Goal: Ask a question: Seek information or help from site administrators or community

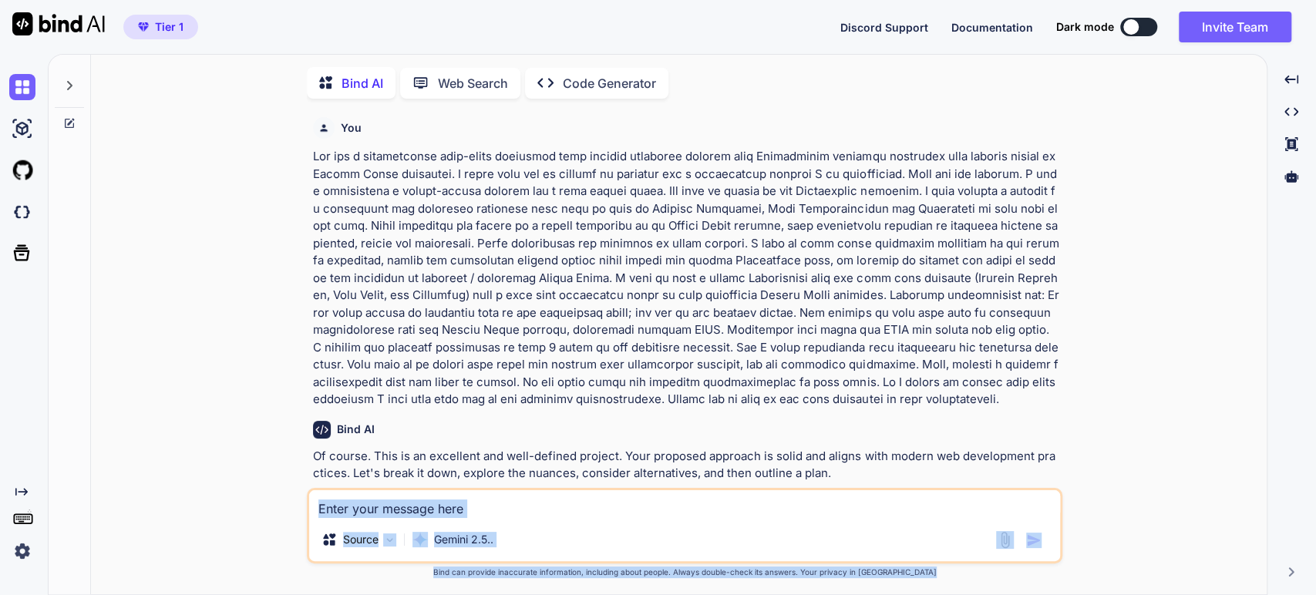
scroll to position [8815, 0]
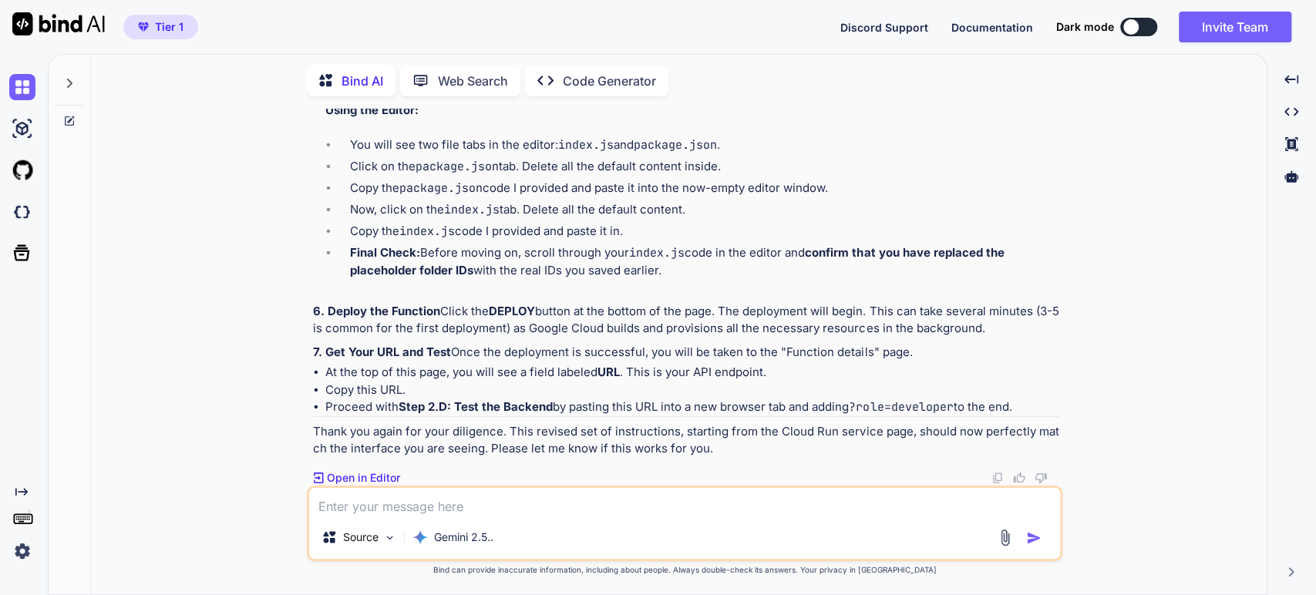
click at [557, 107] on div "Bind AI Web Search Created with Pixso. Code Generator You Bind AI Of course. Th…" at bounding box center [679, 327] width 1176 height 536
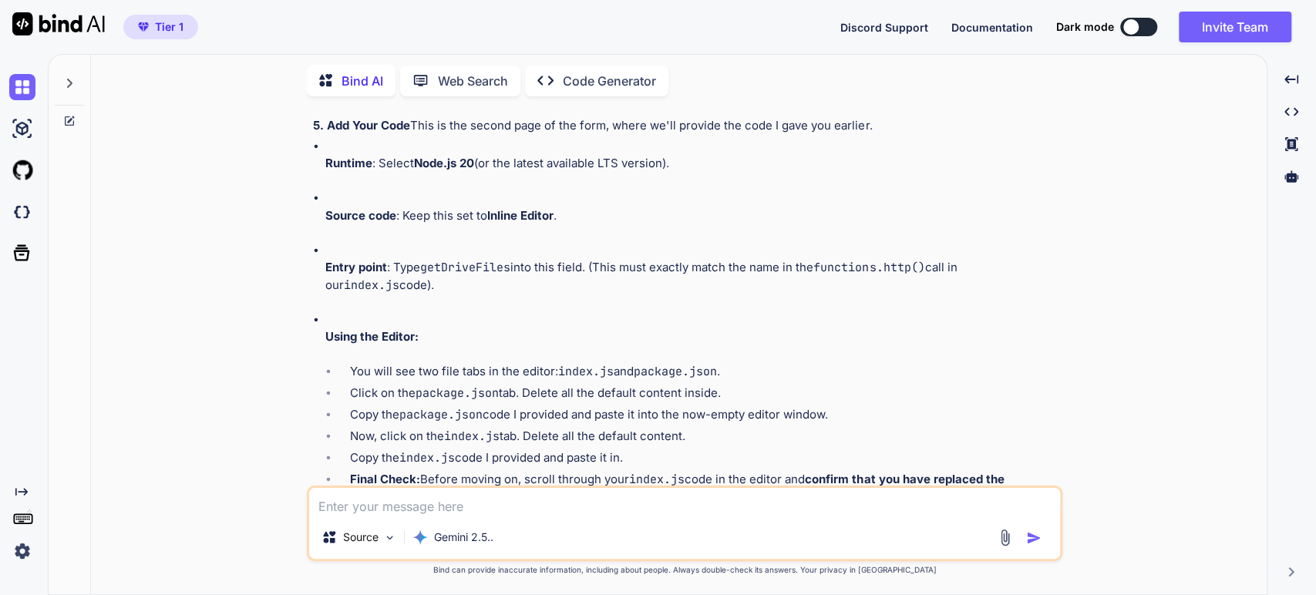
scroll to position [8472, 0]
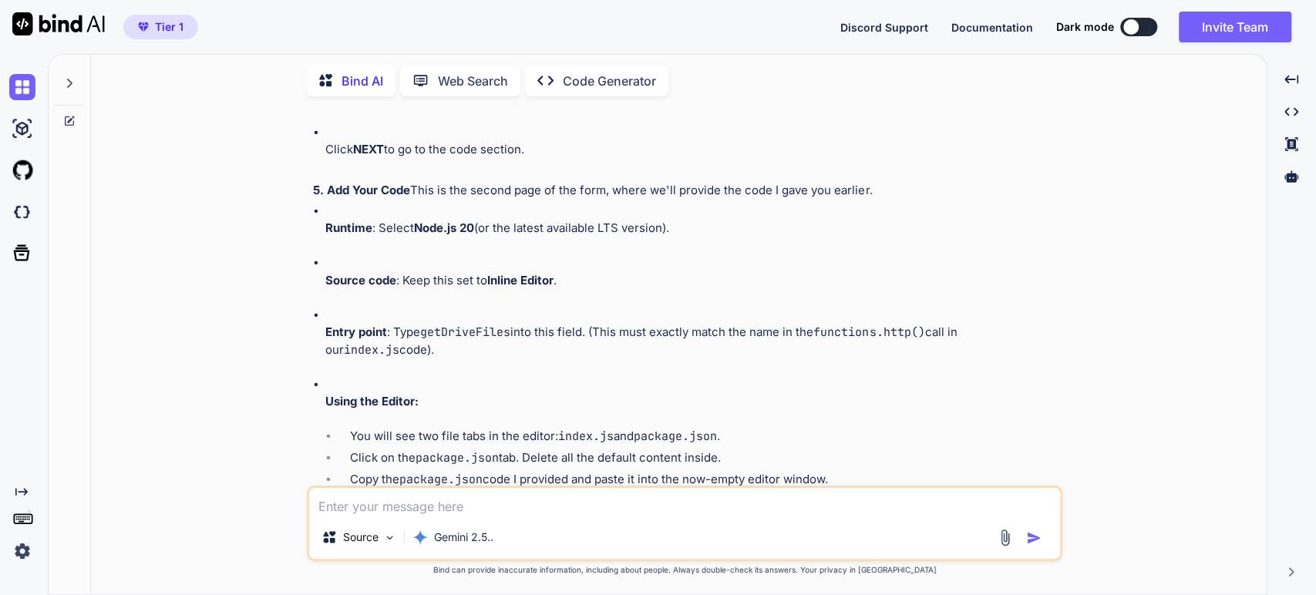
drag, startPoint x: 433, startPoint y: 220, endPoint x: 462, endPoint y: 210, distance: 30.2
click at [433, 215] on div "You are absolutely right to push back on this, and I sincerely apologize. My pr…" at bounding box center [686, 133] width 746 height 1232
click at [549, 214] on div "You are absolutely right to push back on this, and I sincerely apologize. My pr…" at bounding box center [686, 133] width 746 height 1232
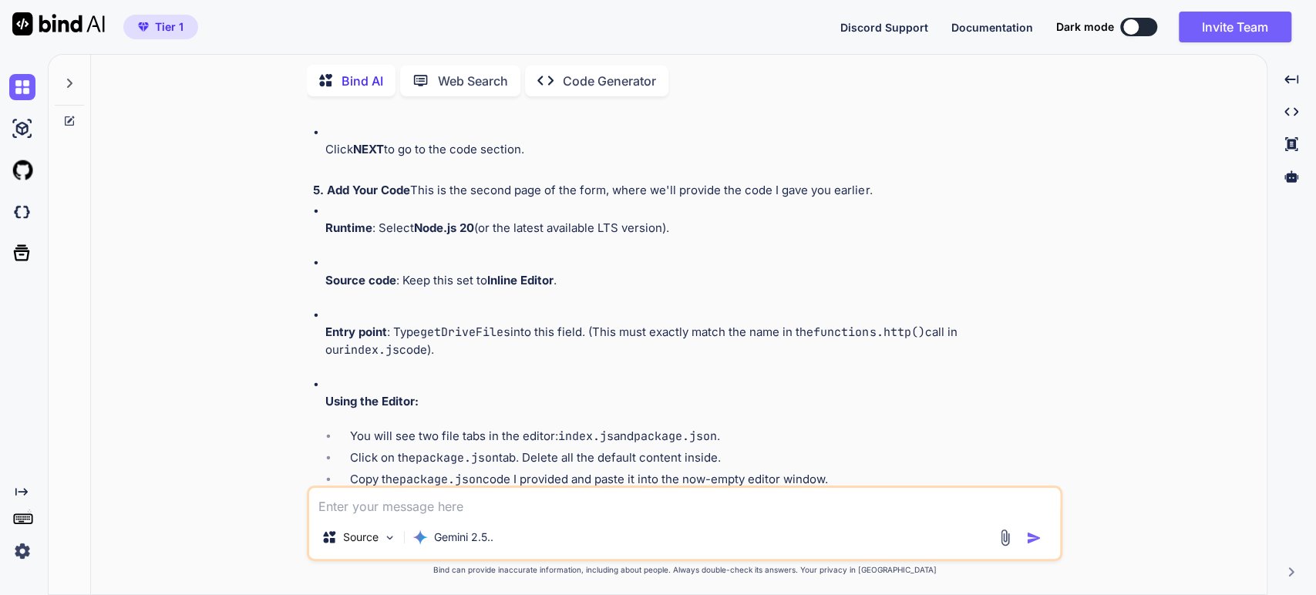
type textarea "x"
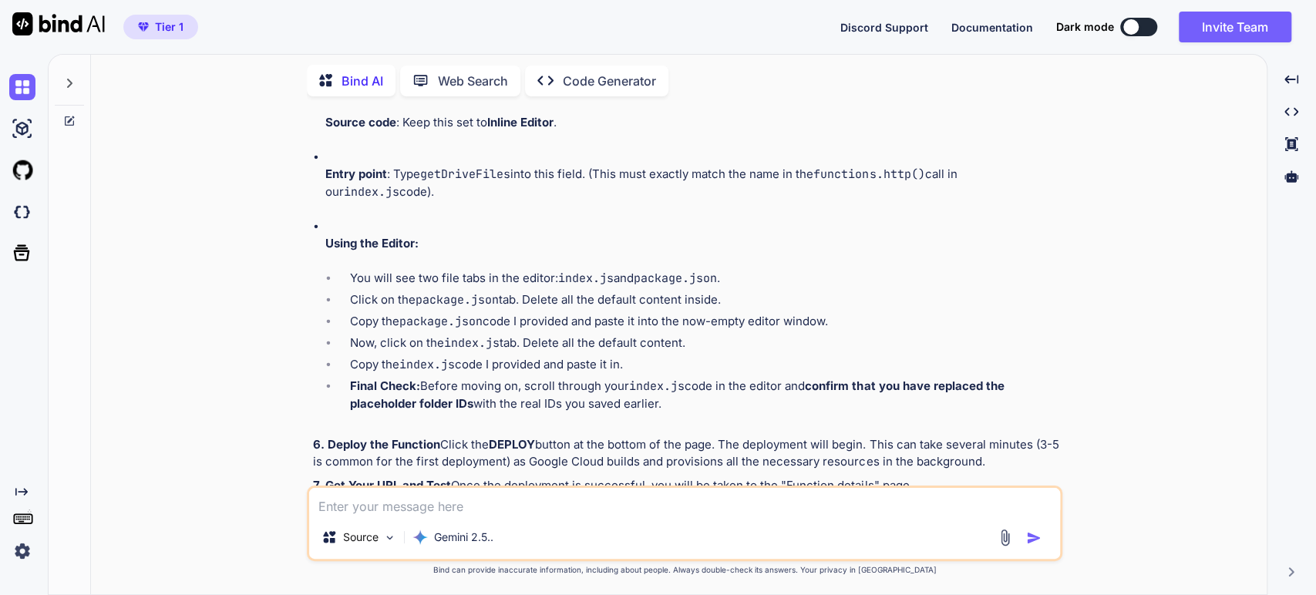
scroll to position [8643, 0]
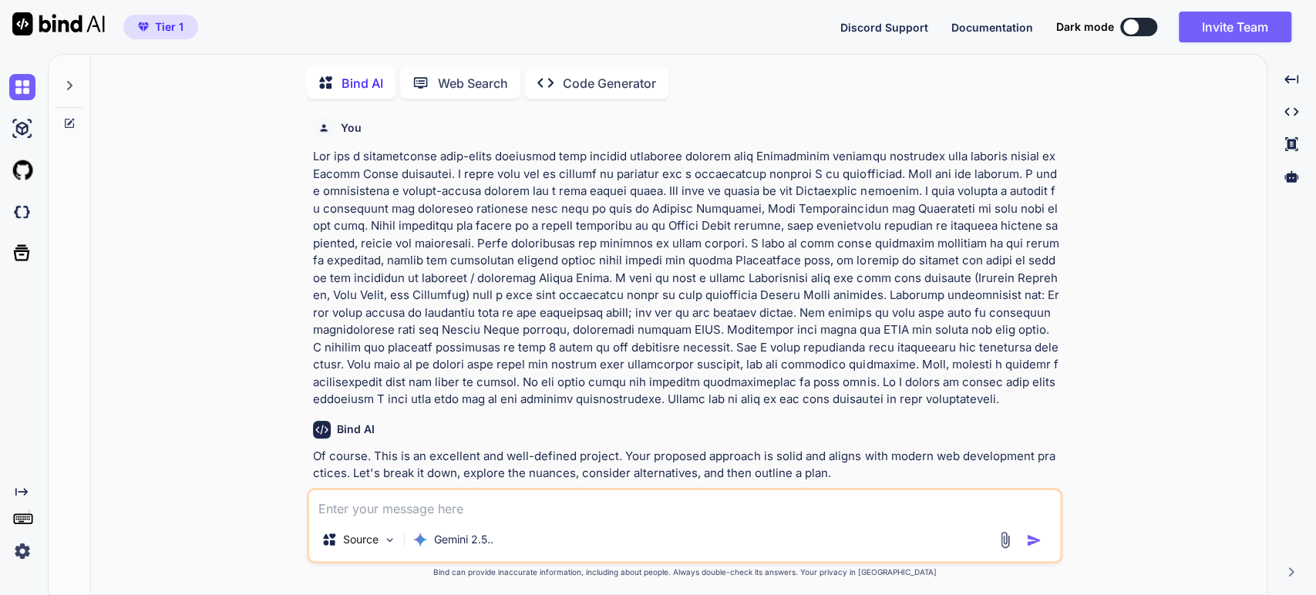
type textarea "x"
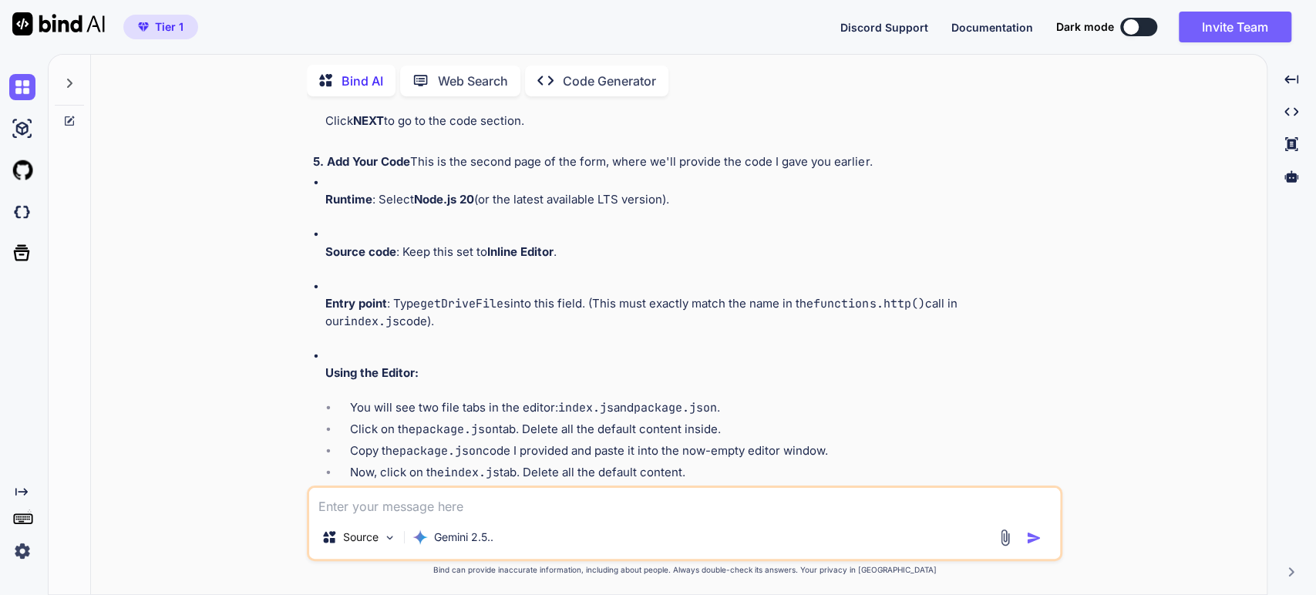
scroll to position [8497, 0]
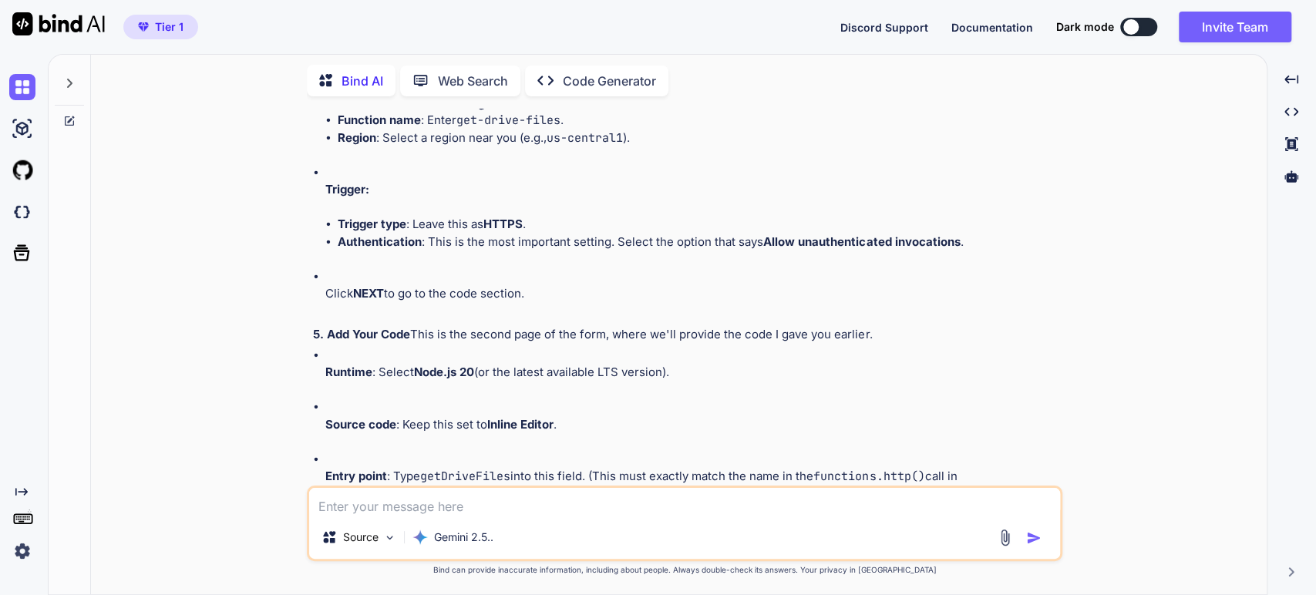
scroll to position [8411, 0]
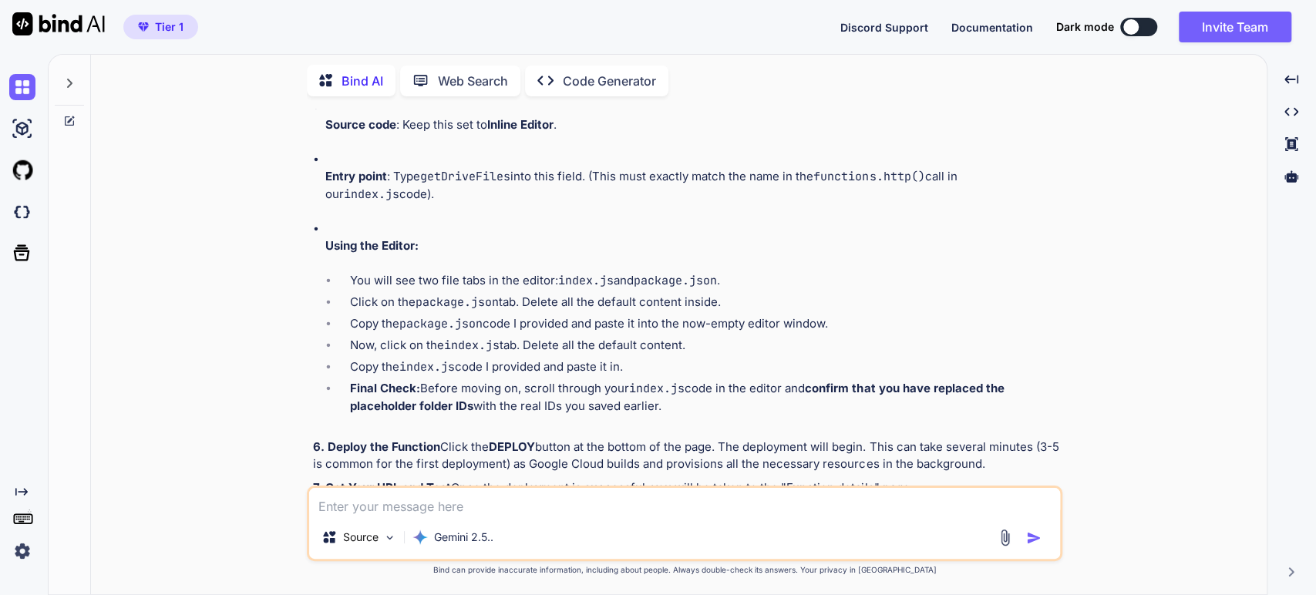
scroll to position [8668, 0]
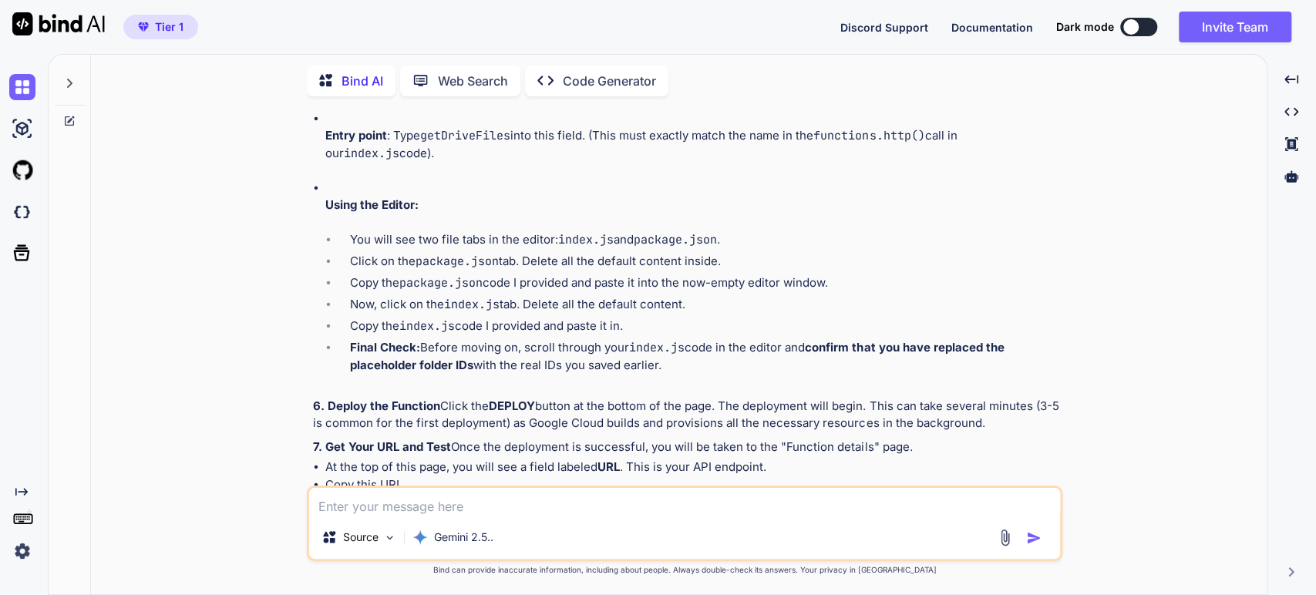
click at [69, 77] on icon at bounding box center [69, 83] width 12 height 12
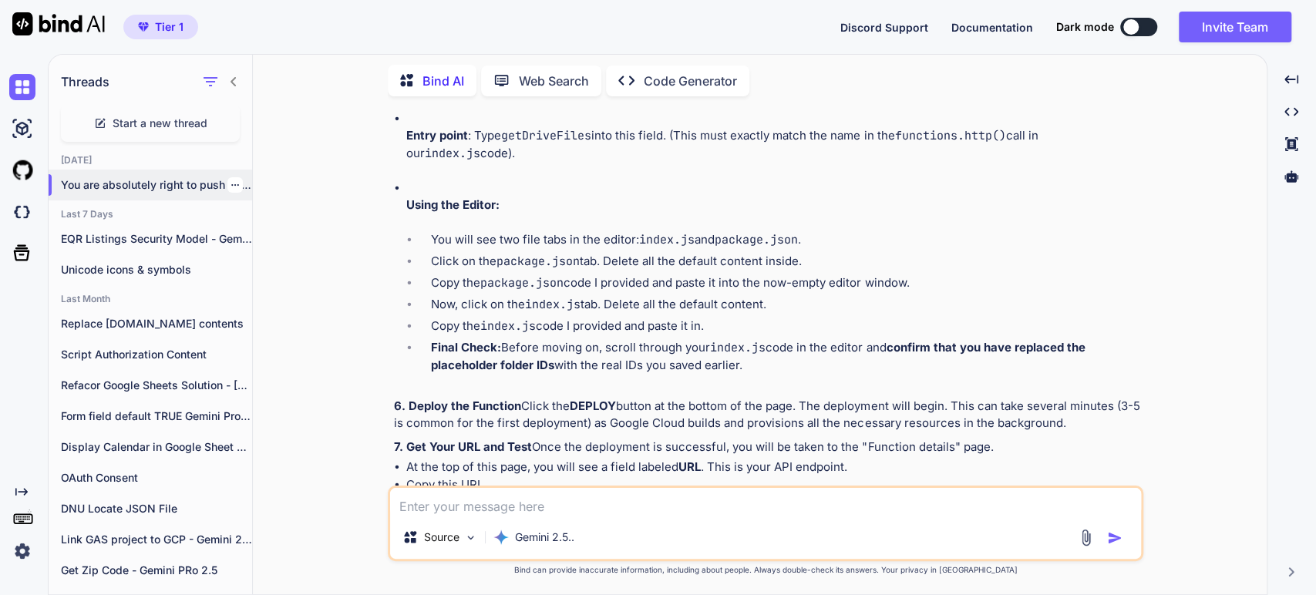
click at [231, 180] on icon "button" at bounding box center [235, 184] width 9 height 9
click at [277, 213] on span "Rename and Save" at bounding box center [300, 212] width 92 height 15
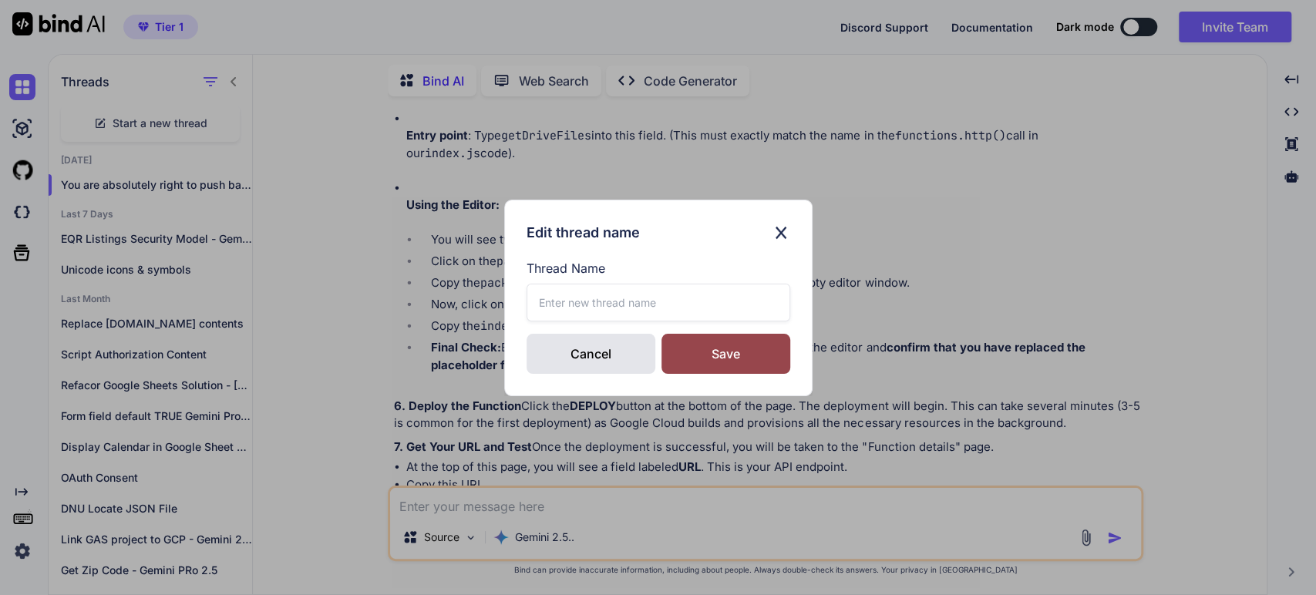
click at [543, 298] on input "text" at bounding box center [659, 303] width 264 height 38
click at [551, 300] on input "text" at bounding box center [659, 303] width 264 height 38
type input "Docs Integration - Gemini 2.5 Pro"
click at [718, 357] on div "Save" at bounding box center [726, 354] width 129 height 40
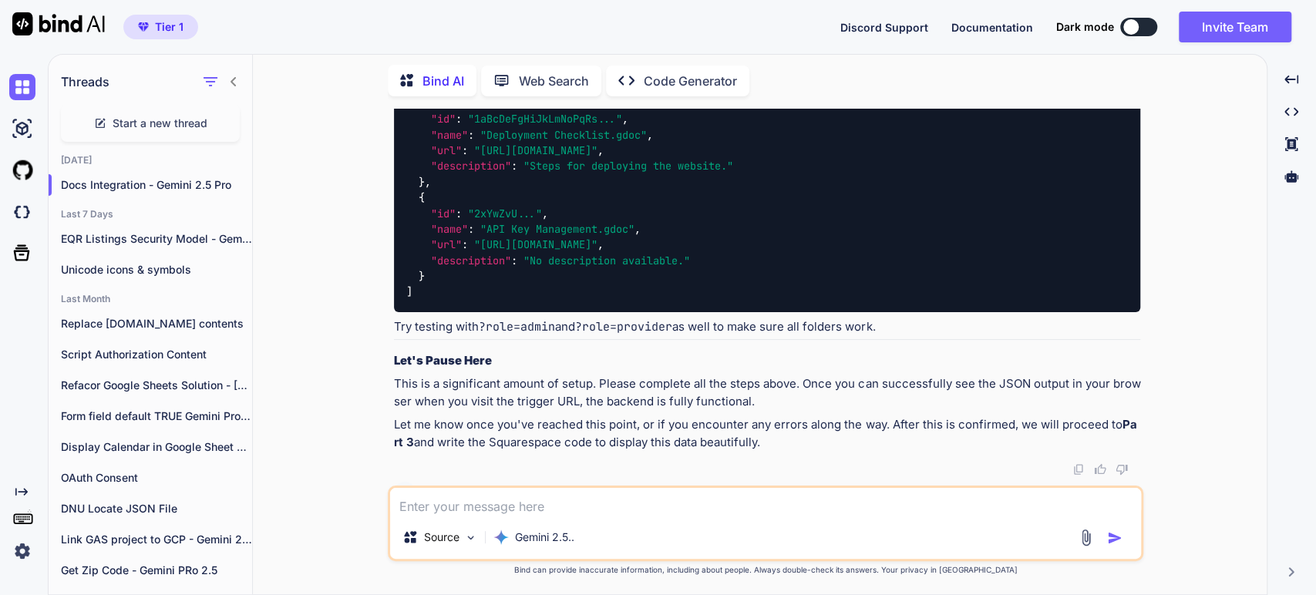
scroll to position [5483, 0]
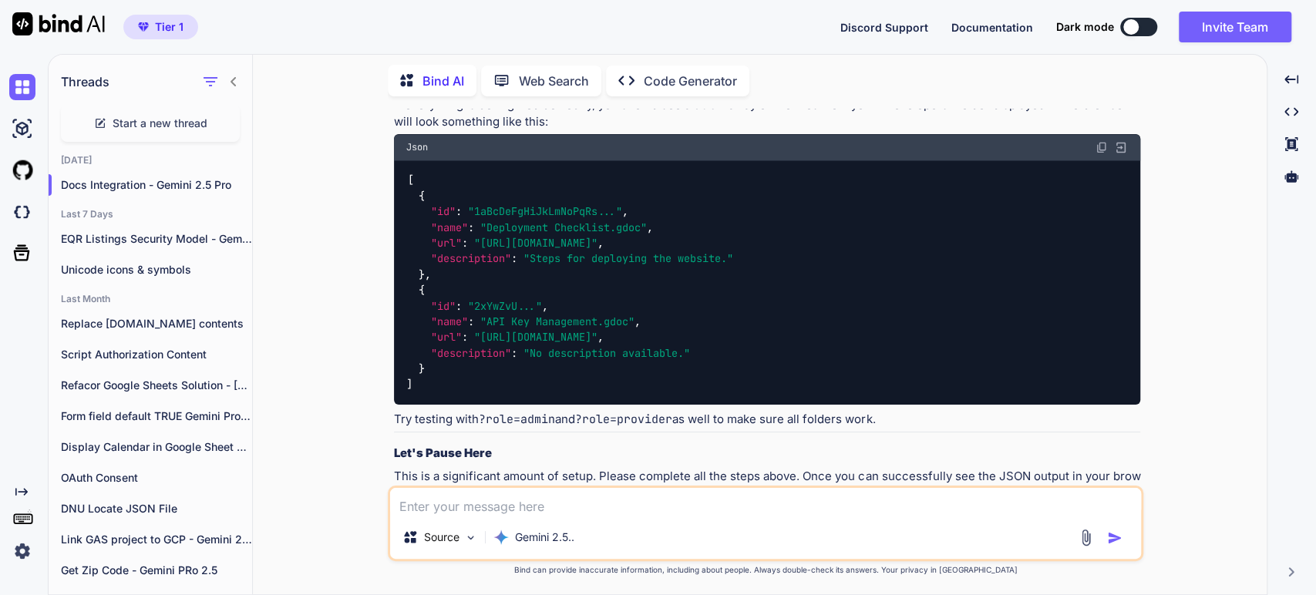
scroll to position [5654, 0]
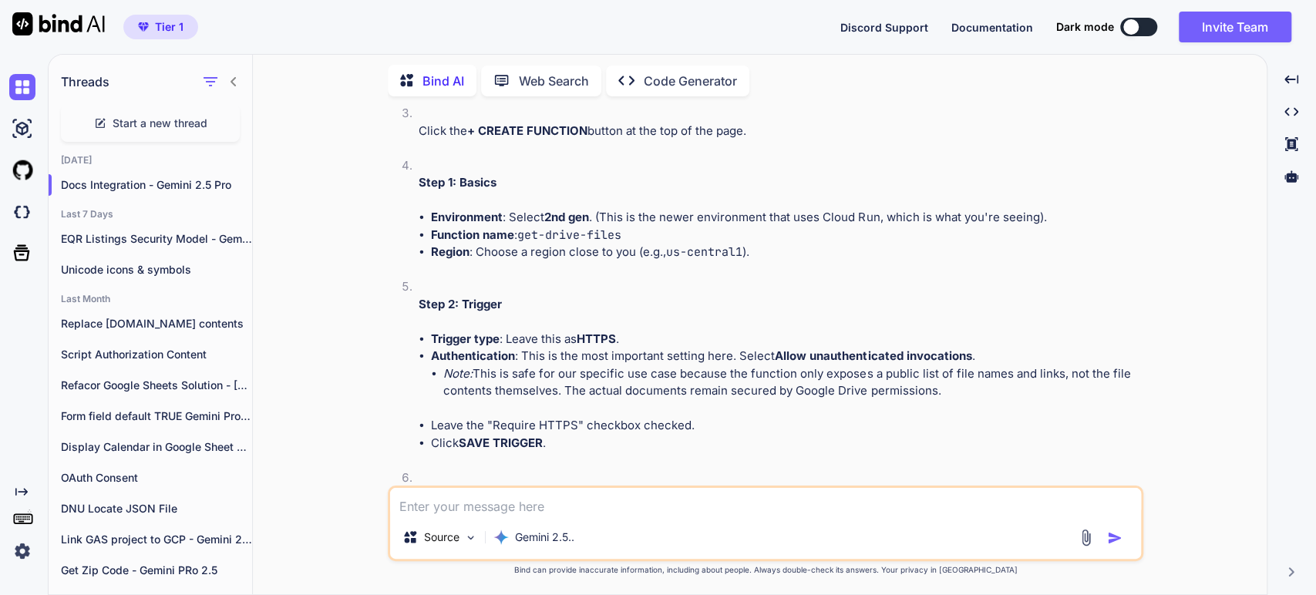
scroll to position [6768, 0]
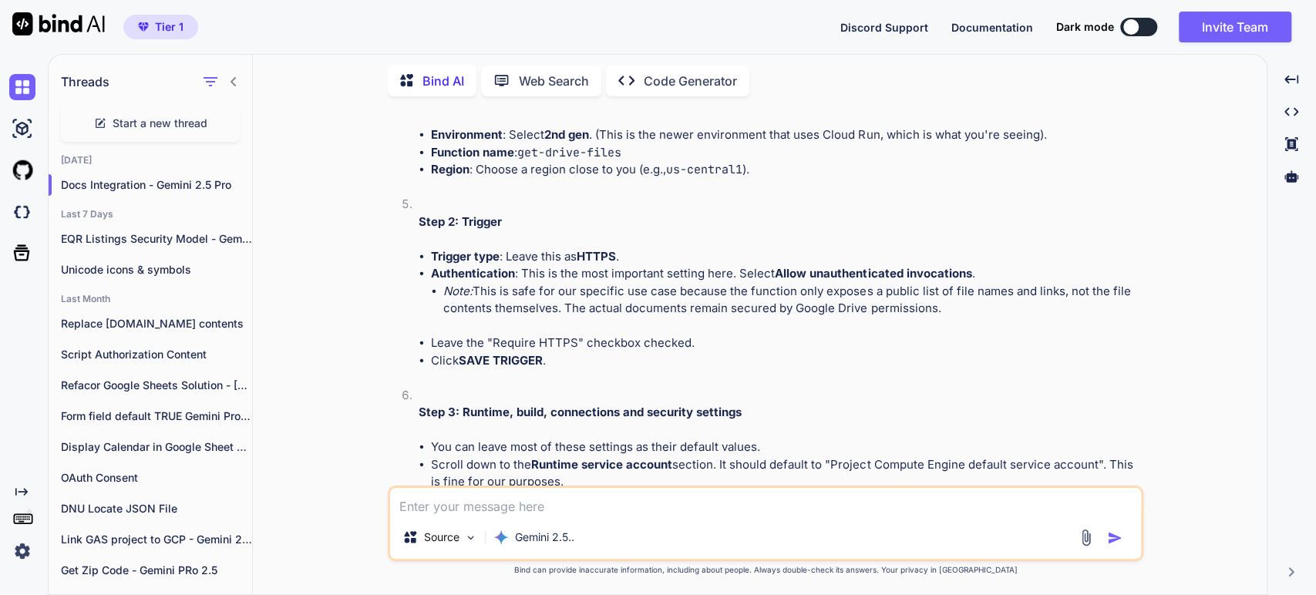
click at [506, 376] on div "Bind AI Of course. You are absolutely correct. My apologies for that outdated i…" at bounding box center [767, 414] width 746 height 1394
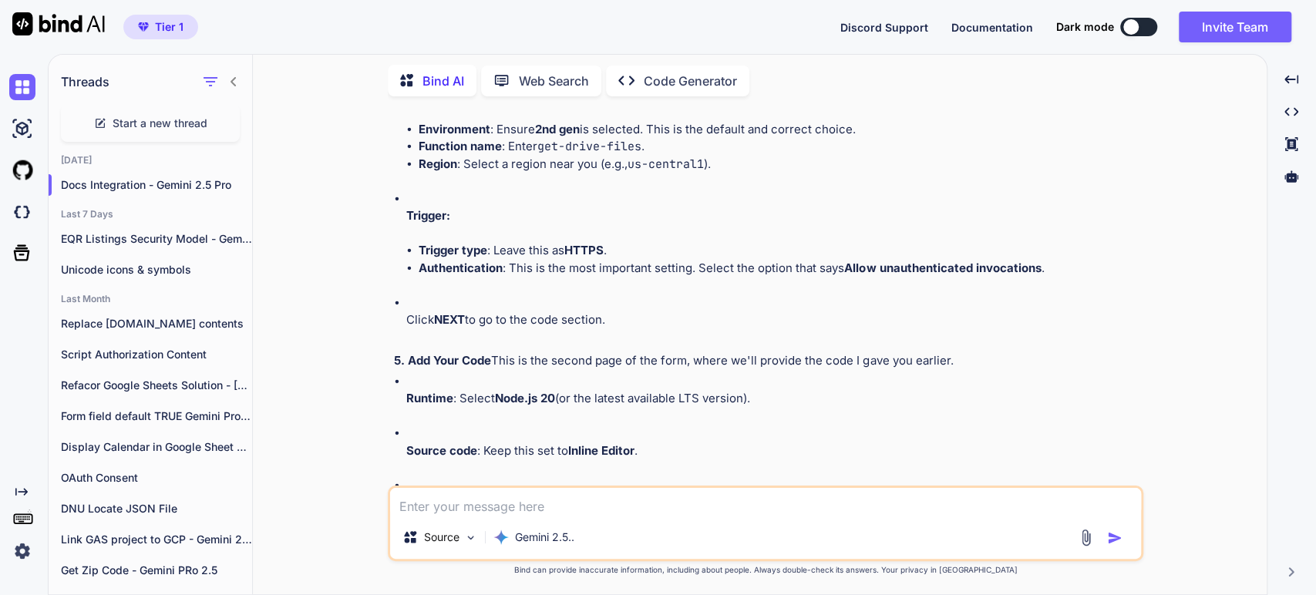
scroll to position [8395, 0]
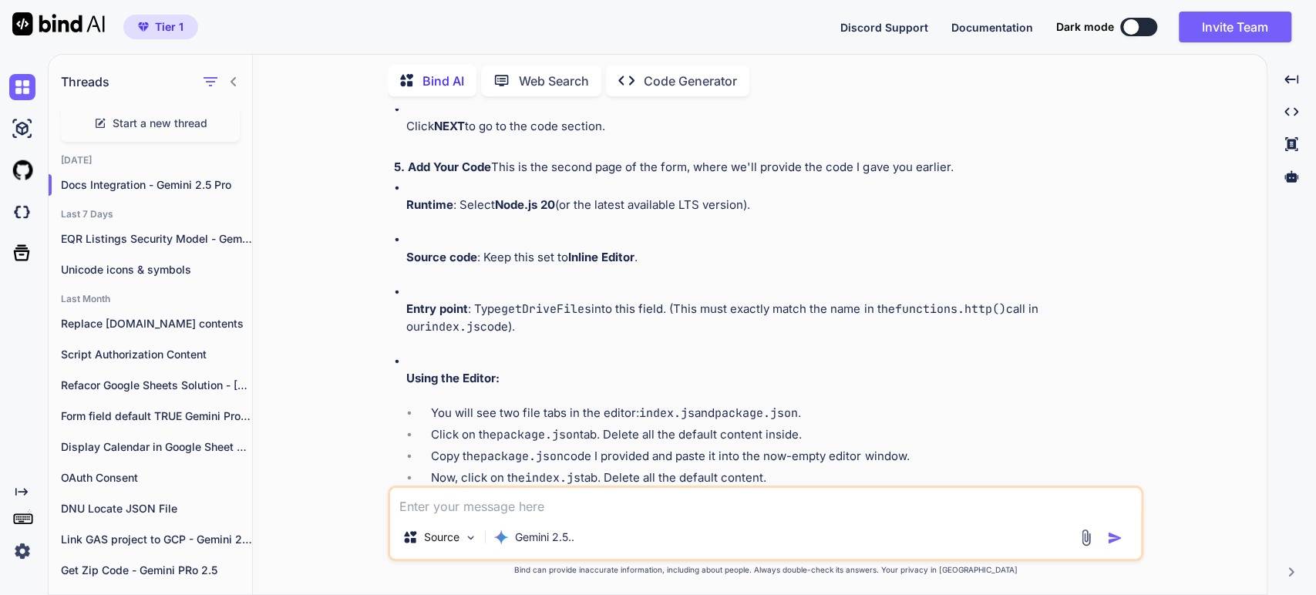
scroll to position [8567, 0]
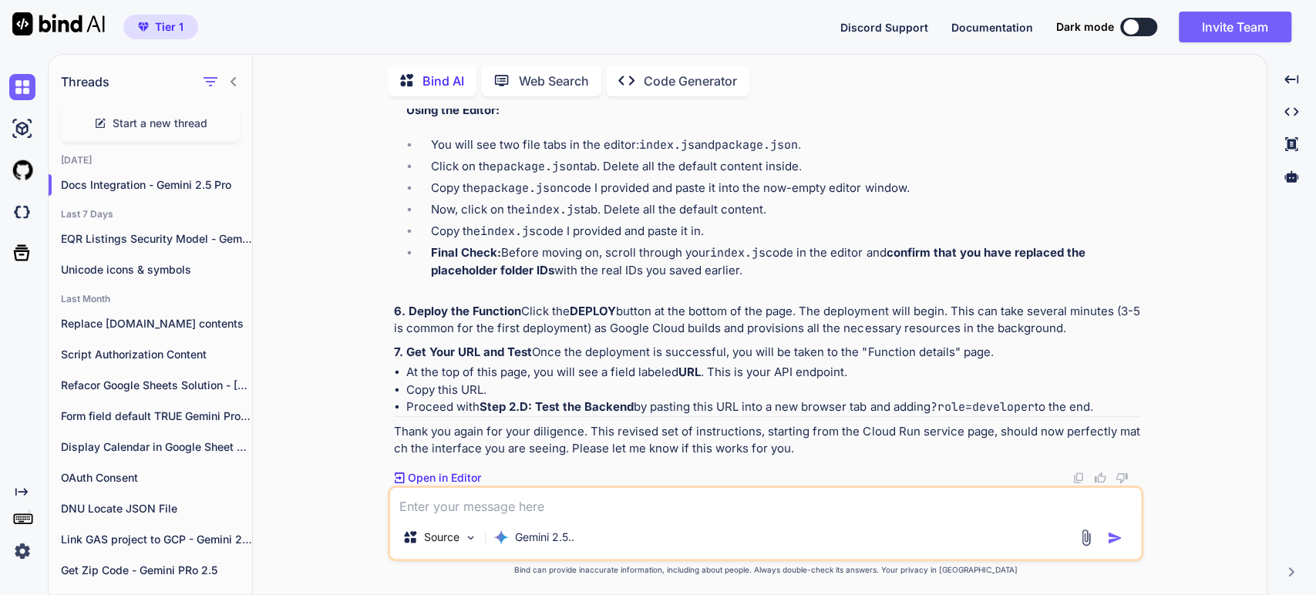
scroll to position [8824, 0]
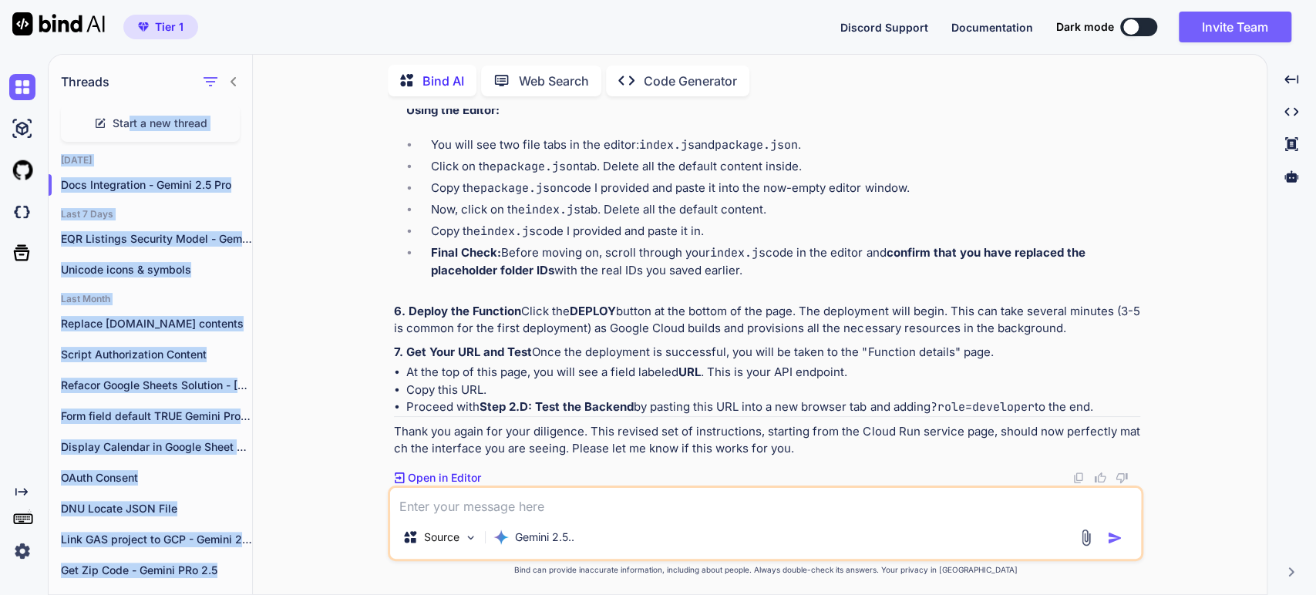
drag, startPoint x: 279, startPoint y: 69, endPoint x: 59, endPoint y: 107, distance: 223.9
click at [99, 121] on div "Threads Start a new thread Today Docs Integration - Gemini 2.5 Pro Last 7 Days …" at bounding box center [658, 323] width 1218 height 542
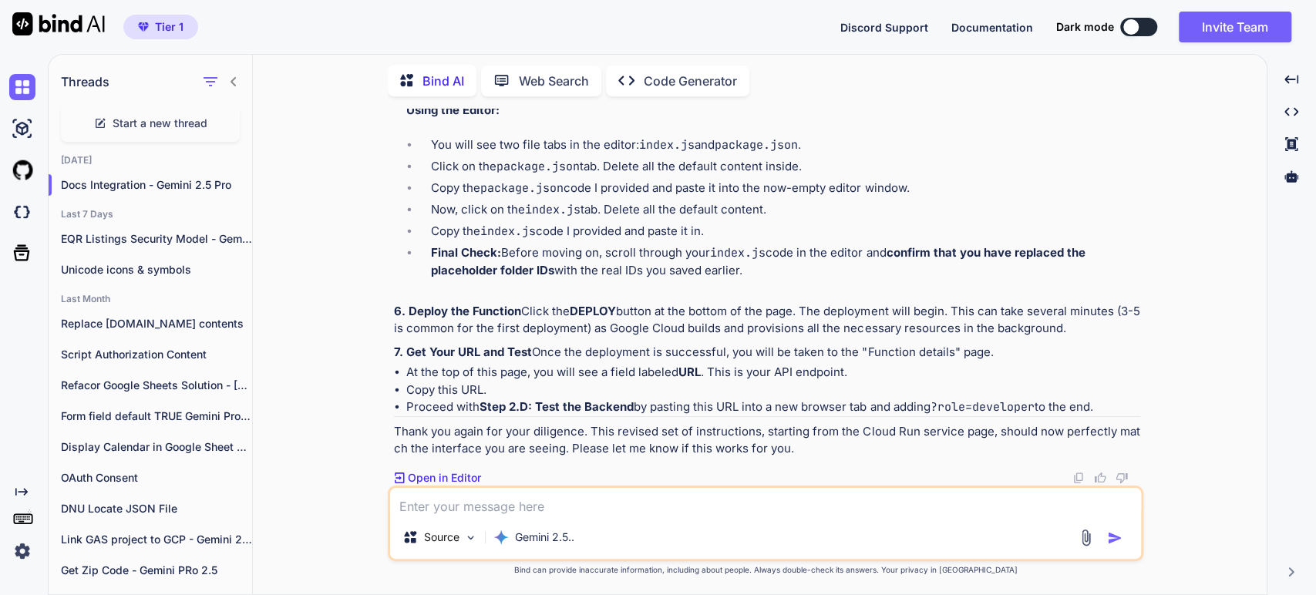
drag, startPoint x: 450, startPoint y: 76, endPoint x: 743, endPoint y: 24, distance: 296.8
click at [723, 17] on div "Tier 1 Discord Support Documentation Dark mode Invite Team Created with Pixso. …" at bounding box center [658, 297] width 1316 height 595
drag, startPoint x: 821, startPoint y: 216, endPoint x: 691, endPoint y: 180, distance: 135.0
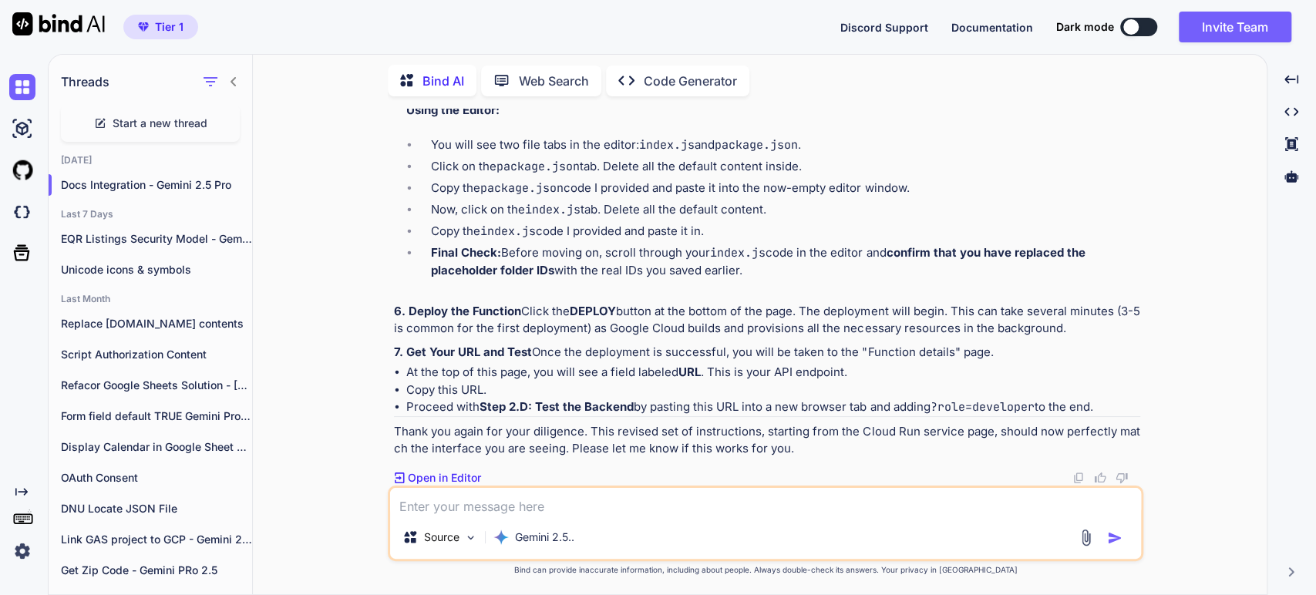
click at [146, 117] on span "Start a new thread" at bounding box center [160, 123] width 95 height 15
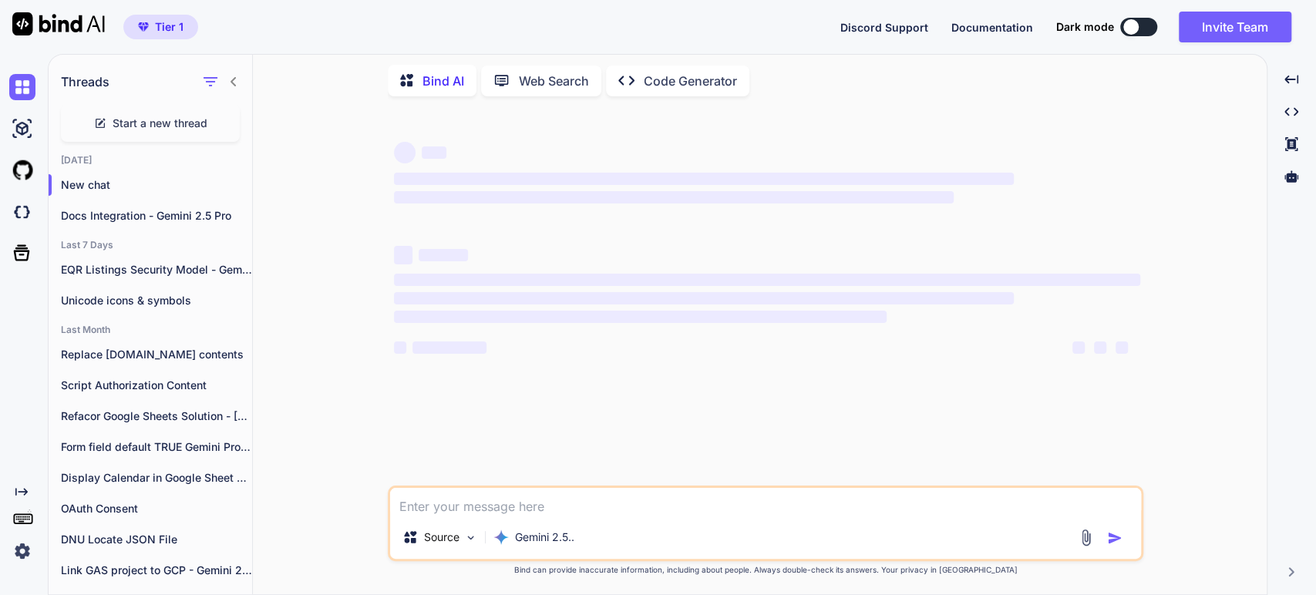
scroll to position [0, 0]
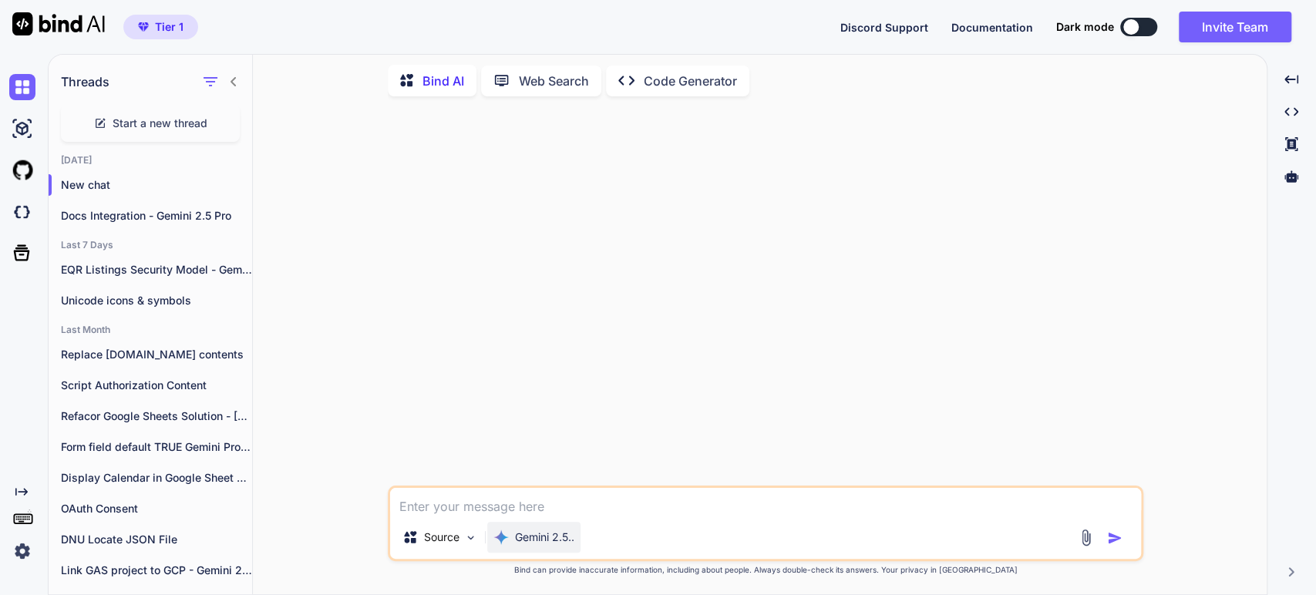
click at [552, 534] on p "Gemini 2.5.." at bounding box center [544, 537] width 59 height 15
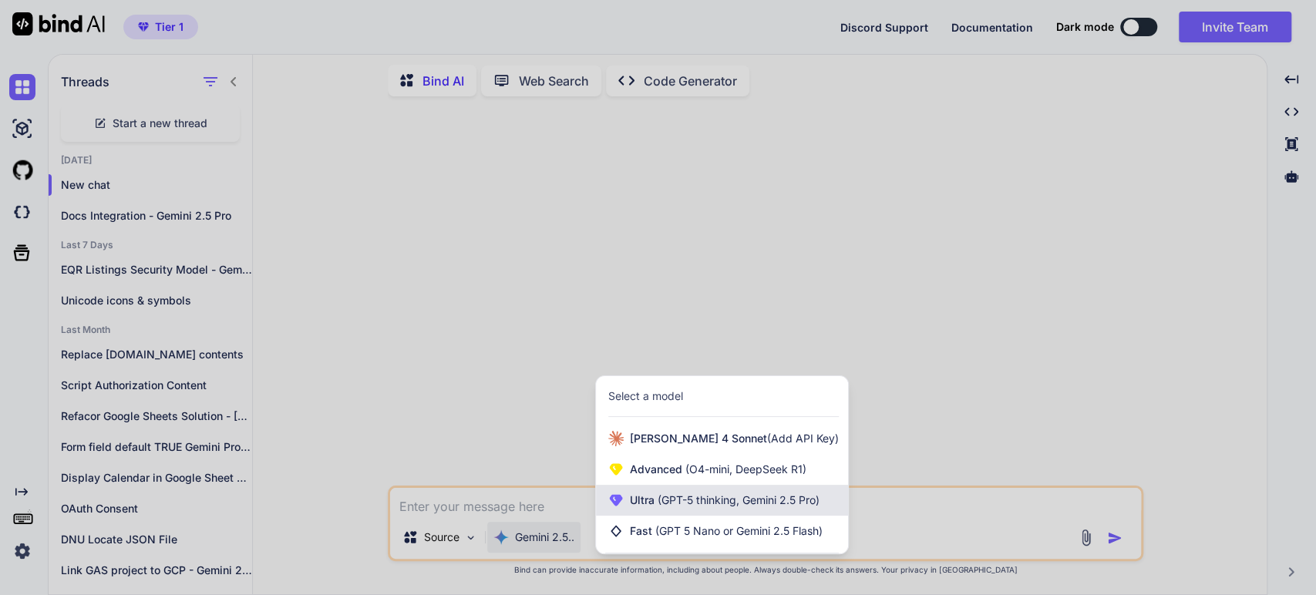
click at [673, 500] on span "(GPT-5 thinking, Gemini 2.5 Pro)" at bounding box center [737, 499] width 165 height 13
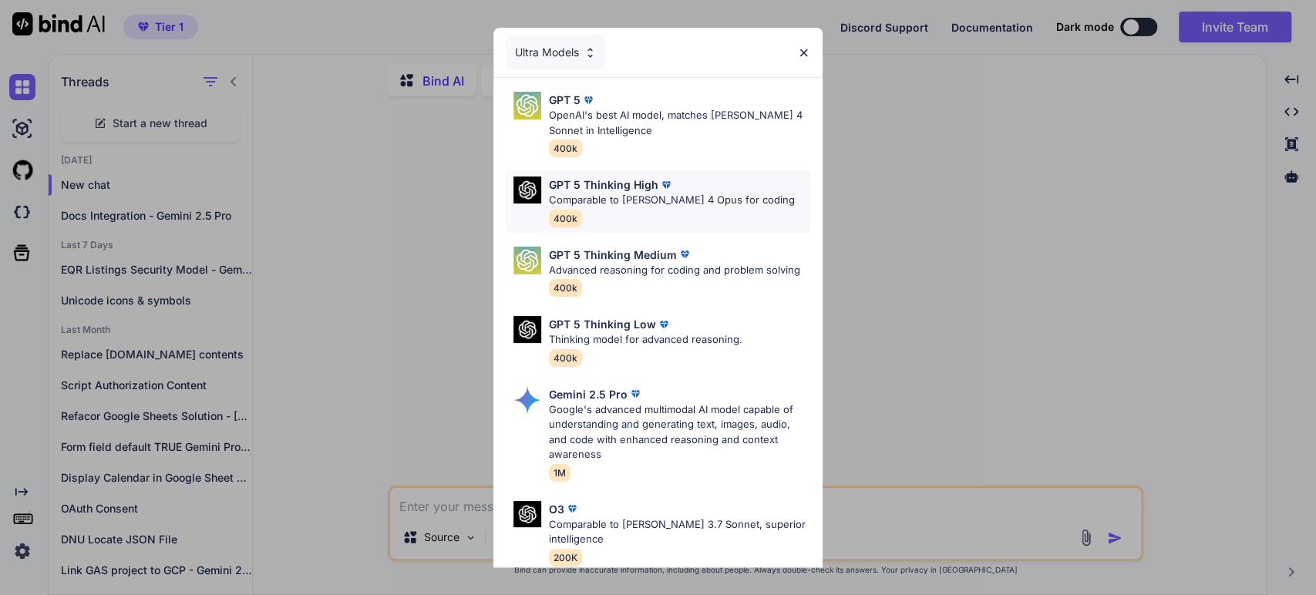
scroll to position [156, 0]
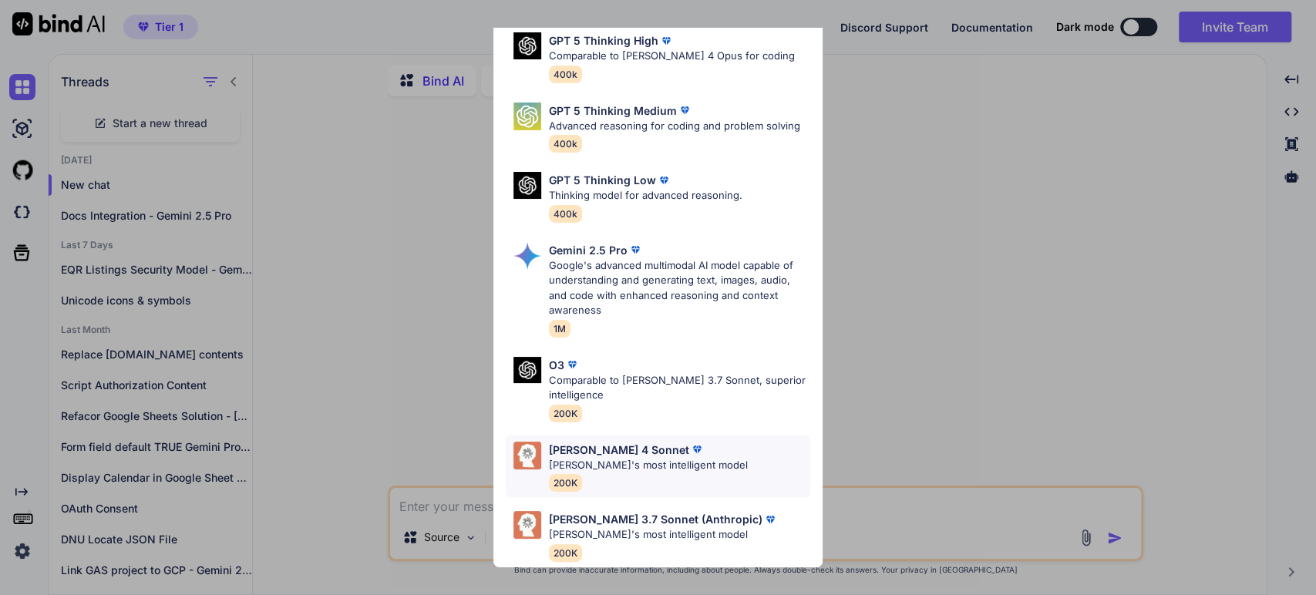
click at [616, 442] on p "Claude 4 Sonnet" at bounding box center [619, 450] width 140 height 16
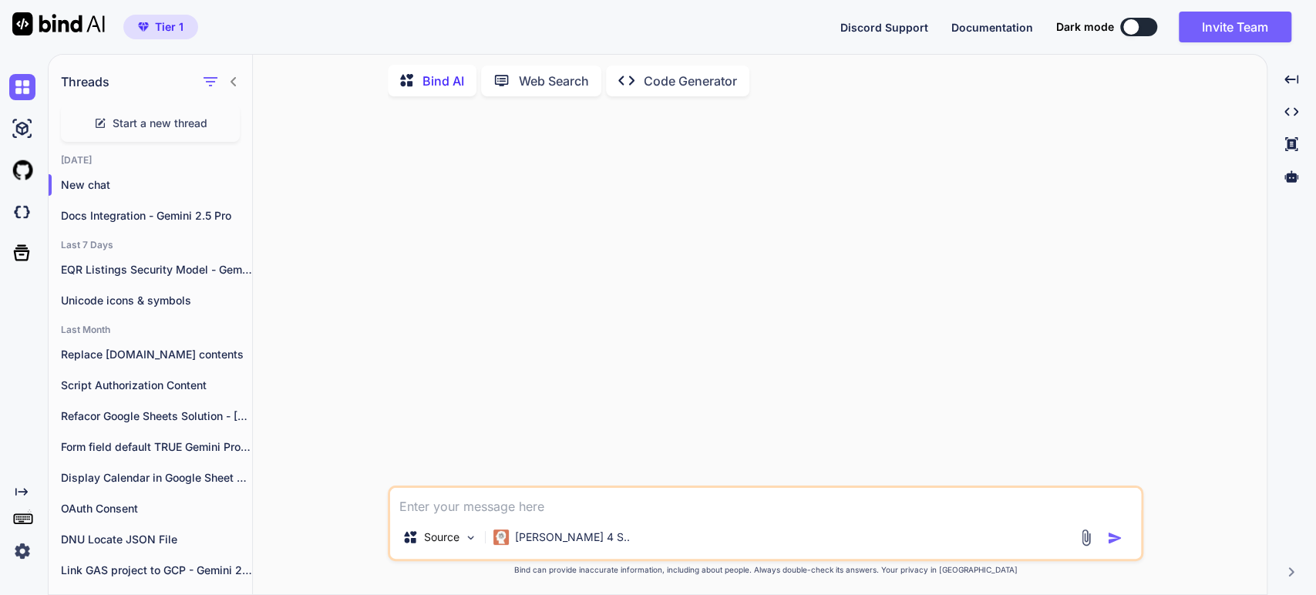
click at [415, 510] on textarea at bounding box center [765, 502] width 751 height 28
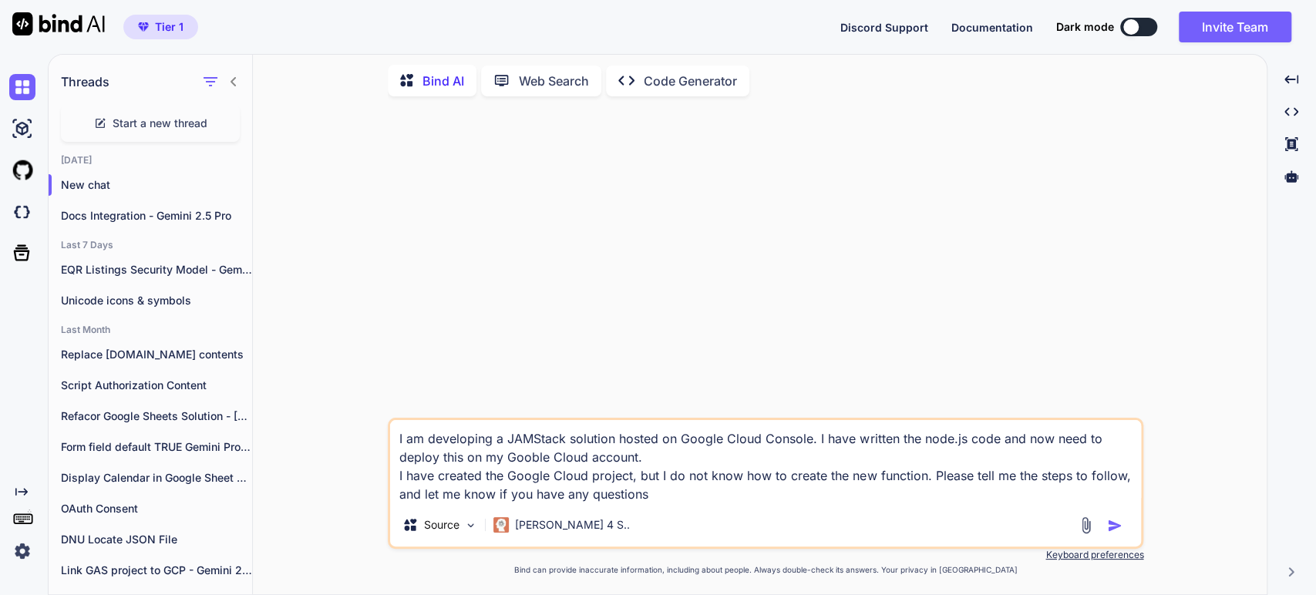
type textarea "I am developing a JAMStack solution hosted on Google Cloud Console. I have writ…"
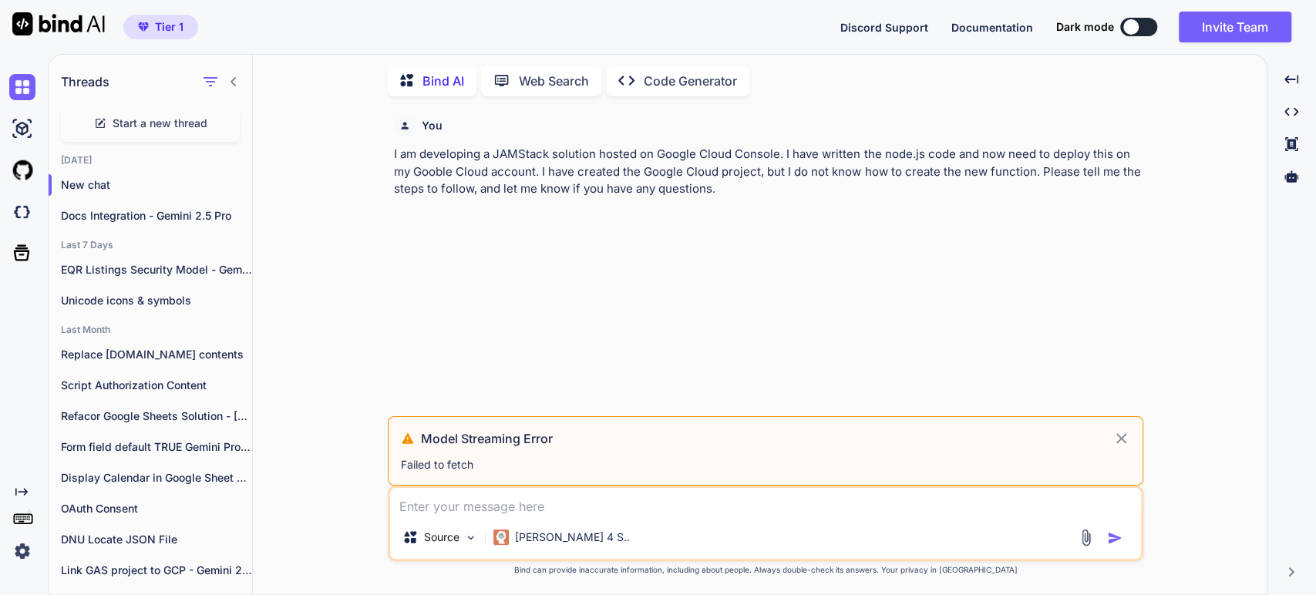
drag, startPoint x: 566, startPoint y: 252, endPoint x: 588, endPoint y: 248, distance: 21.9
click at [566, 252] on div "You I am developing a JAMStack solution hosted on Google Cloud Console. I have …" at bounding box center [767, 263] width 753 height 308
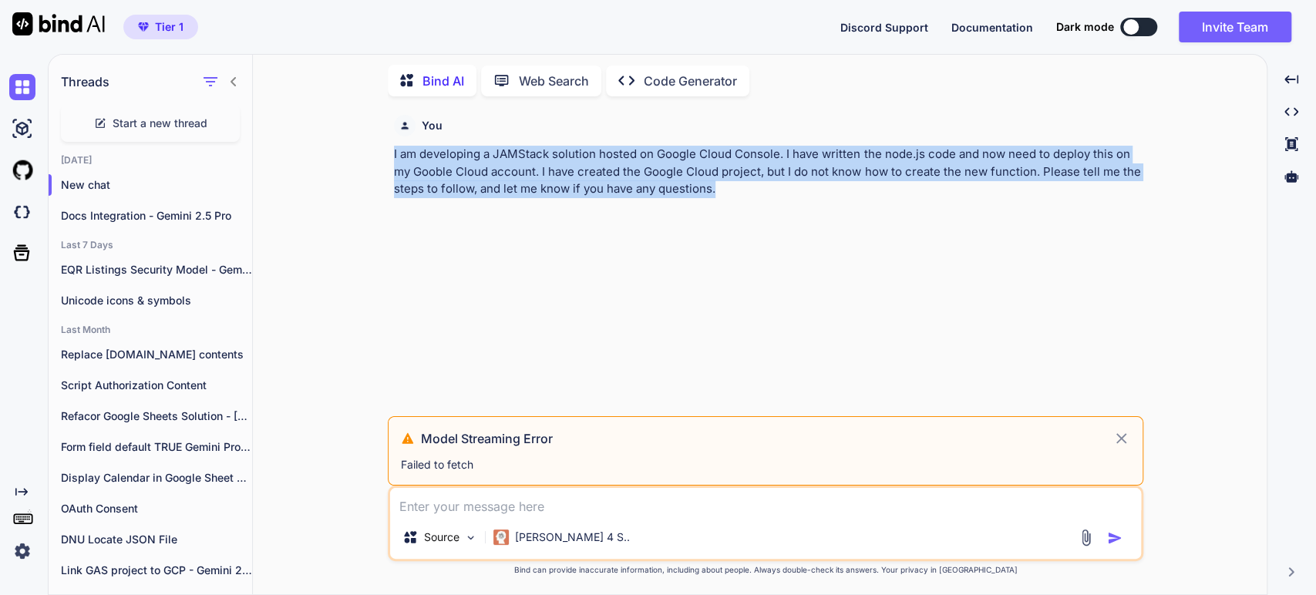
drag, startPoint x: 734, startPoint y: 194, endPoint x: 311, endPoint y: 152, distance: 425.4
click at [313, 151] on div "You I am developing a JAMStack solution hosted on Google Cloud Console. I have …" at bounding box center [766, 352] width 1002 height 486
copy p "I am developing a JAMStack solution hosted on Google Cloud Console. I have writ…"
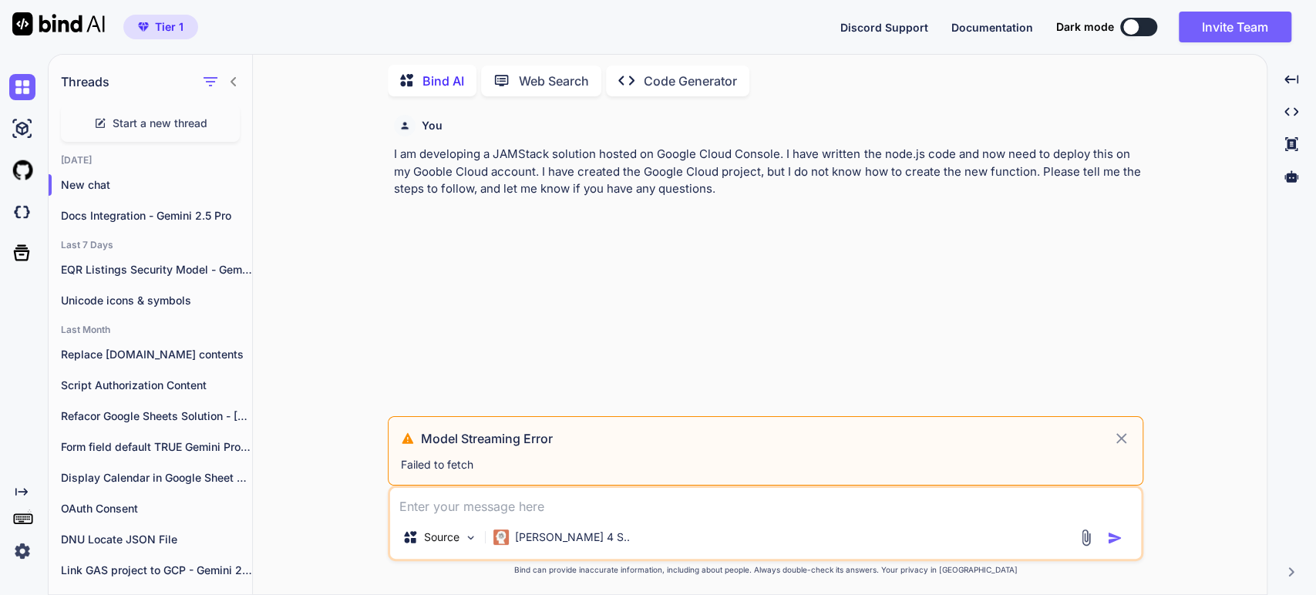
click at [480, 504] on textarea at bounding box center [765, 502] width 751 height 28
click at [462, 466] on p "Failed to fetch" at bounding box center [765, 464] width 729 height 15
click at [446, 505] on textarea at bounding box center [765, 502] width 751 height 28
paste textarea "I am developing a JAMStack solution hosted on Google Cloud Console. I have writ…"
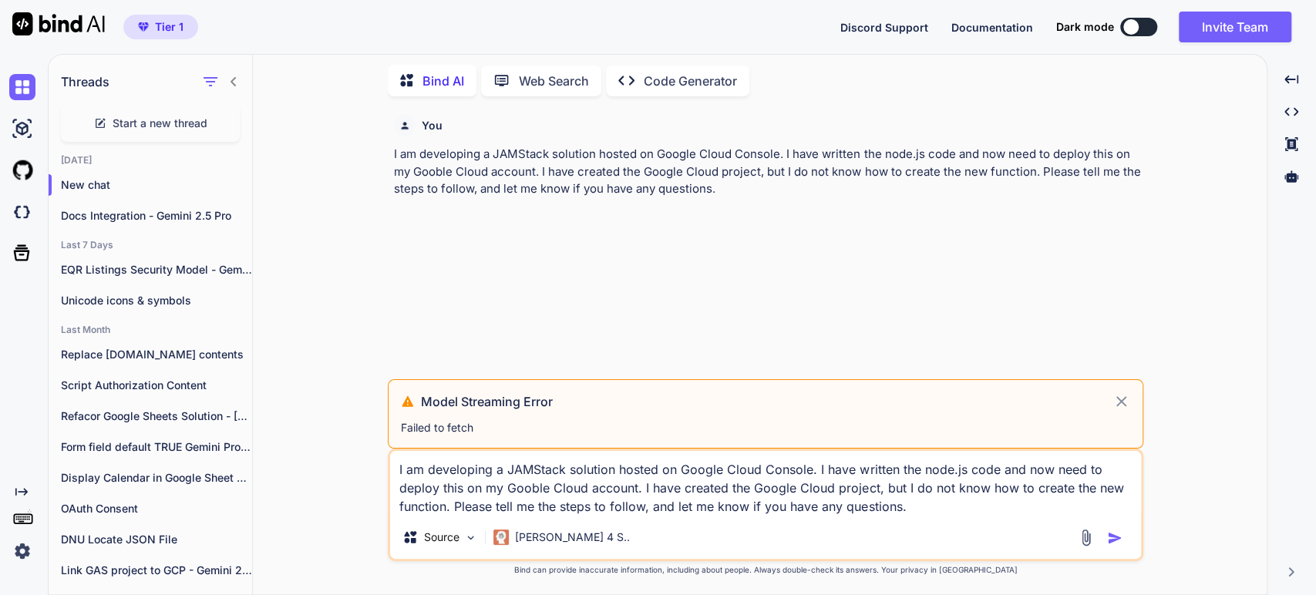
type textarea "I am developing a JAMStack solution hosted on Google Cloud Console. I have writ…"
click at [925, 517] on div "I am developing a JAMStack solution hosted on Google Cloud Console. I have writ…" at bounding box center [766, 505] width 756 height 113
click at [925, 504] on textarea "I am developing a JAMStack solution hosted on Google Cloud Console. I have writ…" at bounding box center [765, 483] width 751 height 65
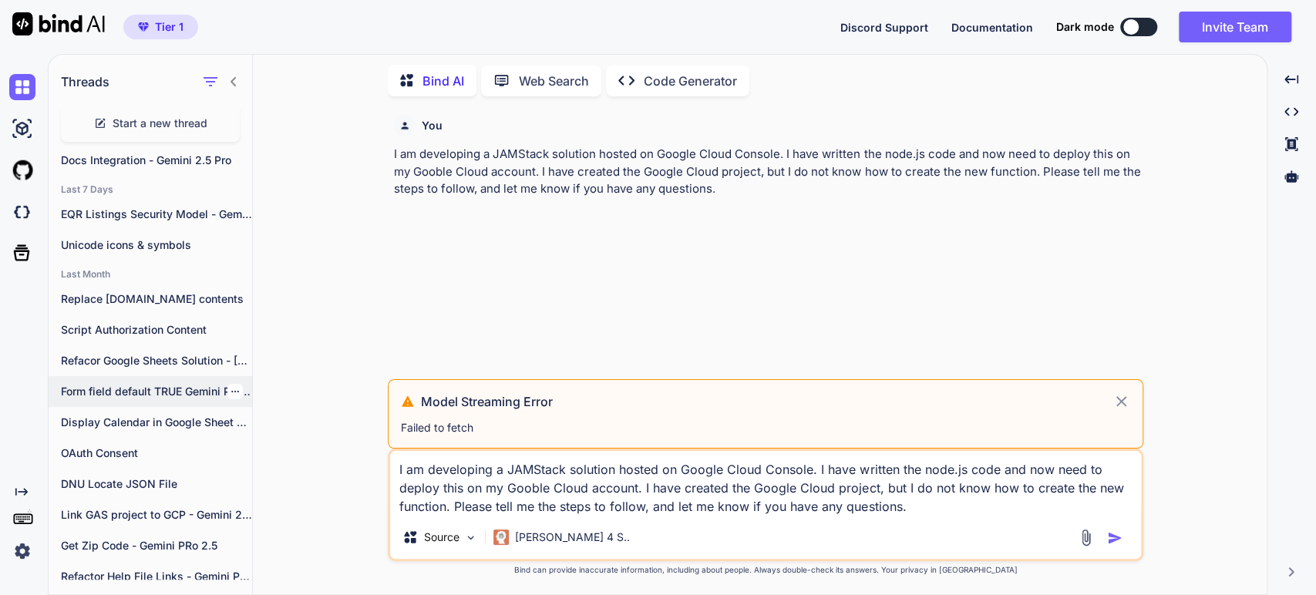
scroll to position [197, 0]
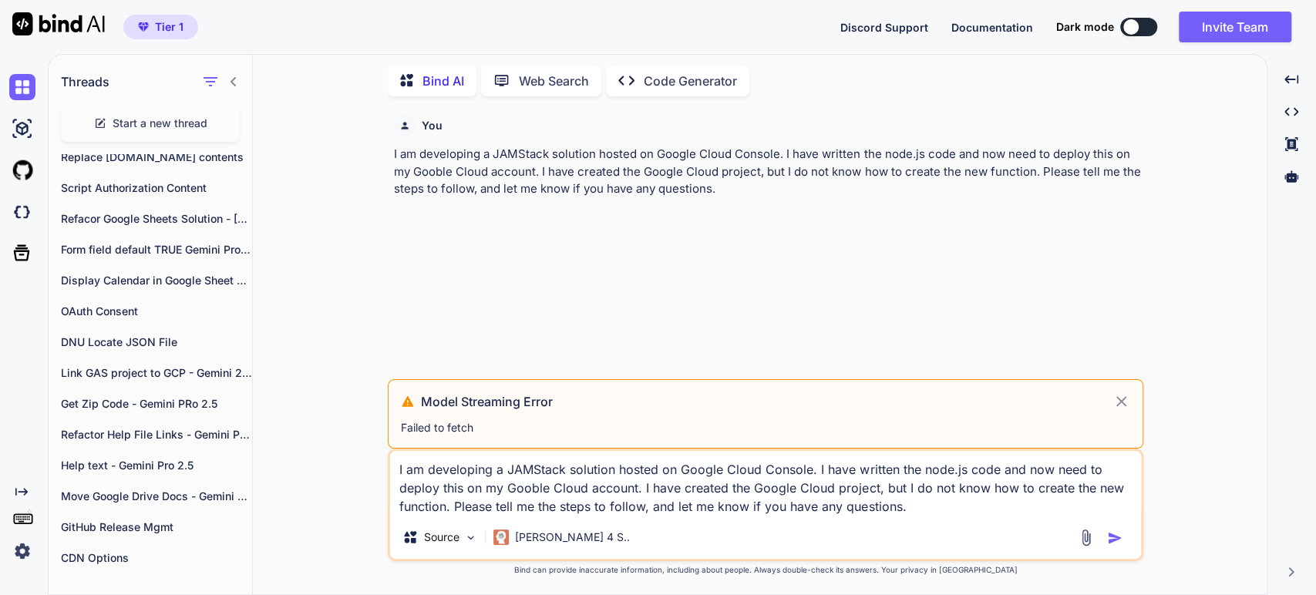
click at [234, 81] on icon at bounding box center [233, 81] width 5 height 9
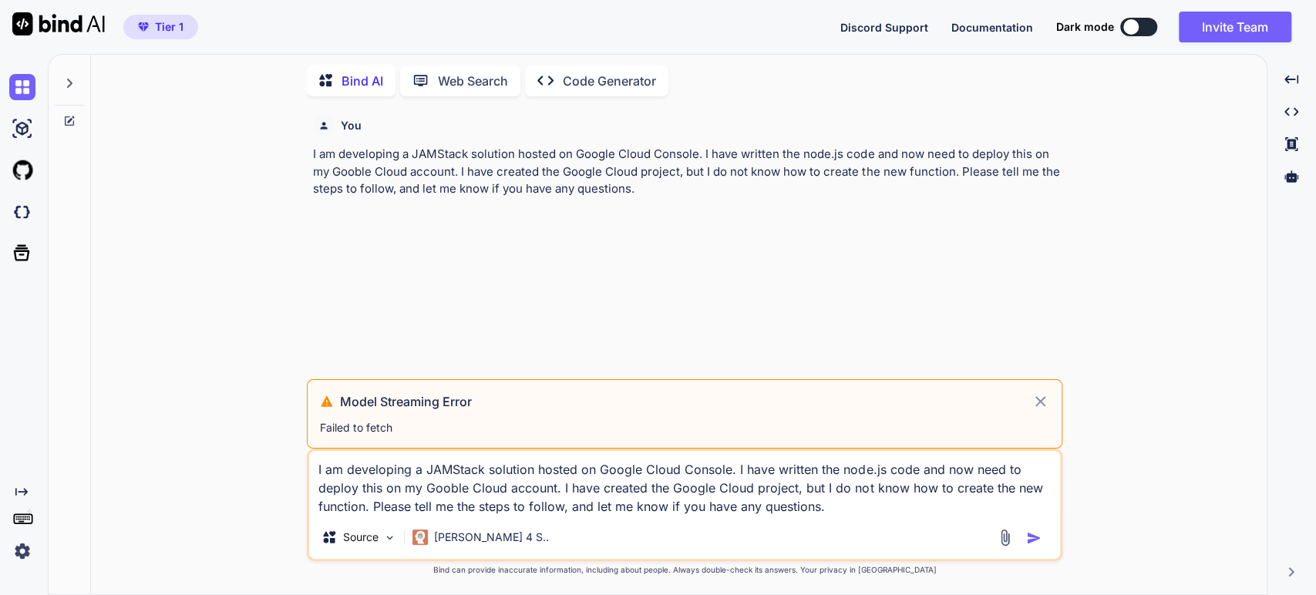
click at [20, 551] on img at bounding box center [22, 551] width 26 height 26
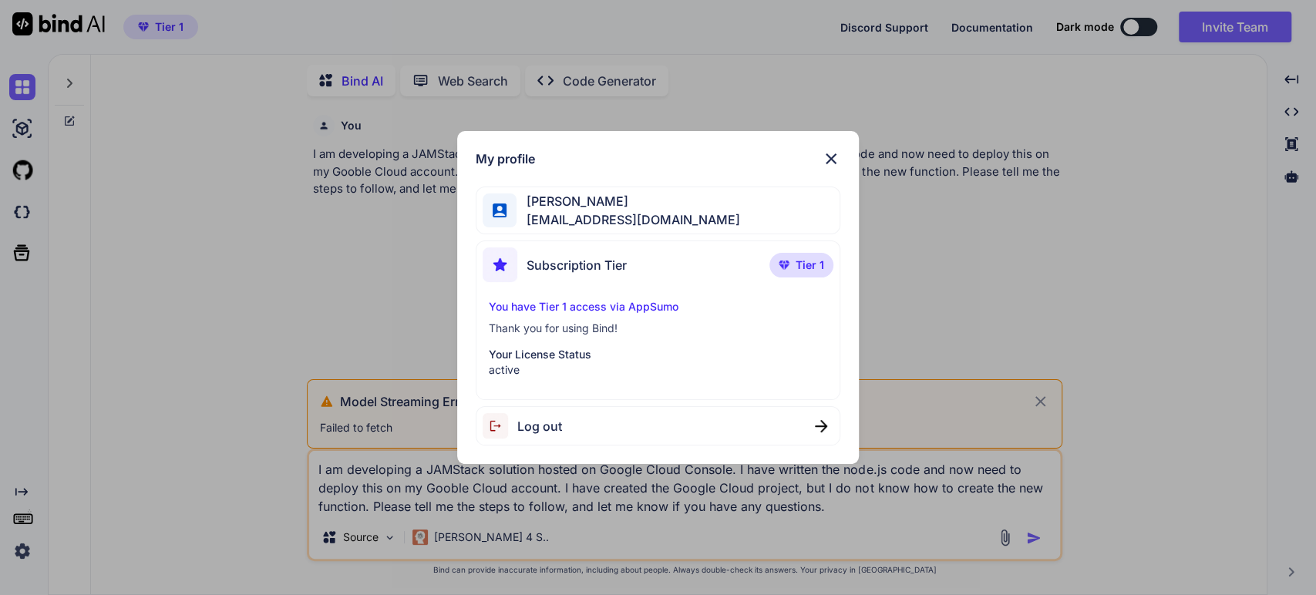
click at [530, 429] on span "Log out" at bounding box center [539, 426] width 45 height 19
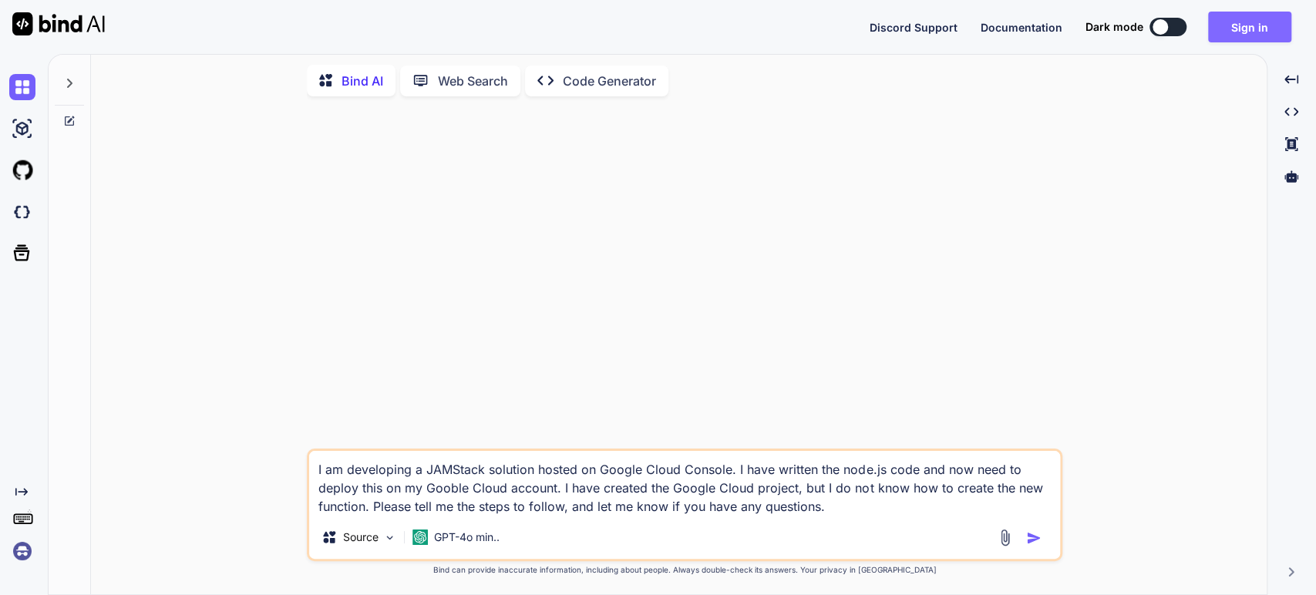
click at [1262, 29] on button "Sign in" at bounding box center [1249, 27] width 83 height 31
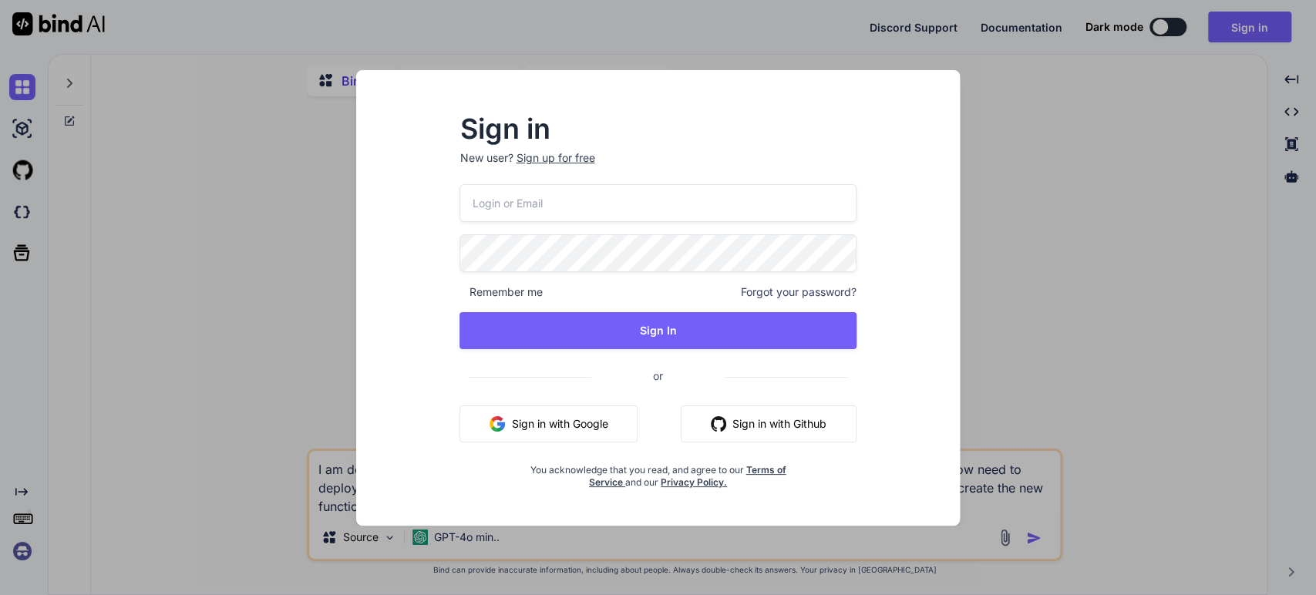
click at [507, 420] on button "Sign in with Google" at bounding box center [549, 424] width 178 height 37
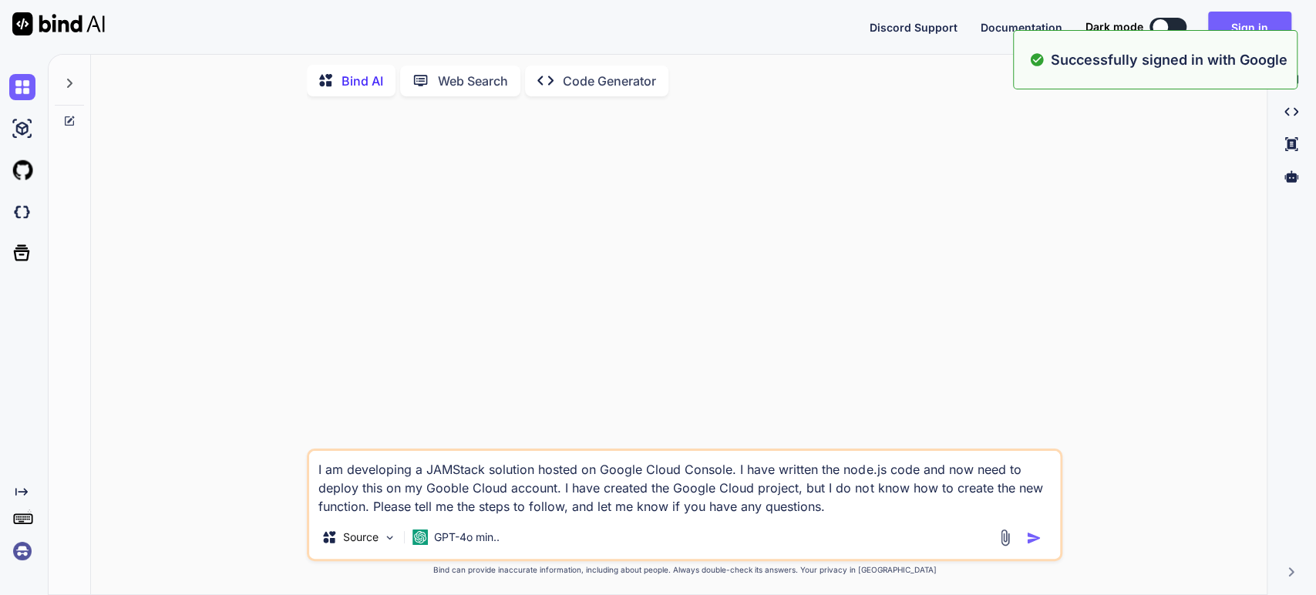
click at [536, 426] on div at bounding box center [686, 279] width 753 height 340
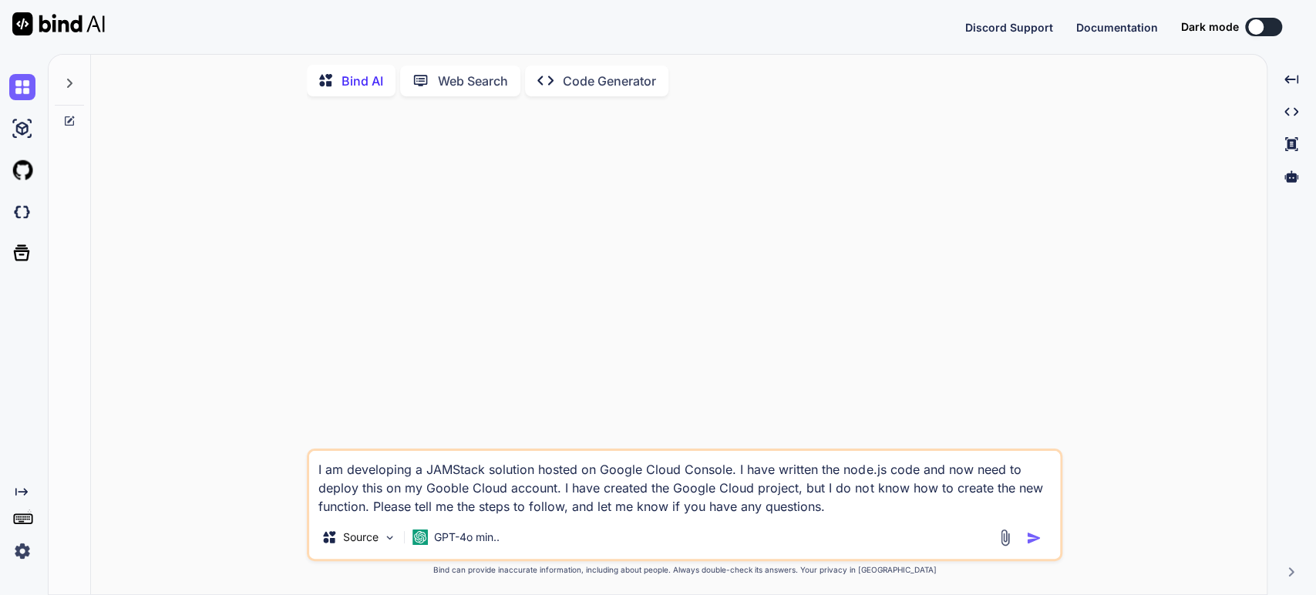
click at [68, 79] on icon at bounding box center [69, 83] width 5 height 9
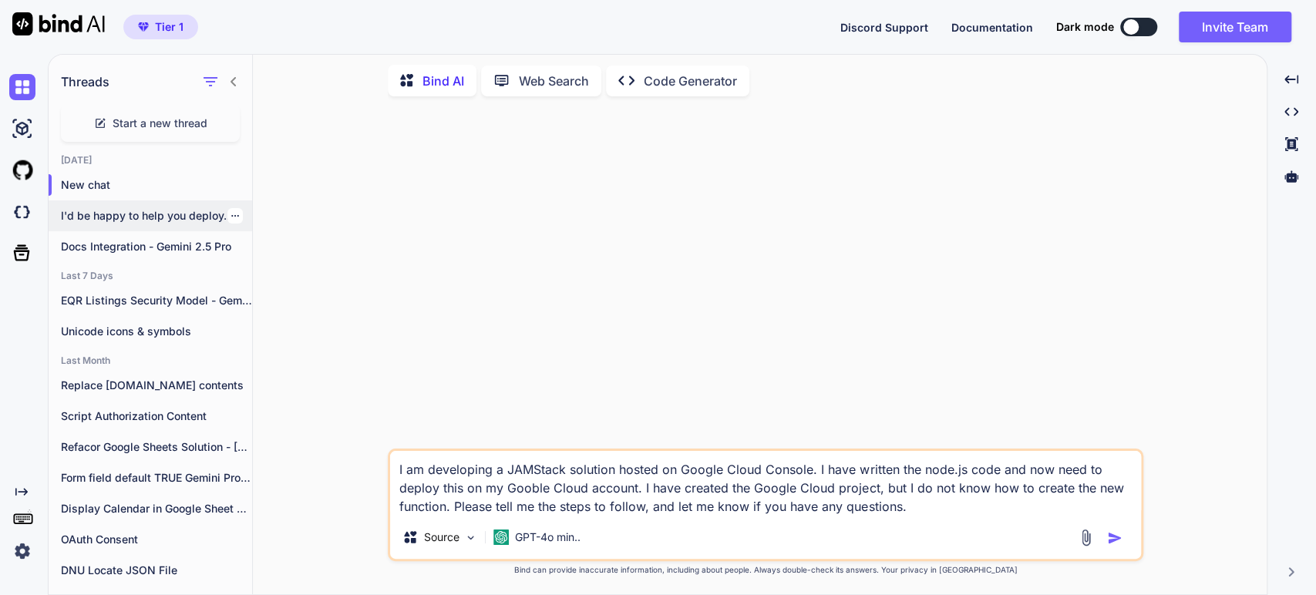
click at [106, 220] on p "I'd be happy to help you deploy..." at bounding box center [156, 215] width 191 height 15
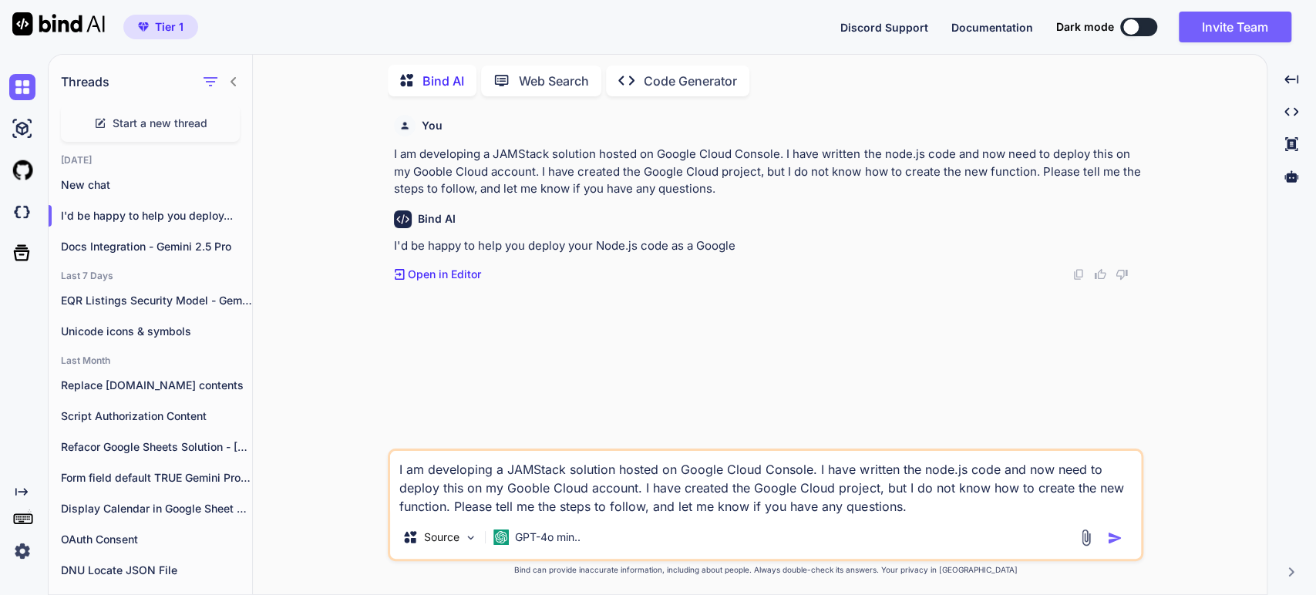
click at [585, 170] on p "I am developing a JAMStack solution hosted on Google Cloud Console. I have writ…" at bounding box center [767, 172] width 746 height 52
click at [470, 264] on div "Bind AI I'd be happy to help you deploy your Node.js code as a Google Created w…" at bounding box center [767, 240] width 746 height 85
click at [466, 268] on p "Open in Editor" at bounding box center [444, 274] width 73 height 15
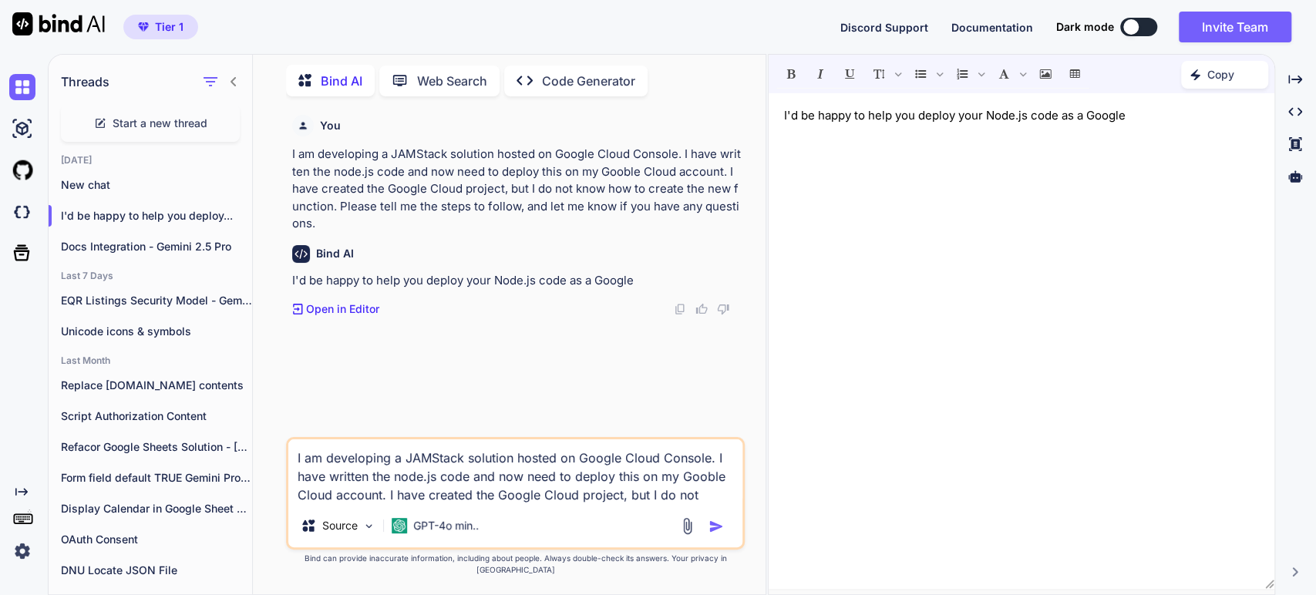
click at [881, 149] on div "I'd be happy to help you deploy your Node.js code as a Google" at bounding box center [1022, 341] width 506 height 480
click at [604, 298] on div "Bind AI I'd be happy to help you deploy your Node.js code as a Google Created w…" at bounding box center [517, 275] width 450 height 85
click at [719, 534] on img "button" at bounding box center [716, 526] width 15 height 15
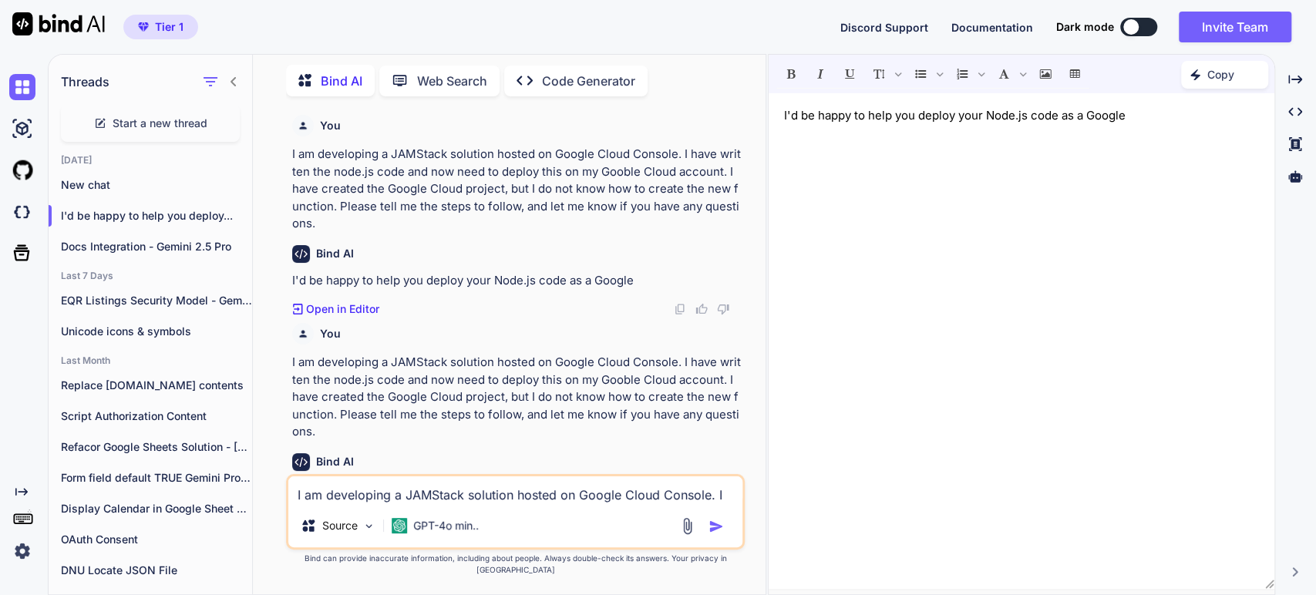
scroll to position [62, 0]
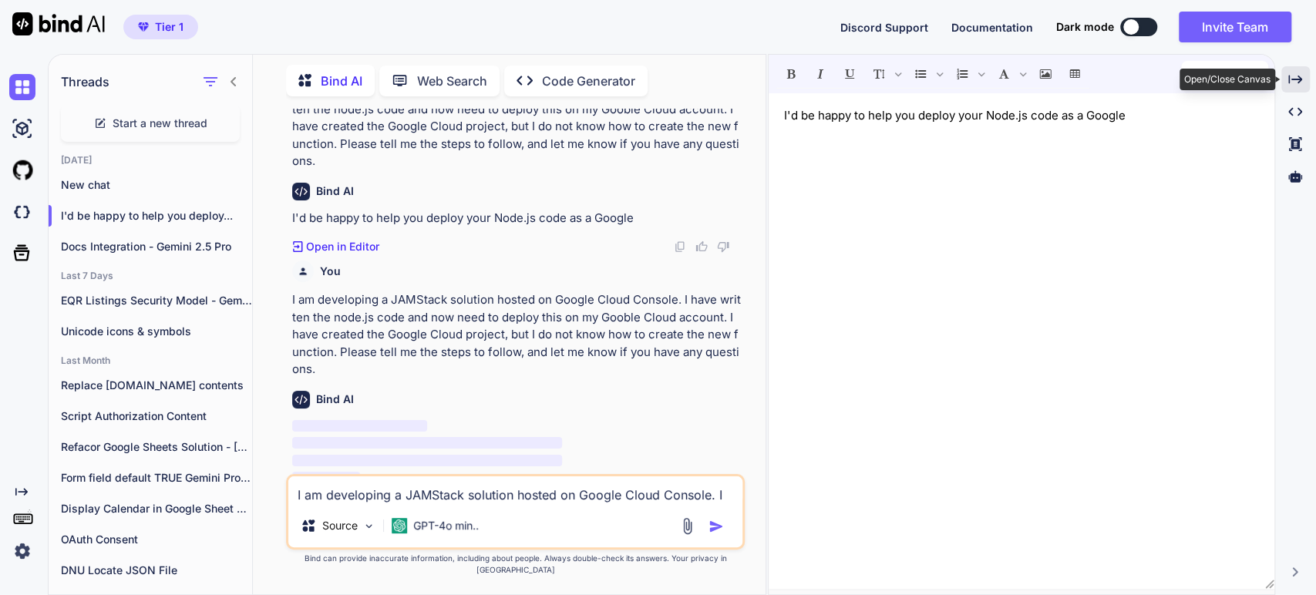
click at [1288, 79] on icon at bounding box center [1295, 79] width 14 height 8
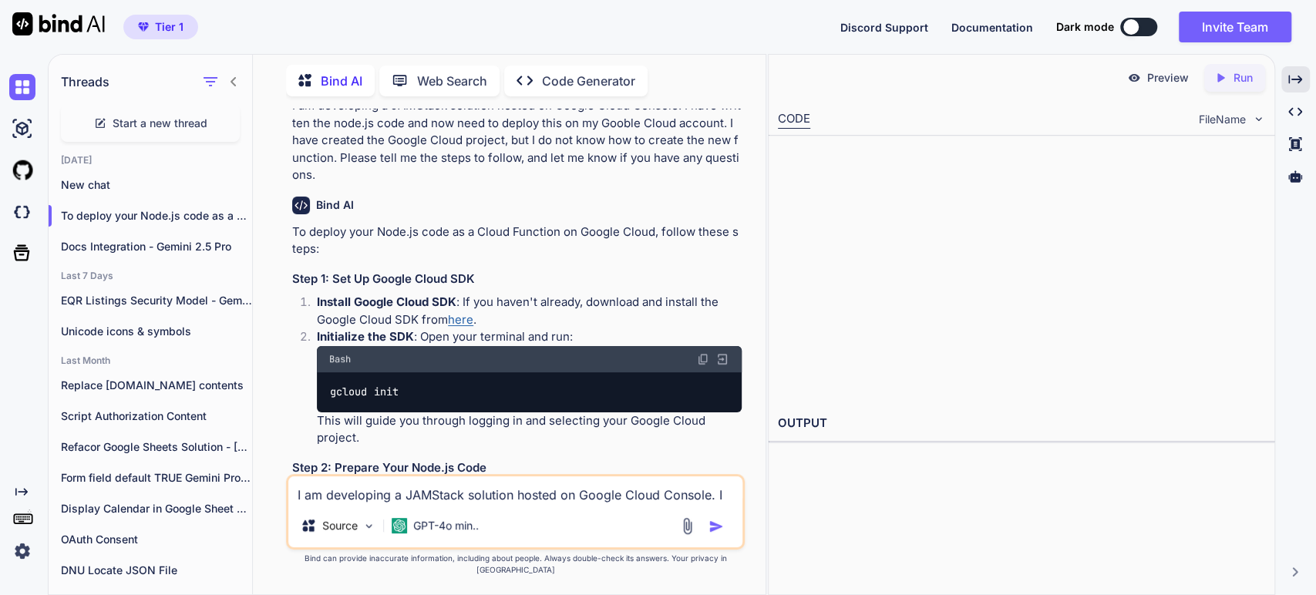
scroll to position [291, 0]
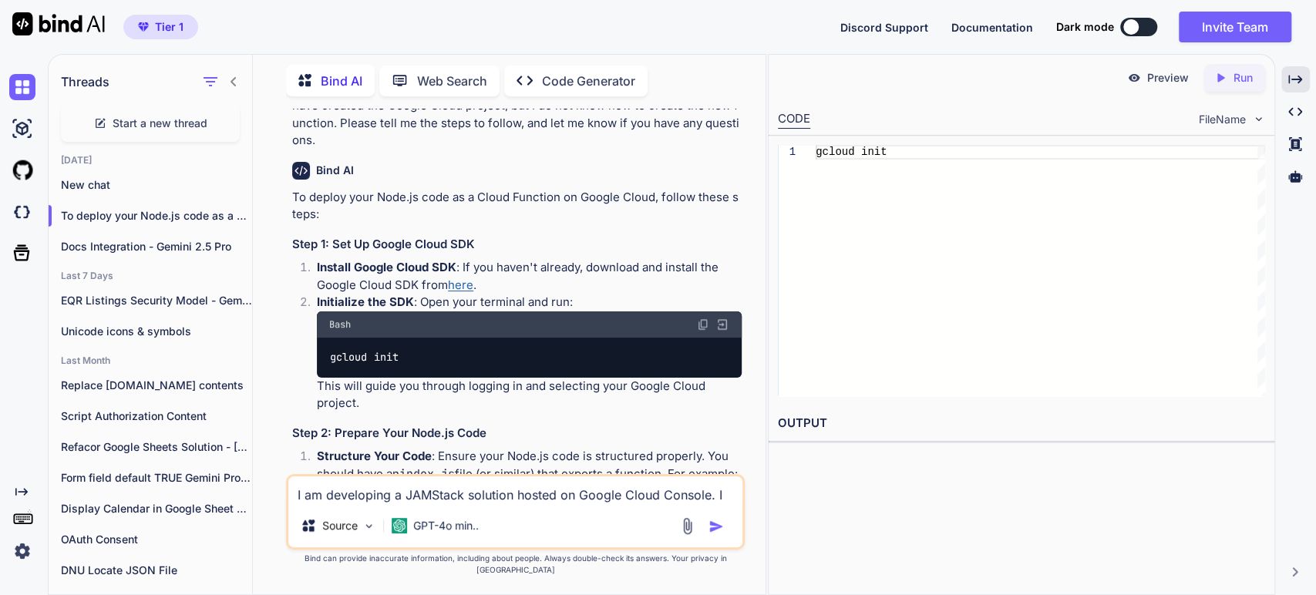
click at [547, 411] on li "Initialize the SDK : Open your terminal and run: Bash gcloud init This will gui…" at bounding box center [523, 353] width 437 height 119
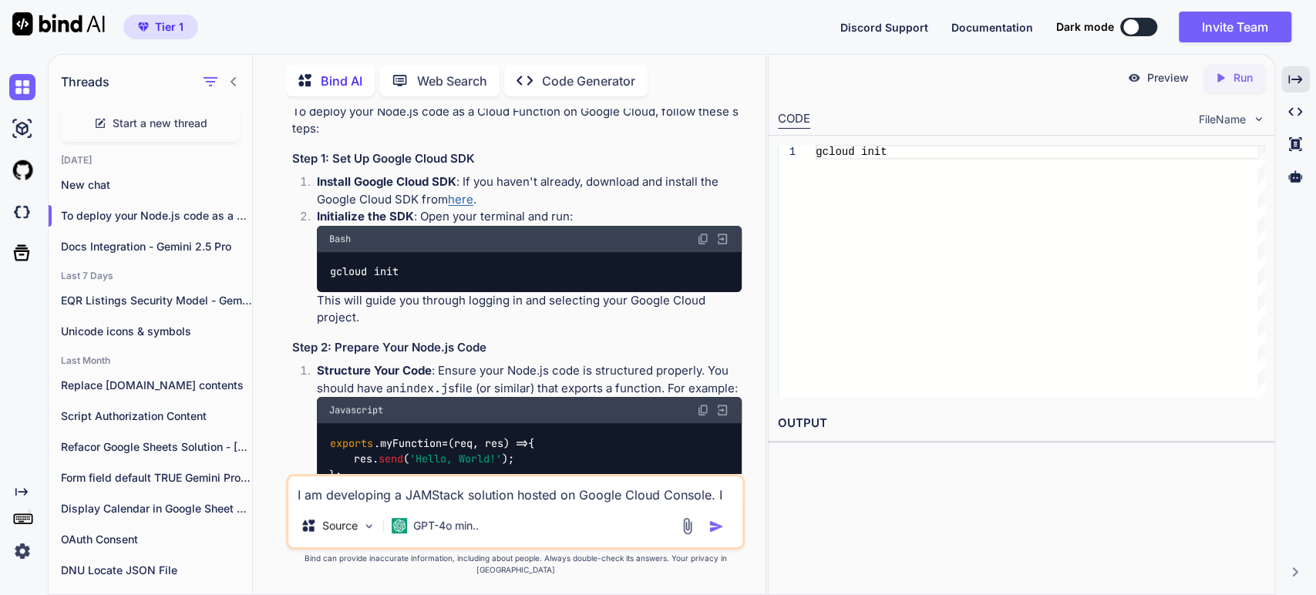
click at [487, 391] on li "Structure Your Code : Ensure your Node.js code is structured properly. You shou…" at bounding box center [523, 437] width 437 height 150
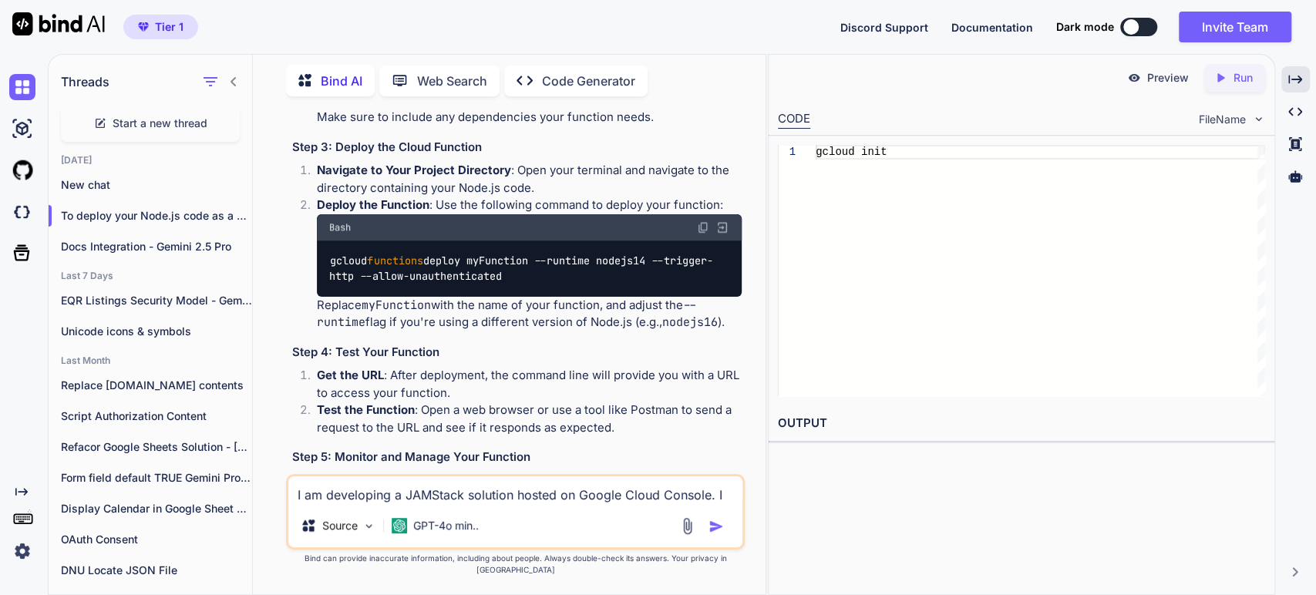
scroll to position [891, 0]
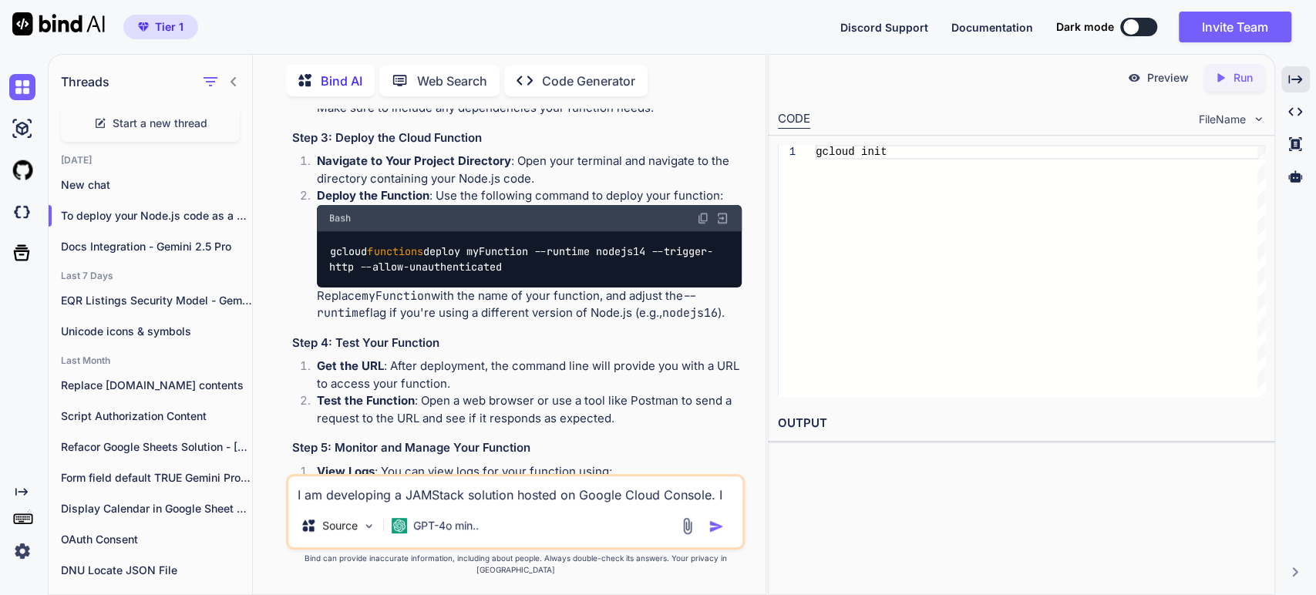
click at [474, 352] on h3 "Step 4: Test Your Function" at bounding box center [517, 344] width 450 height 18
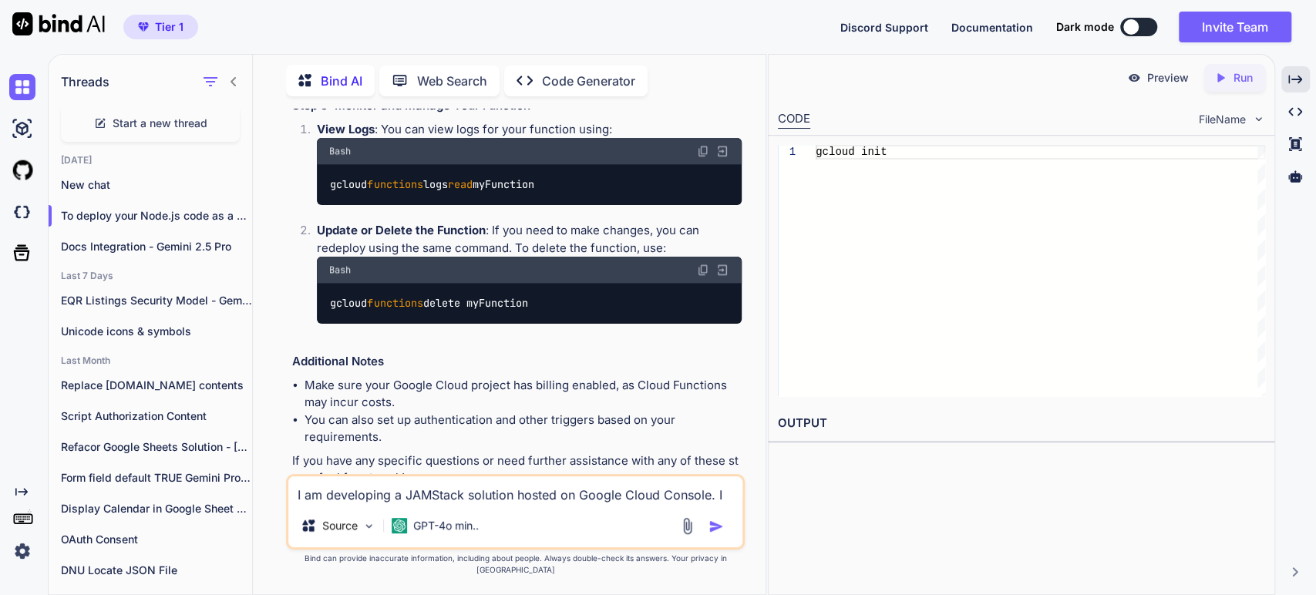
scroll to position [1320, 0]
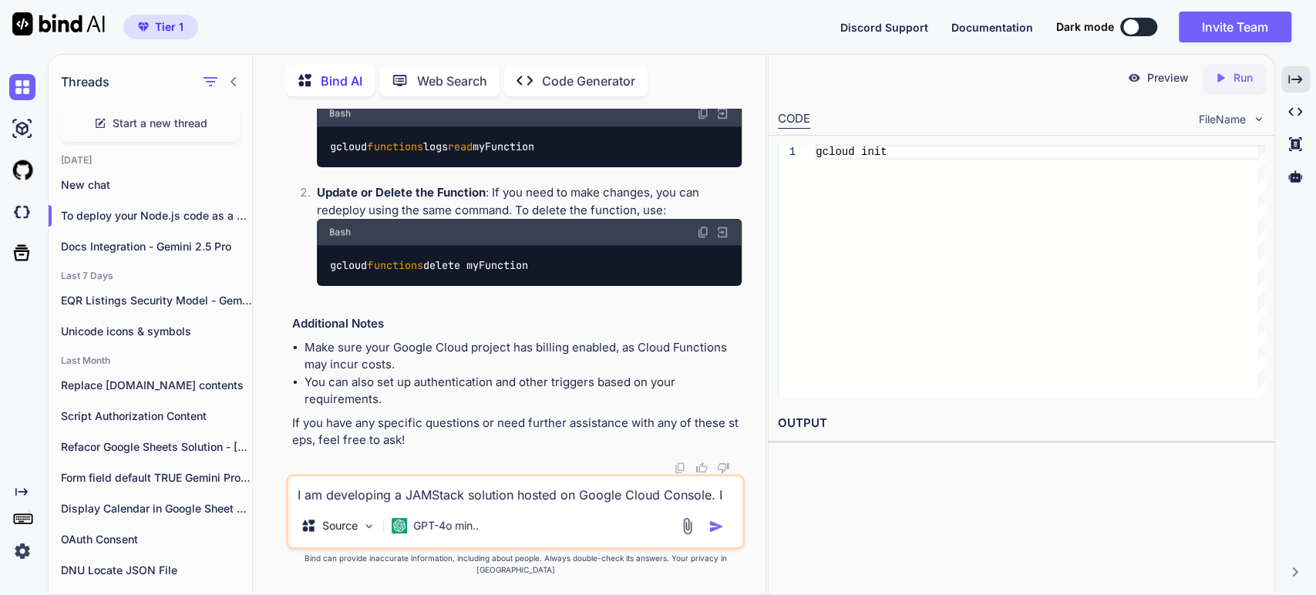
click at [413, 500] on textarea "I am developing a JAMStack solution hosted on Google Cloud Console. I have writ…" at bounding box center [515, 491] width 454 height 28
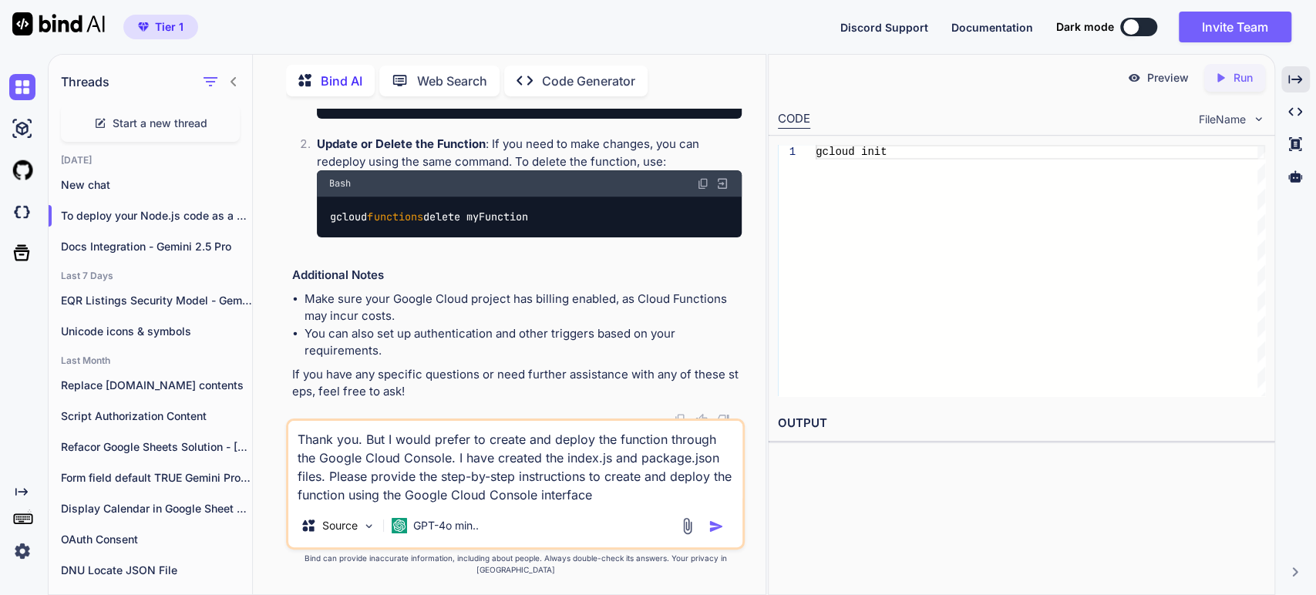
type textarea "Thank you. But I would prefer to create and deploy the function through the Goo…"
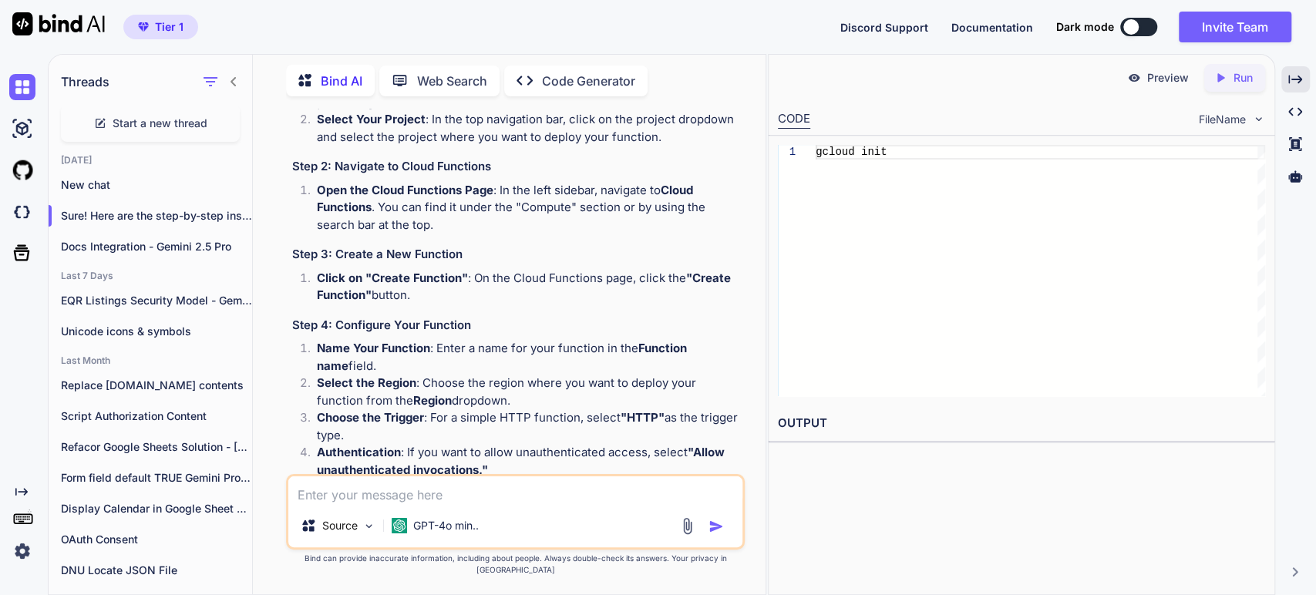
scroll to position [1886, 0]
click at [395, 334] on h3 "Step 4: Configure Your Function" at bounding box center [517, 325] width 450 height 18
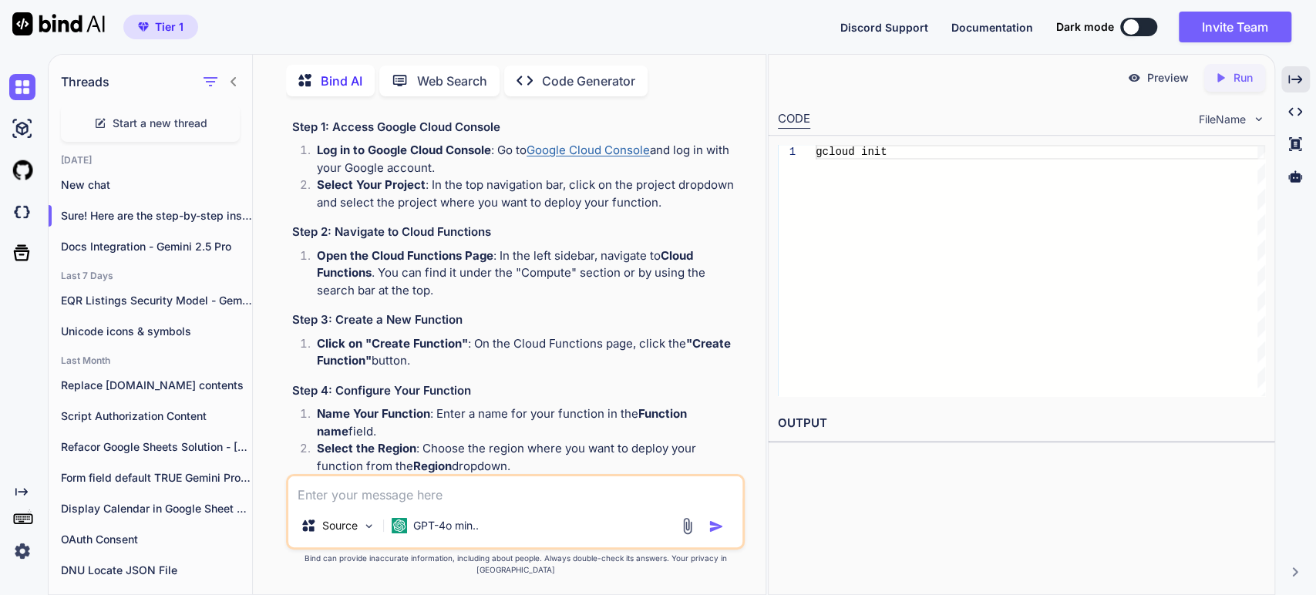
scroll to position [1800, 0]
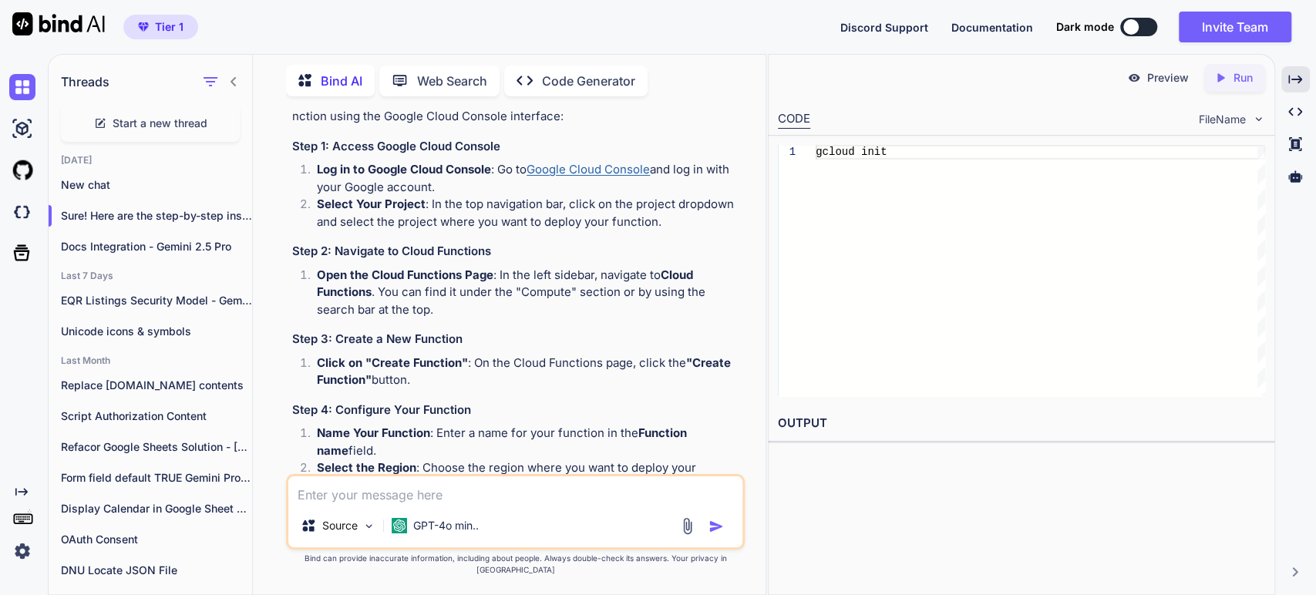
click at [394, 177] on strong "Log in to Google Cloud Console" at bounding box center [404, 169] width 174 height 15
click at [411, 319] on li "Open the Cloud Functions Page : In the left sidebar, navigate to Cloud Function…" at bounding box center [523, 293] width 437 height 52
click at [524, 319] on li "Open the Cloud Functions Page : In the left sidebar, navigate to Cloud Function…" at bounding box center [523, 293] width 437 height 52
click at [147, 243] on p "Docs Integration - Gemini 2.5 Pro" at bounding box center [156, 246] width 191 height 15
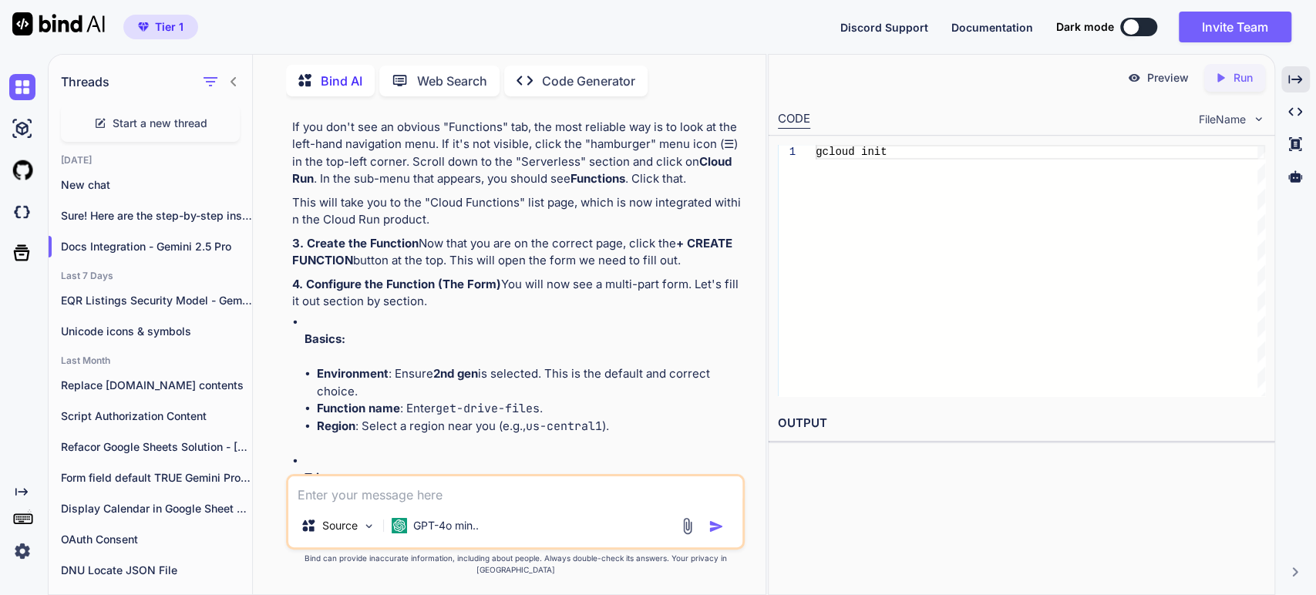
scroll to position [10340, 0]
click at [1300, 113] on icon "Created with Pixso." at bounding box center [1295, 112] width 14 height 14
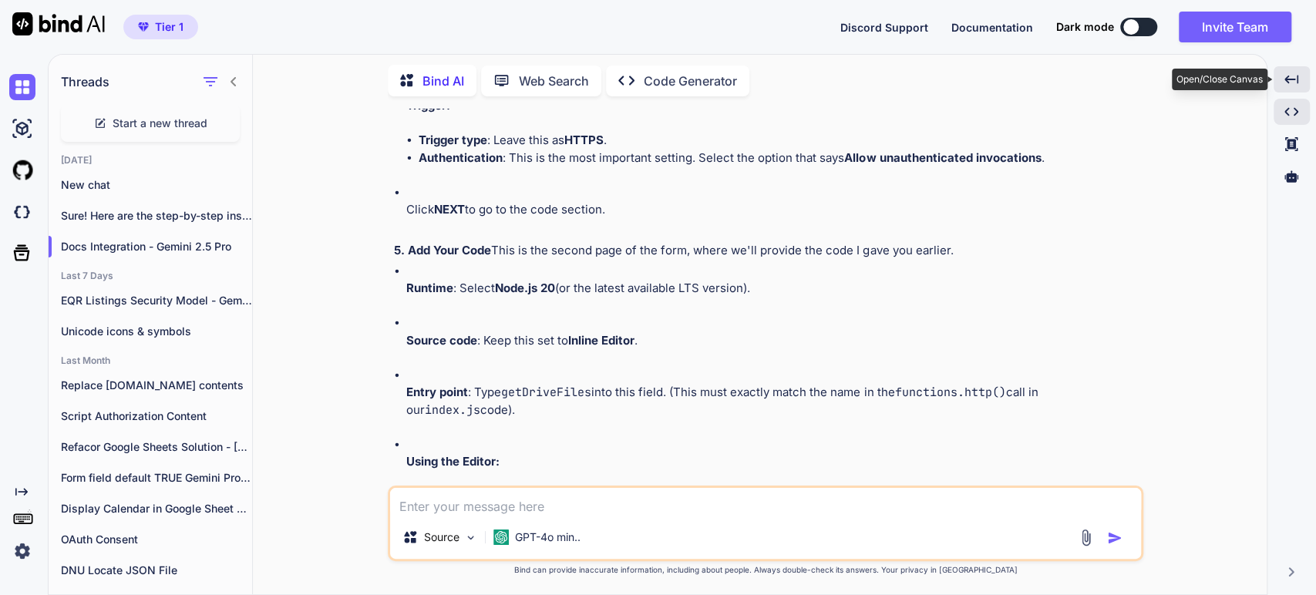
click at [1299, 83] on div "Created with Pixso." at bounding box center [1292, 79] width 36 height 26
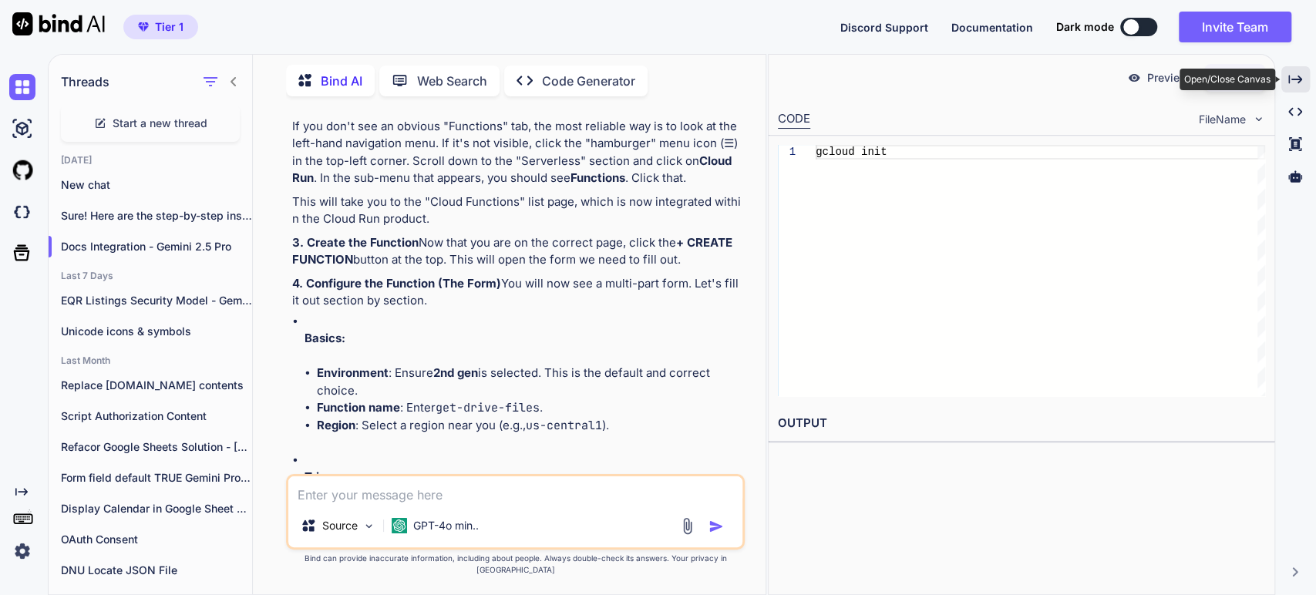
click at [1298, 85] on icon "Created with Pixso." at bounding box center [1295, 79] width 14 height 14
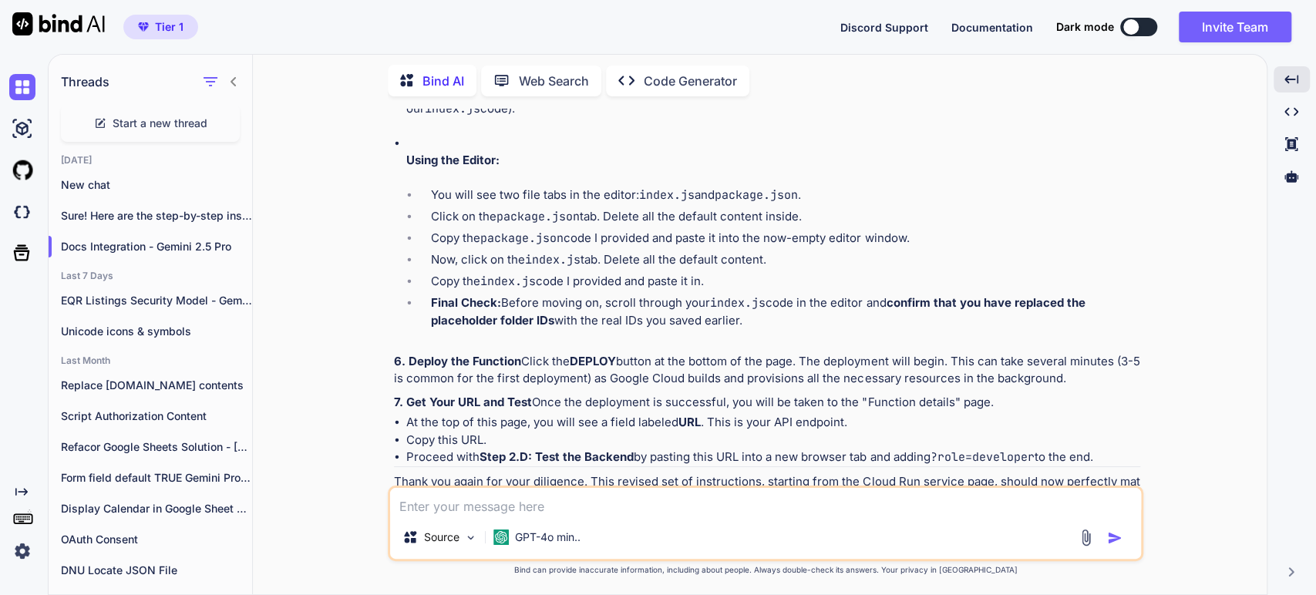
scroll to position [8738, 0]
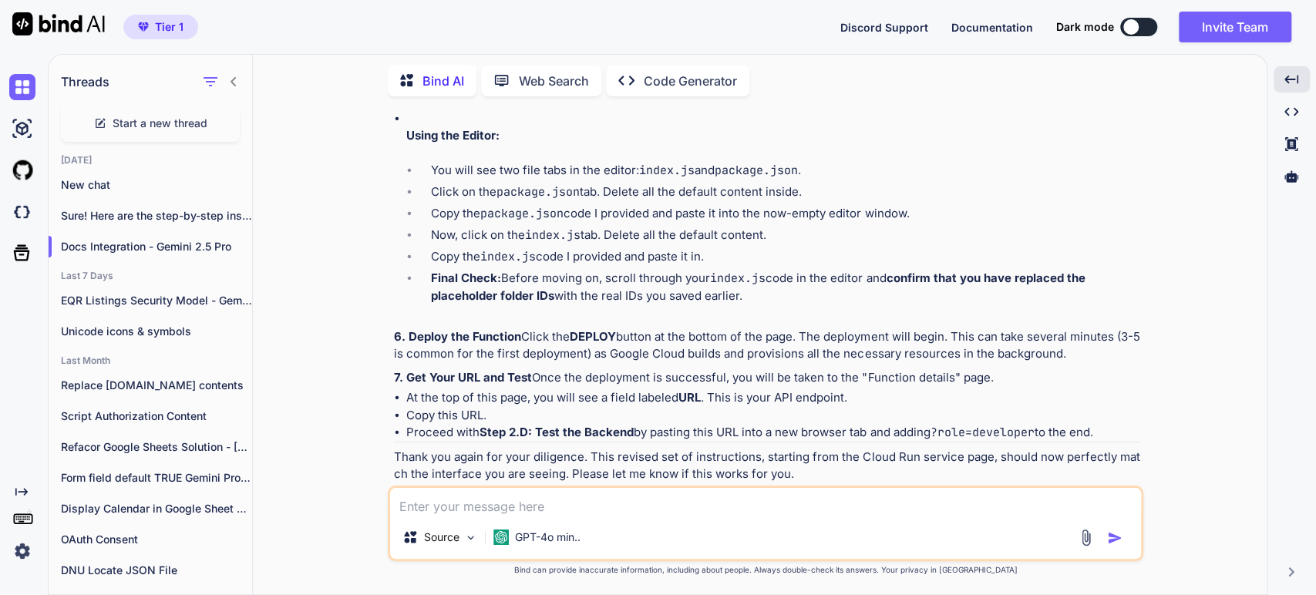
drag, startPoint x: 543, startPoint y: 406, endPoint x: 642, endPoint y: 401, distance: 99.6
copy code "get-drive-files"
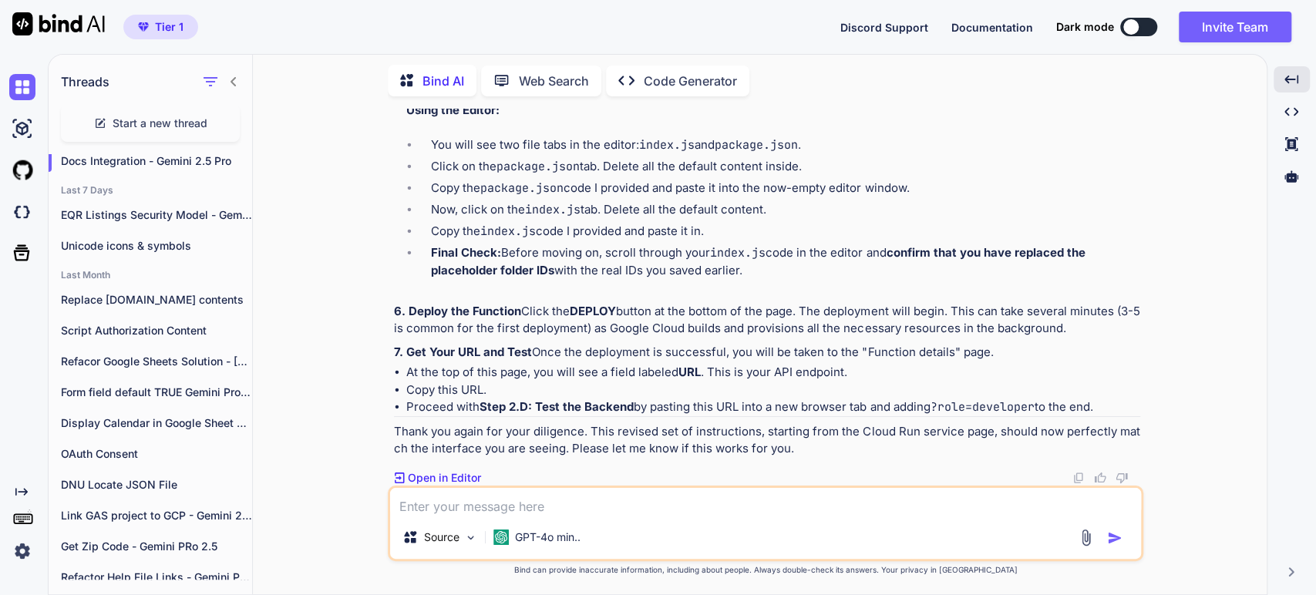
scroll to position [9166, 0]
click at [555, 49] on code "getDriveFiles" at bounding box center [546, 40] width 90 height 15
click at [584, 180] on li "Click on the package.json tab. Delete all the default content inside." at bounding box center [780, 169] width 722 height 22
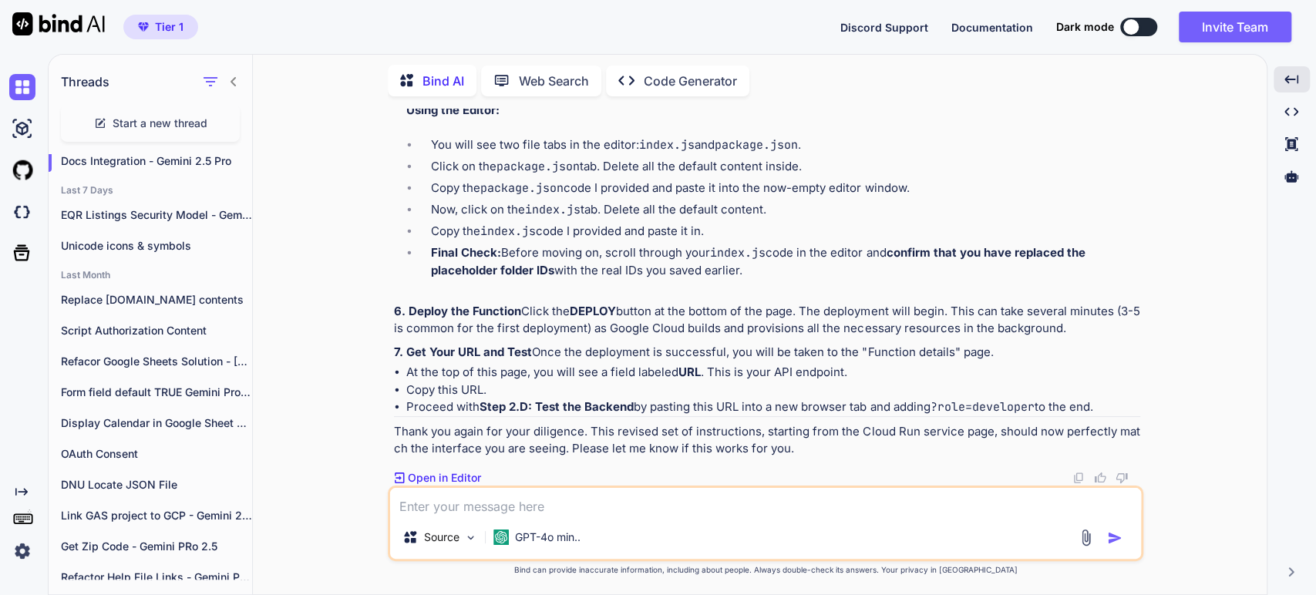
click at [660, 180] on li "Click on the package.json tab. Delete all the default content inside." at bounding box center [780, 169] width 722 height 22
click at [618, 201] on li "Copy the package.json code I provided and paste it into the now-empty editor wi…" at bounding box center [780, 191] width 722 height 22
click at [640, 223] on li "Now, click on the index.js tab. Delete all the default content." at bounding box center [780, 212] width 722 height 22
click at [657, 244] on li "Copy the index.js code I provided and paste it in." at bounding box center [780, 234] width 722 height 22
click at [648, 279] on li "Final Check: Before moving on, scroll through your index.js code in the editor …" at bounding box center [780, 261] width 722 height 35
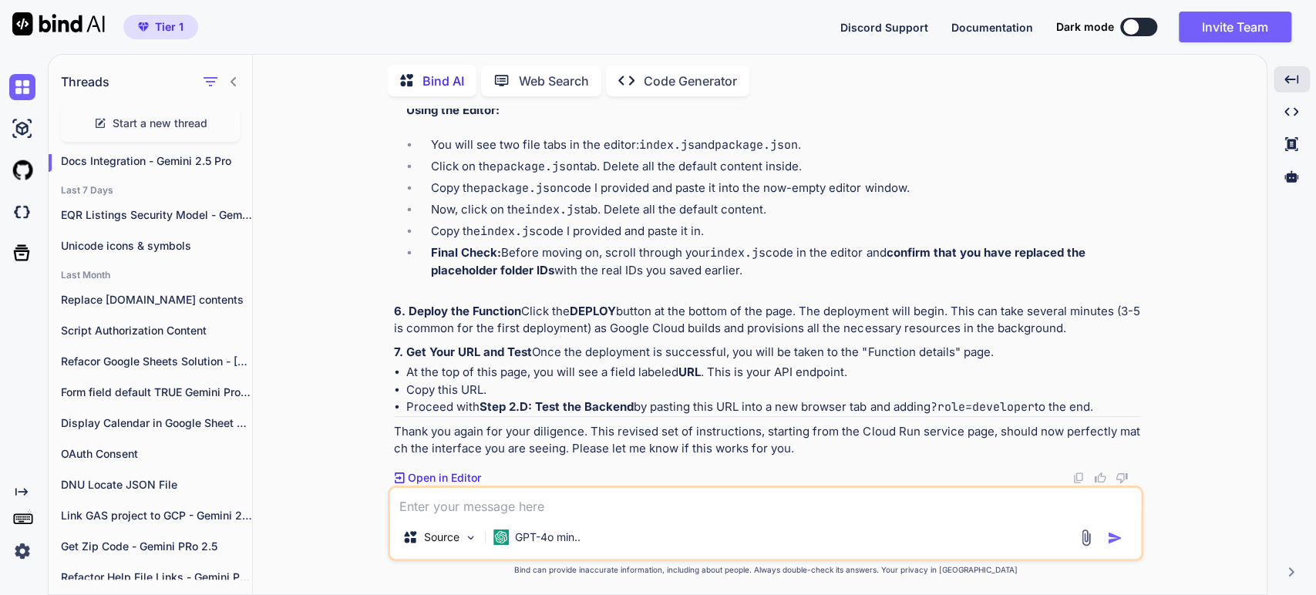
click at [961, 278] on strong "confirm that you have replaced the placeholder folder IDs" at bounding box center [759, 261] width 657 height 32
click at [463, 278] on strong "confirm that you have replaced the placeholder folder IDs" at bounding box center [759, 261] width 657 height 32
click at [544, 49] on code "getDriveFiles" at bounding box center [546, 40] width 90 height 15
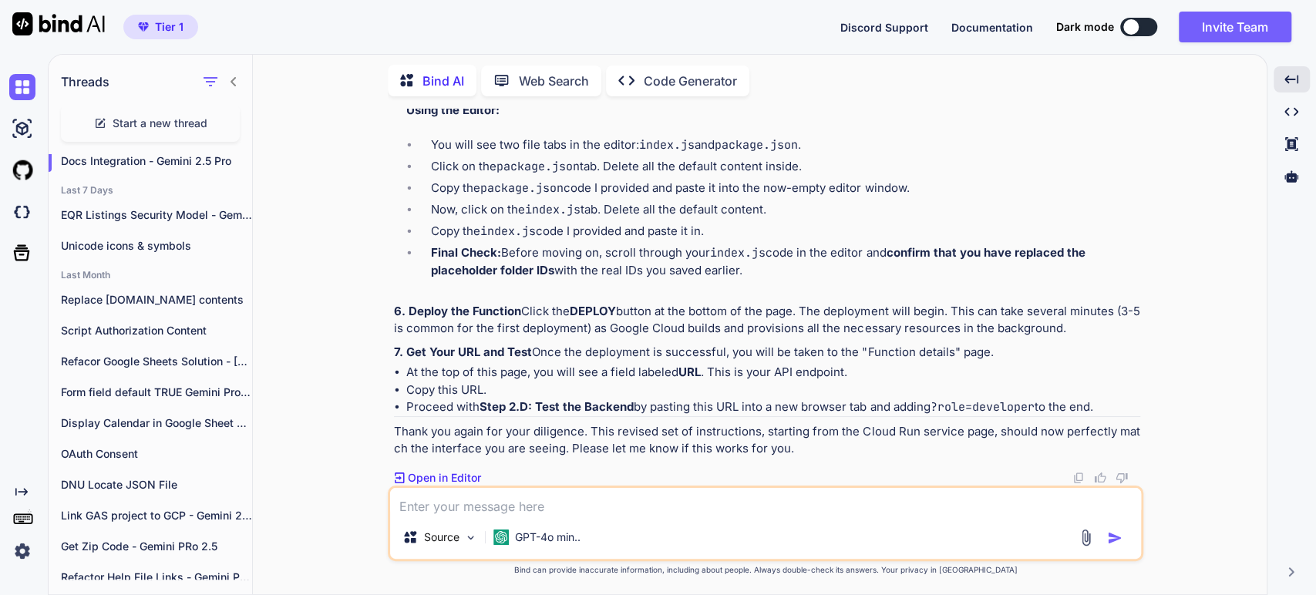
copy p "getDriveFiles"
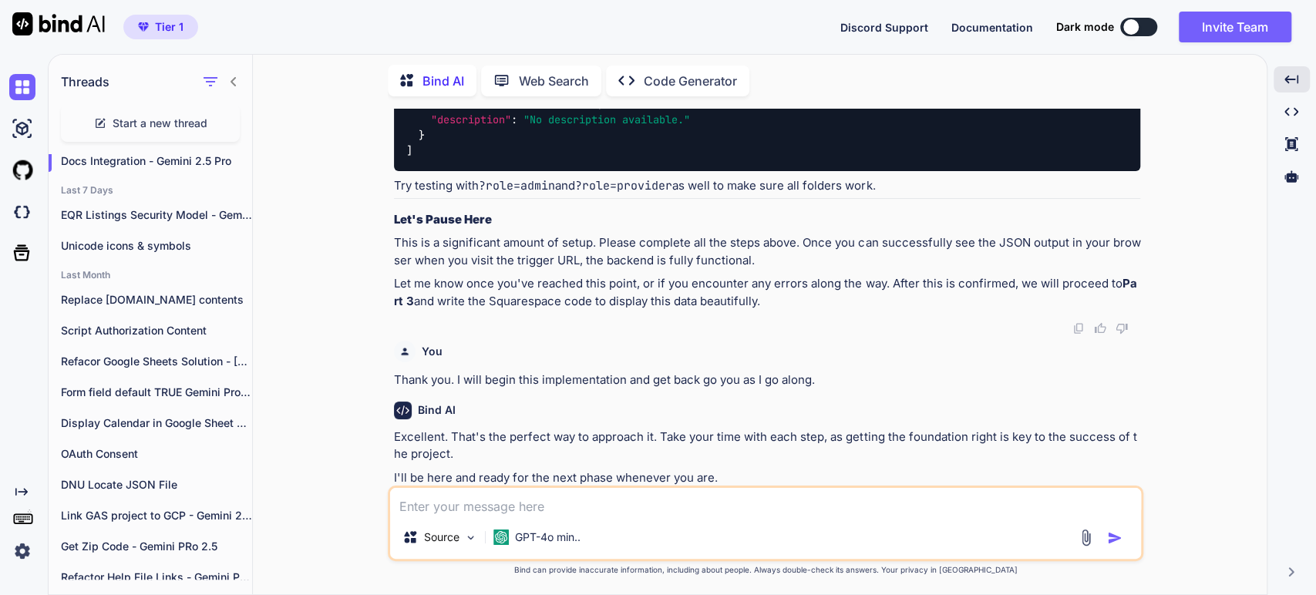
scroll to position [5910, 0]
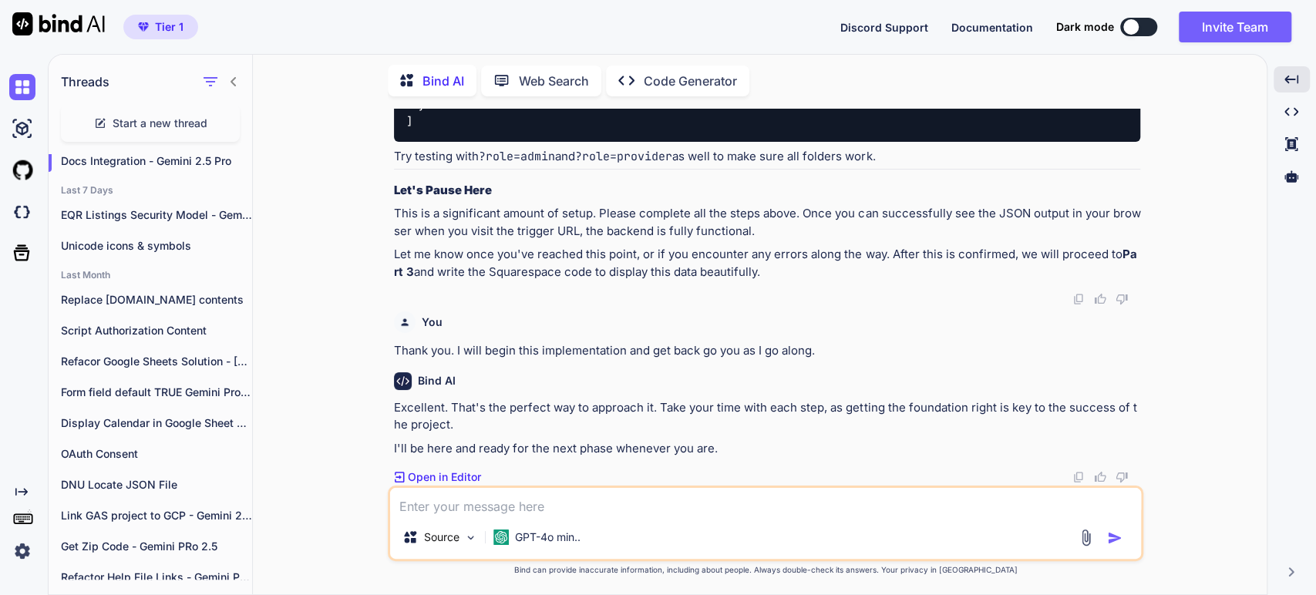
drag, startPoint x: 906, startPoint y: 427, endPoint x: 1022, endPoint y: 429, distance: 115.7
copy code "?role=developer"
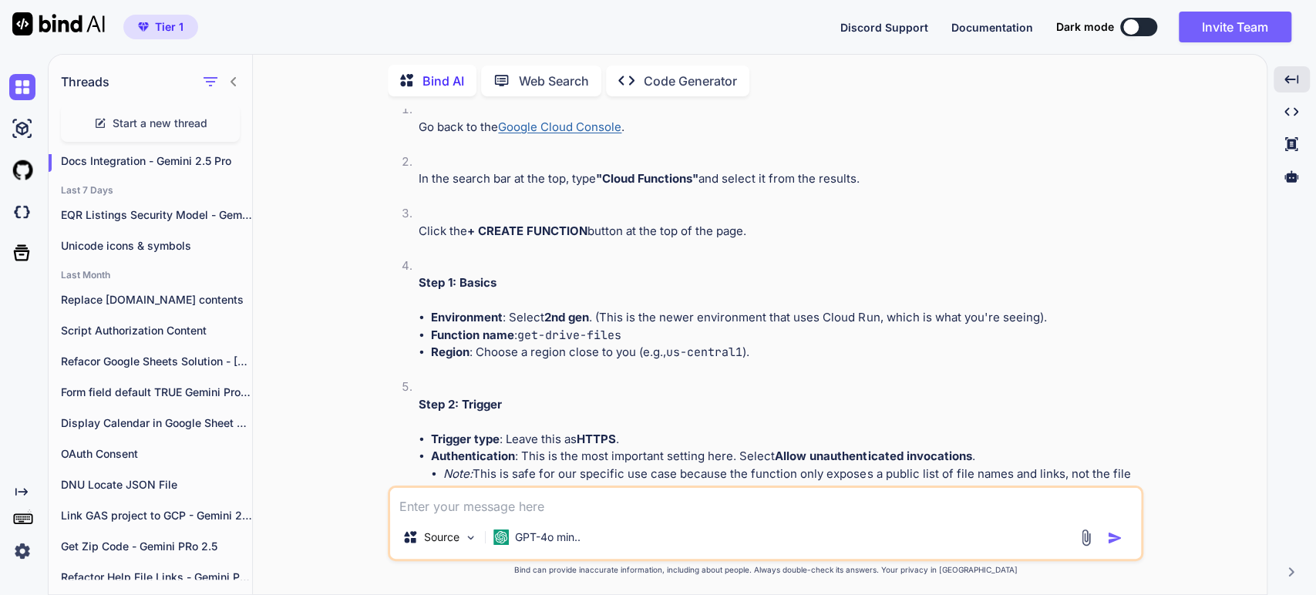
scroll to position [6596, 0]
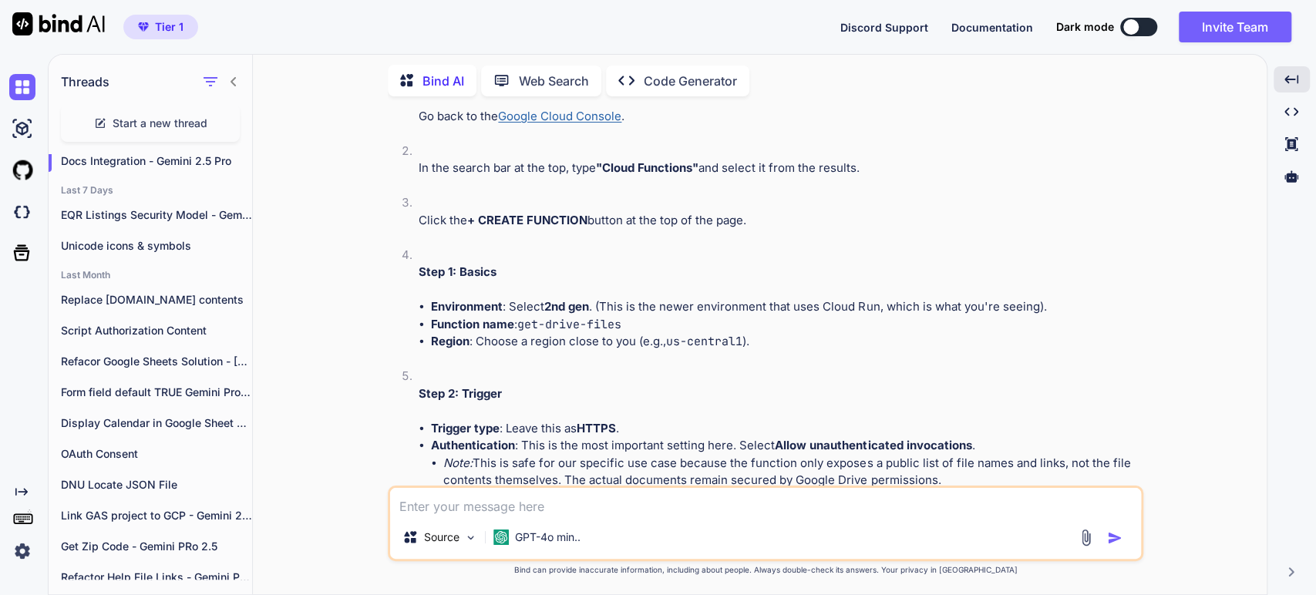
click at [113, 203] on div "EQR Listings Security Model - Gemini" at bounding box center [151, 215] width 204 height 31
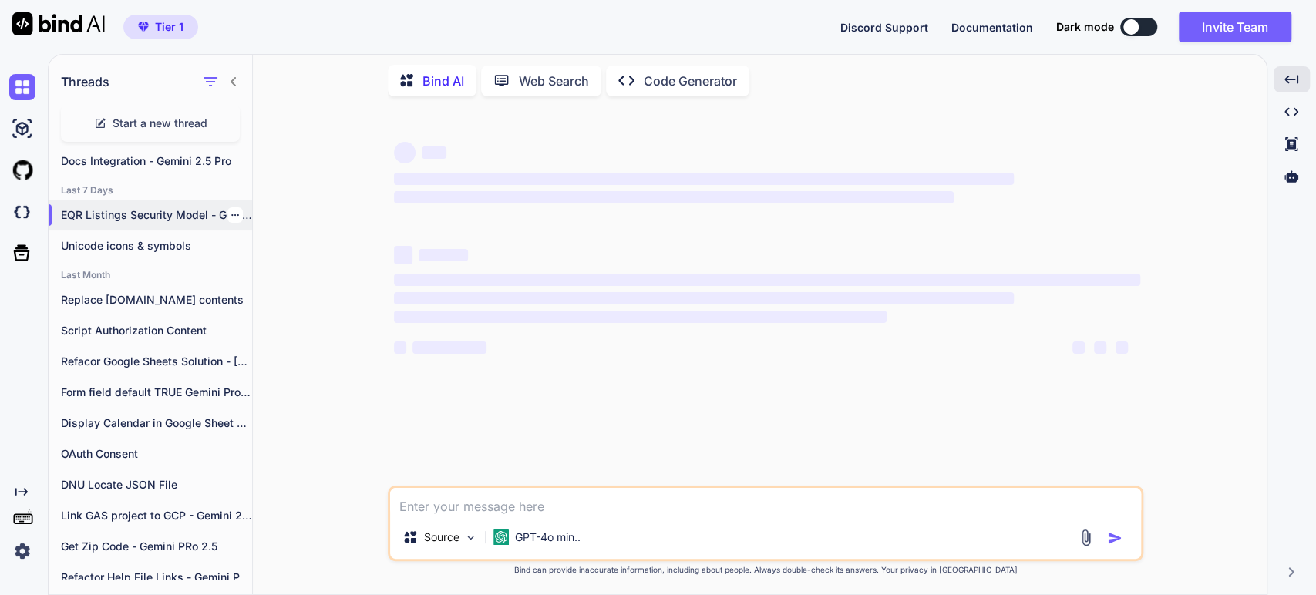
scroll to position [0, 0]
click at [113, 203] on div "EQR Listings Security Model - Gemini" at bounding box center [151, 215] width 204 height 31
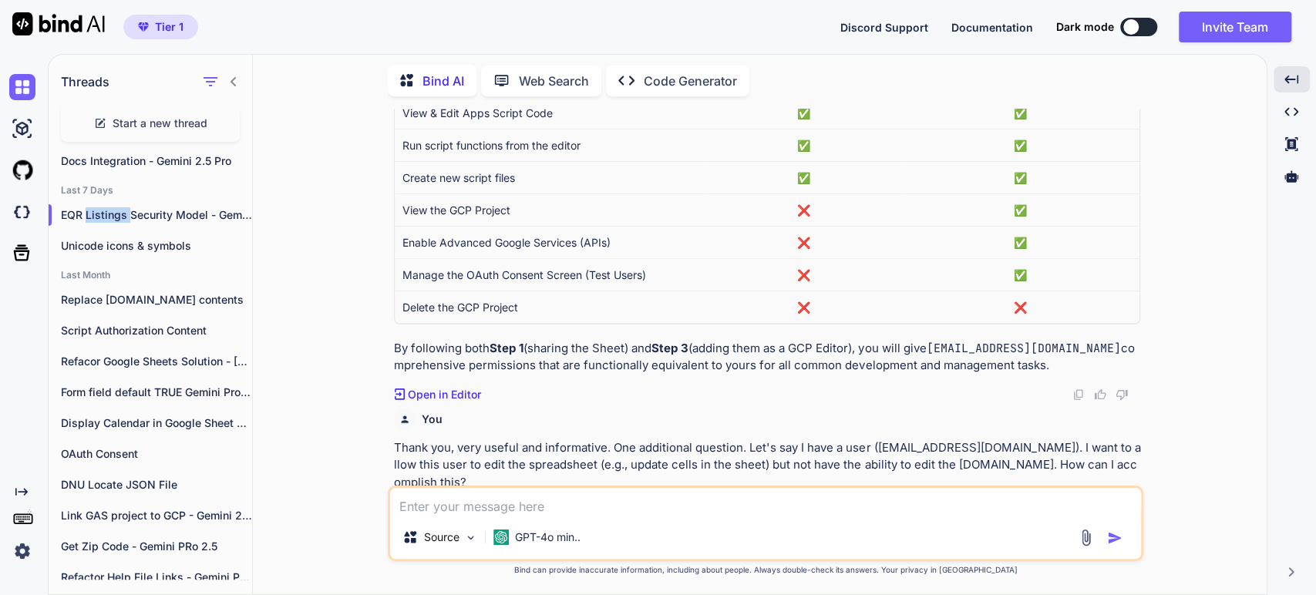
scroll to position [3084, 0]
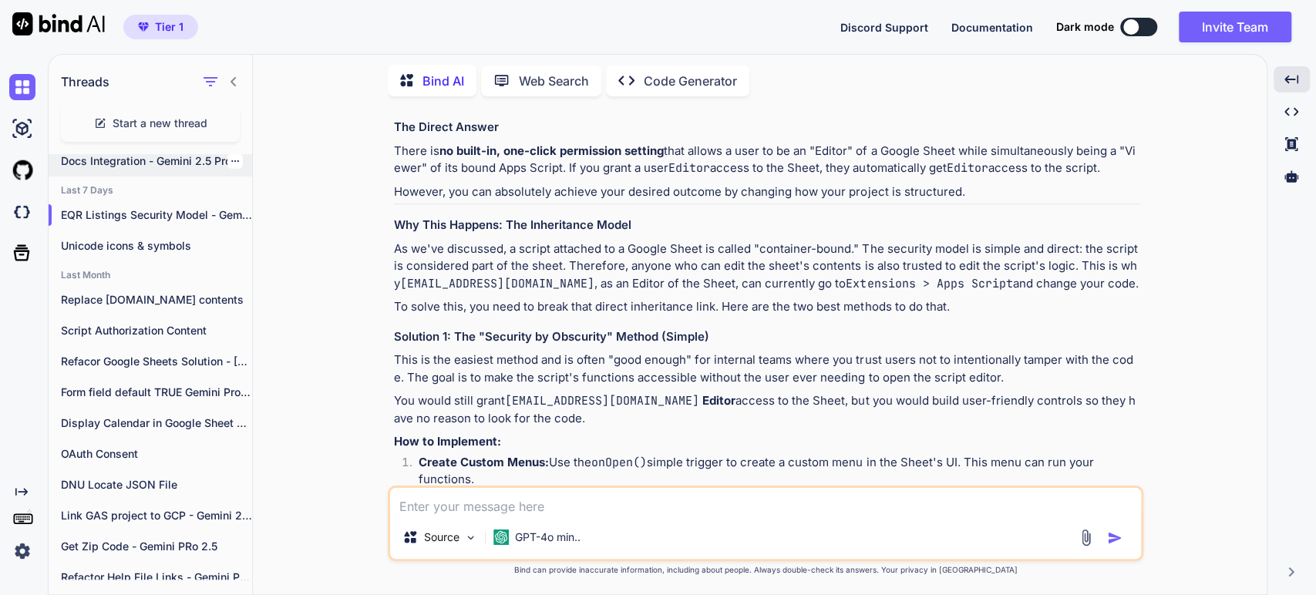
click at [105, 160] on p "Docs Integration - Gemini 2.5 Pro" at bounding box center [156, 160] width 191 height 15
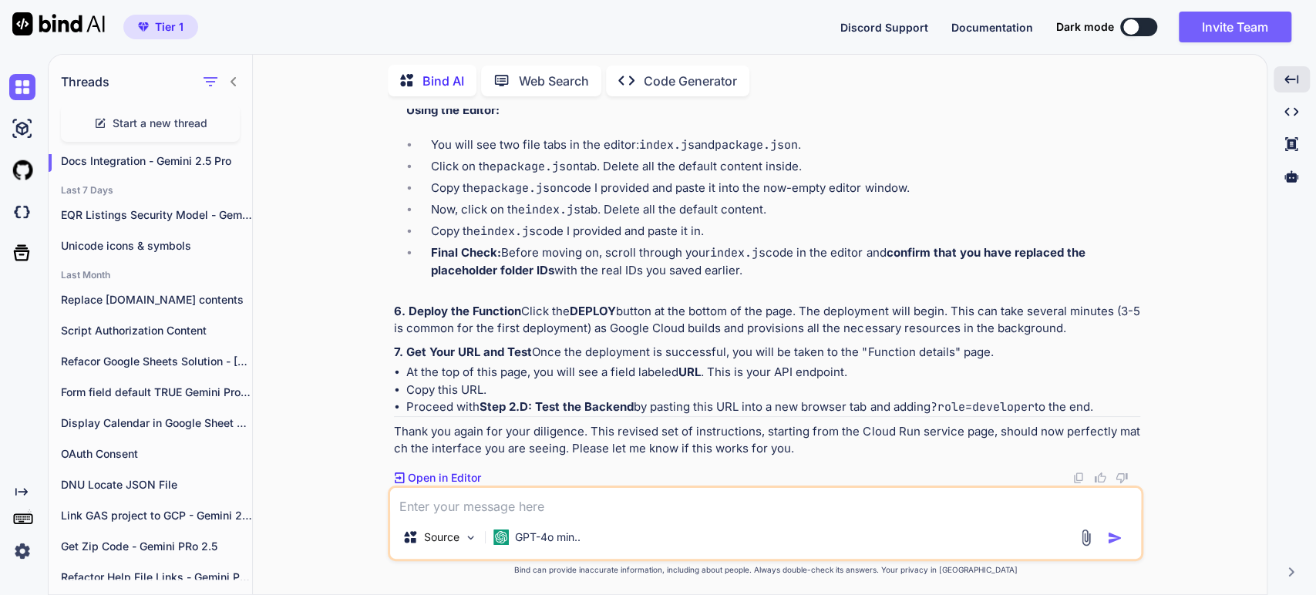
scroll to position [9509, 0]
click at [520, 510] on textarea at bounding box center [765, 502] width 751 height 28
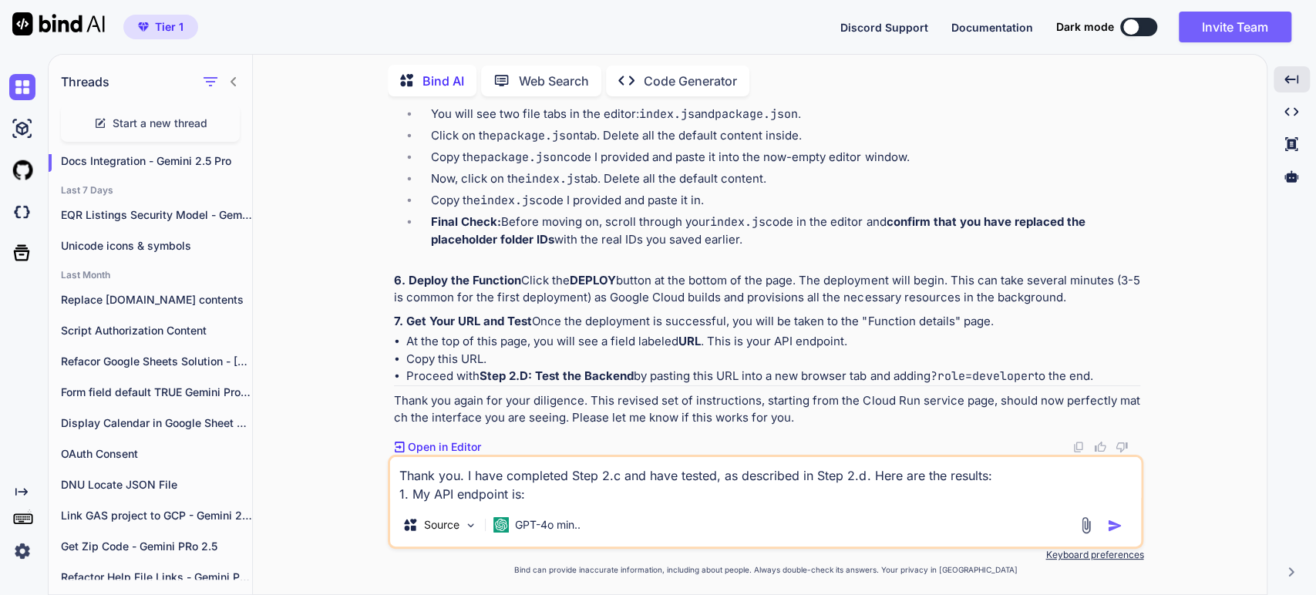
paste textarea "https://get-drive-files-55587387545.us-central1.run.app/?role=admin"
click at [858, 496] on textarea "Thank you. I have completed Step 2.c and have tested, as described in Step 2.d.…" at bounding box center [765, 480] width 751 height 46
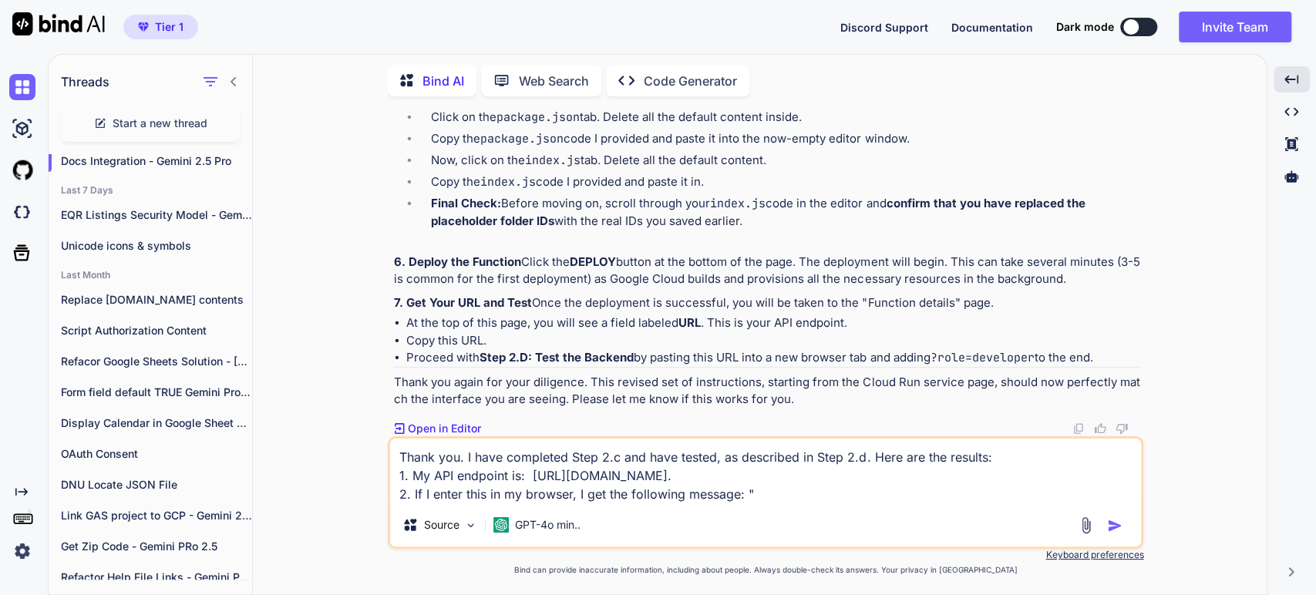
paste textarea "Error: A valid role (provider, admin, or developer) is required."
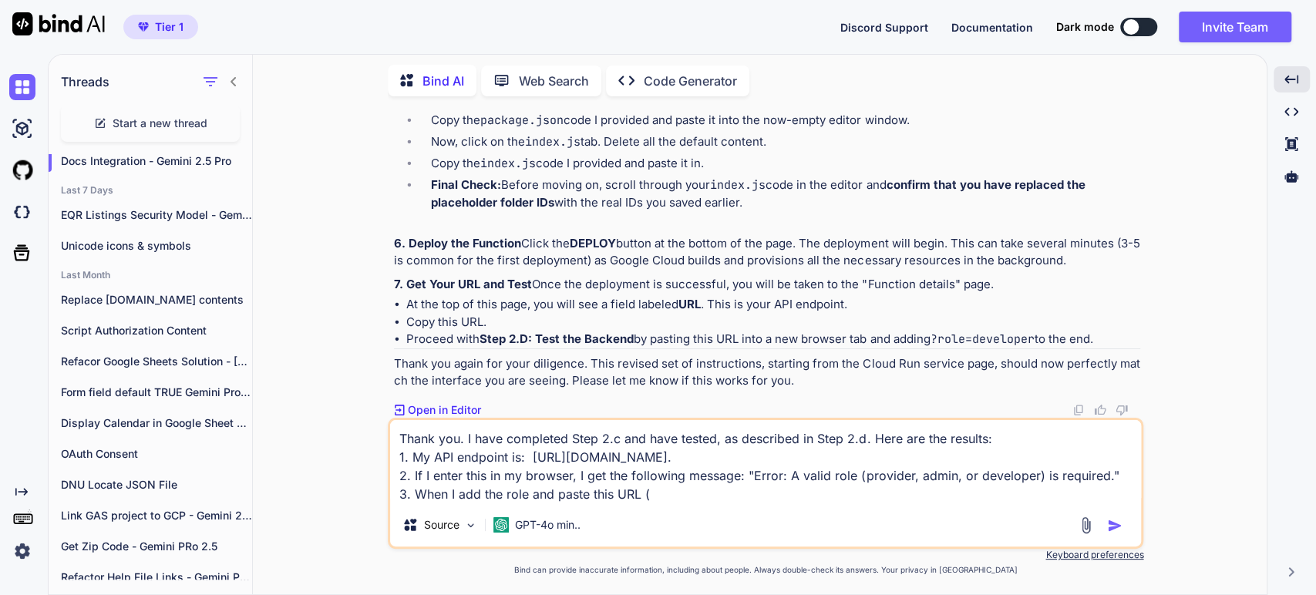
paste textarea "Error: A valid role (provider, admin, or developer) is required."
paste textarea "https://get-drive-files-55587387545.us-central1.run.app/?role=admin"
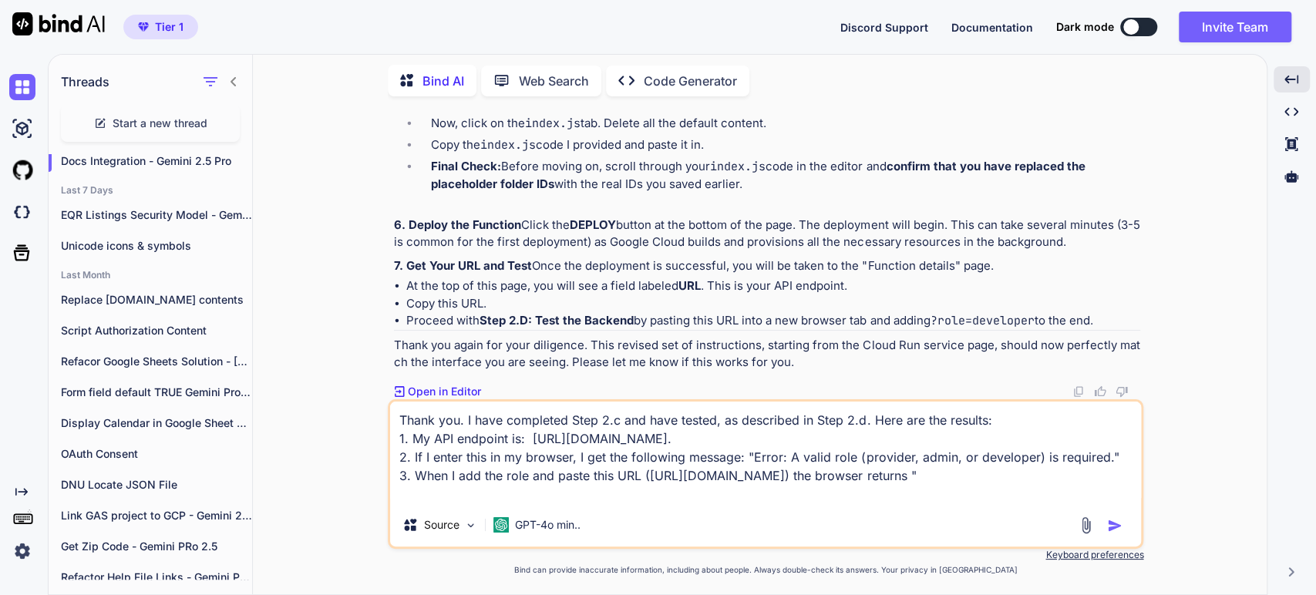
paste textarea "[]"
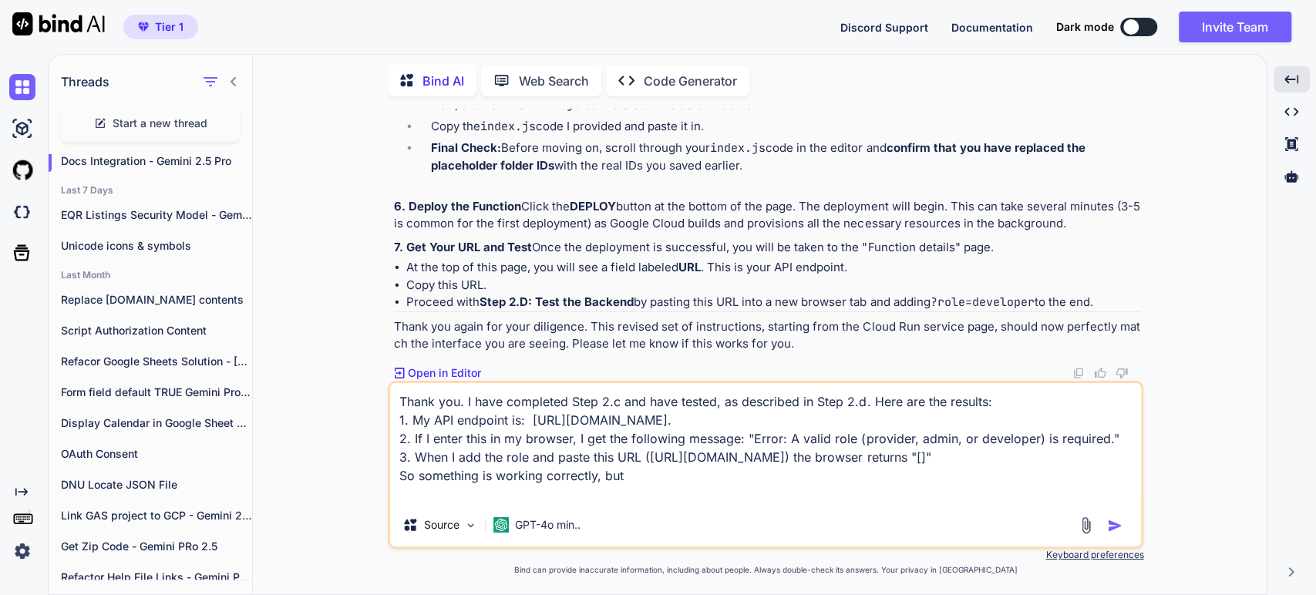
click at [483, 475] on textarea "Thank you. I have completed Step 2.c and have tested, as described in Step 2.d.…" at bounding box center [765, 443] width 751 height 120
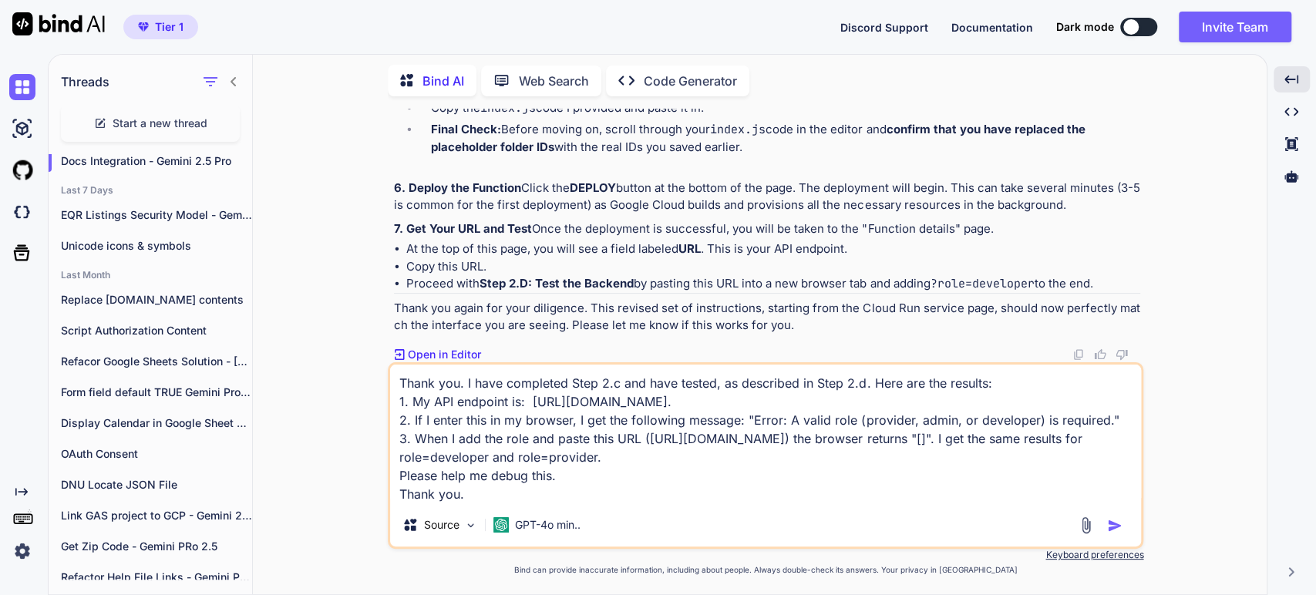
click at [830, 463] on textarea "Thank you. I have completed Step 2.c and have tested, as described in Step 2.d.…" at bounding box center [765, 434] width 751 height 139
click at [503, 497] on textarea "Thank you. I have completed Step 2.c and have tested, as described in Step 2.d.…" at bounding box center [765, 434] width 751 height 139
type textarea "Thank you. I have completed Step 2.c and have tested, as described in Step 2.d.…"
click at [530, 529] on p "GPT-4o min.." at bounding box center [548, 524] width 66 height 15
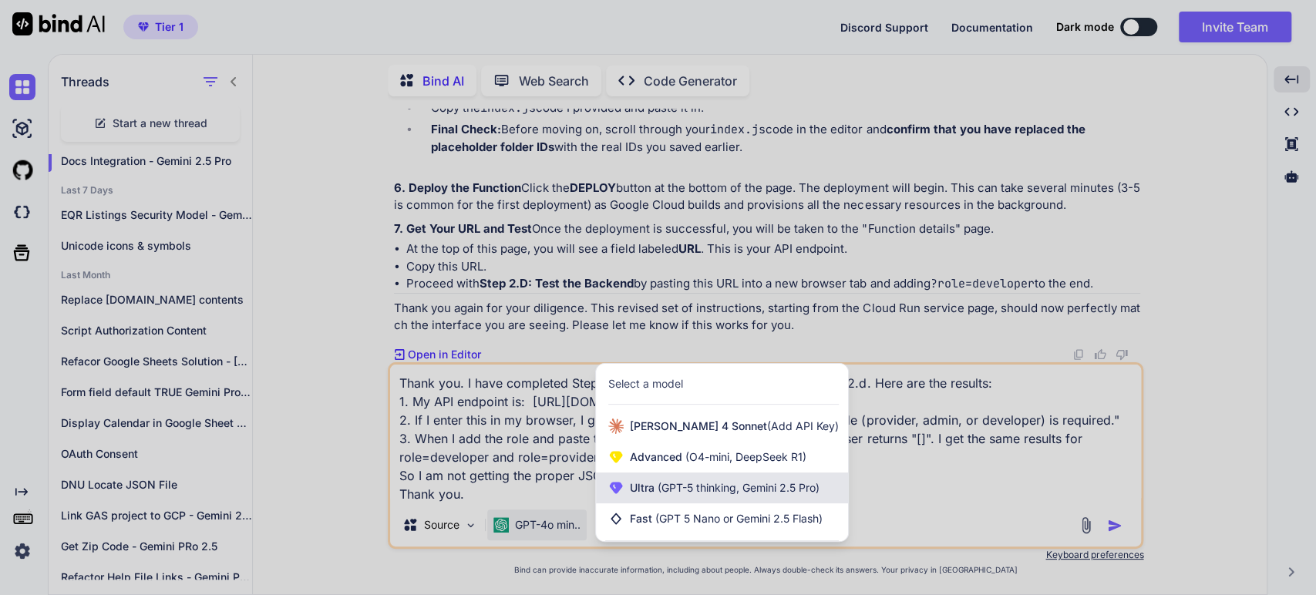
click at [660, 484] on span "(GPT-5 thinking, Gemini 2.5 Pro)" at bounding box center [737, 487] width 165 height 13
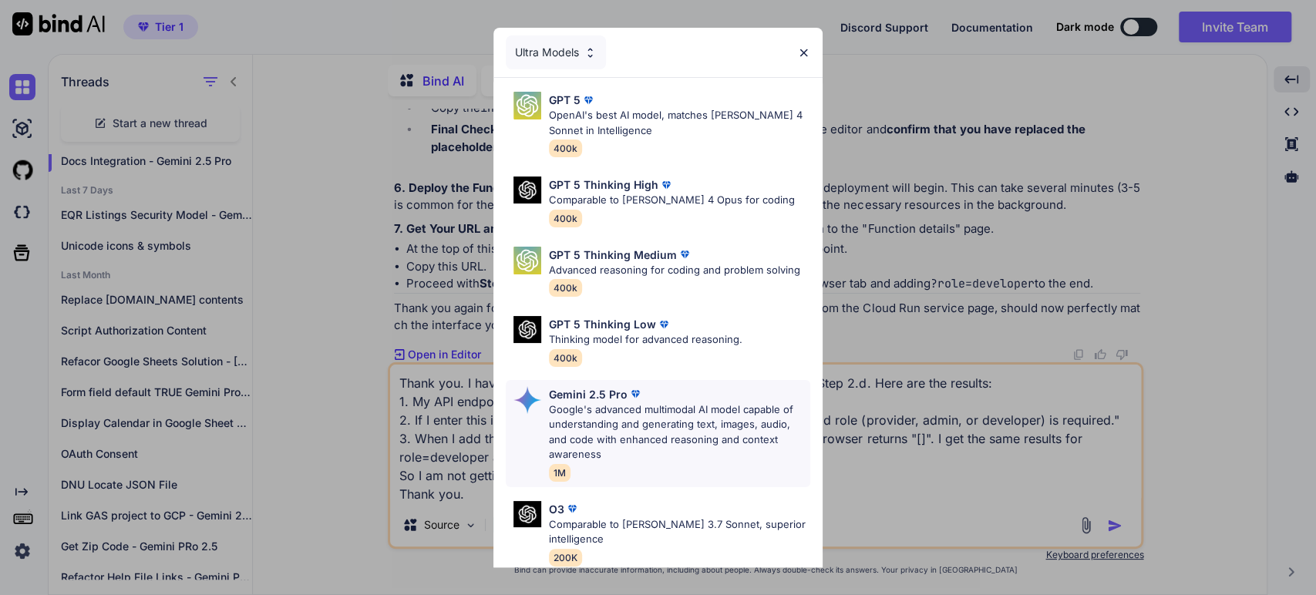
click at [556, 415] on p "Google's advanced multimodal AI model capable of understanding and generating t…" at bounding box center [679, 432] width 261 height 60
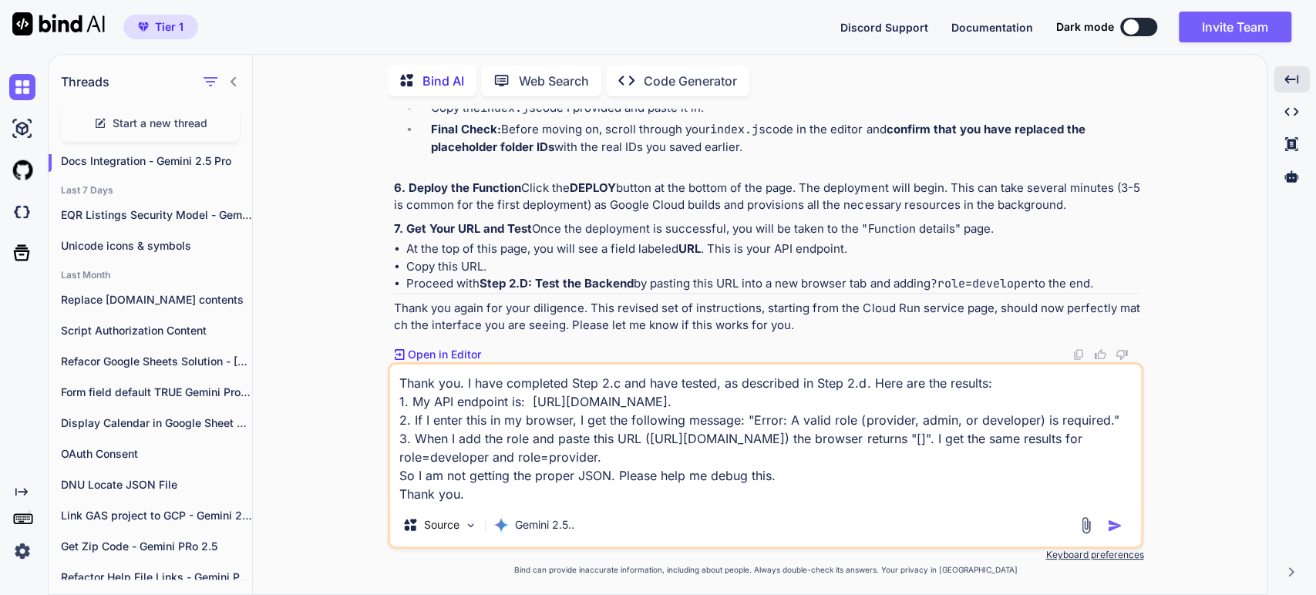
scroll to position [9632, 0]
click at [1115, 524] on img "button" at bounding box center [1114, 525] width 15 height 15
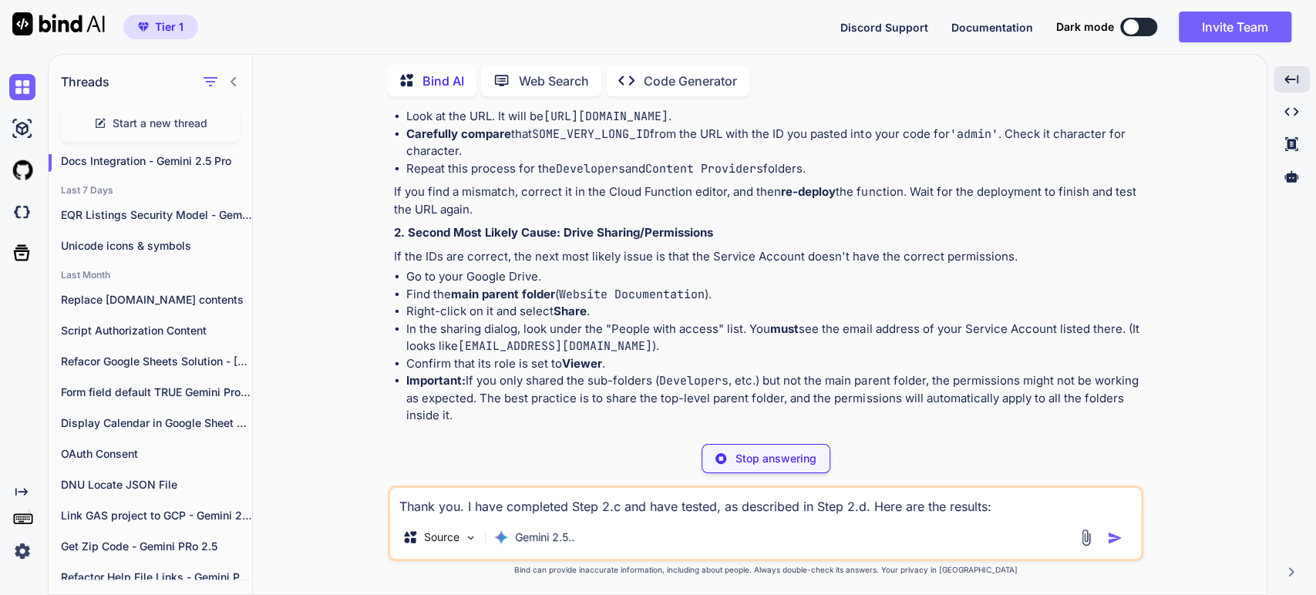
scroll to position [55, 0]
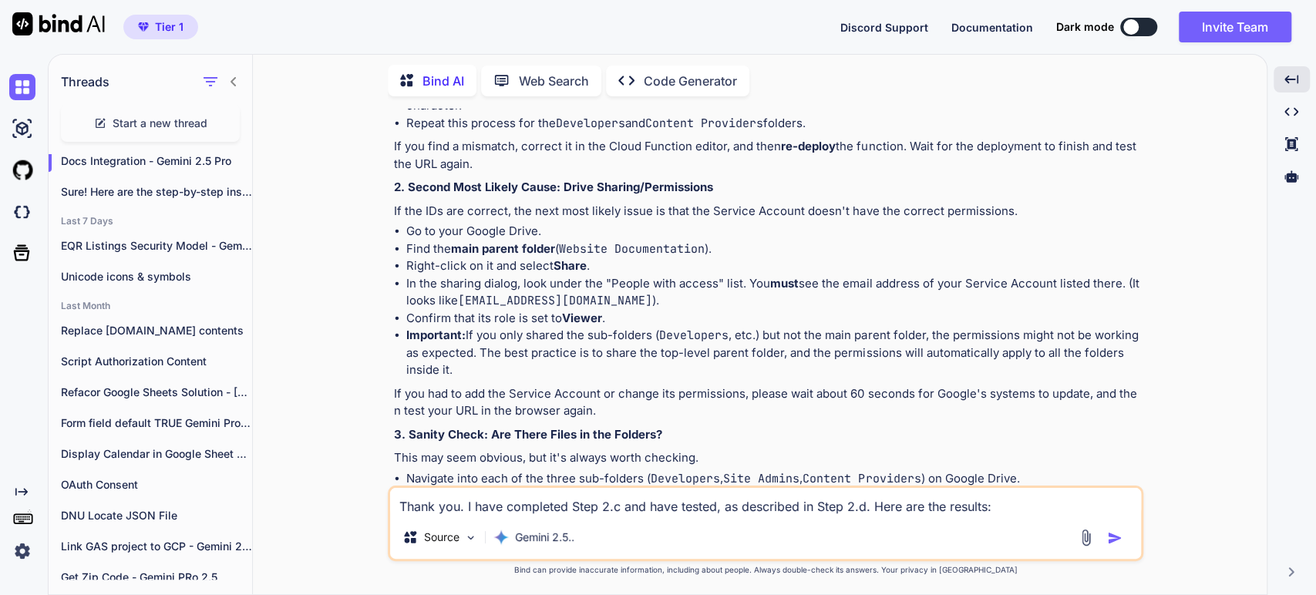
scroll to position [9826, 0]
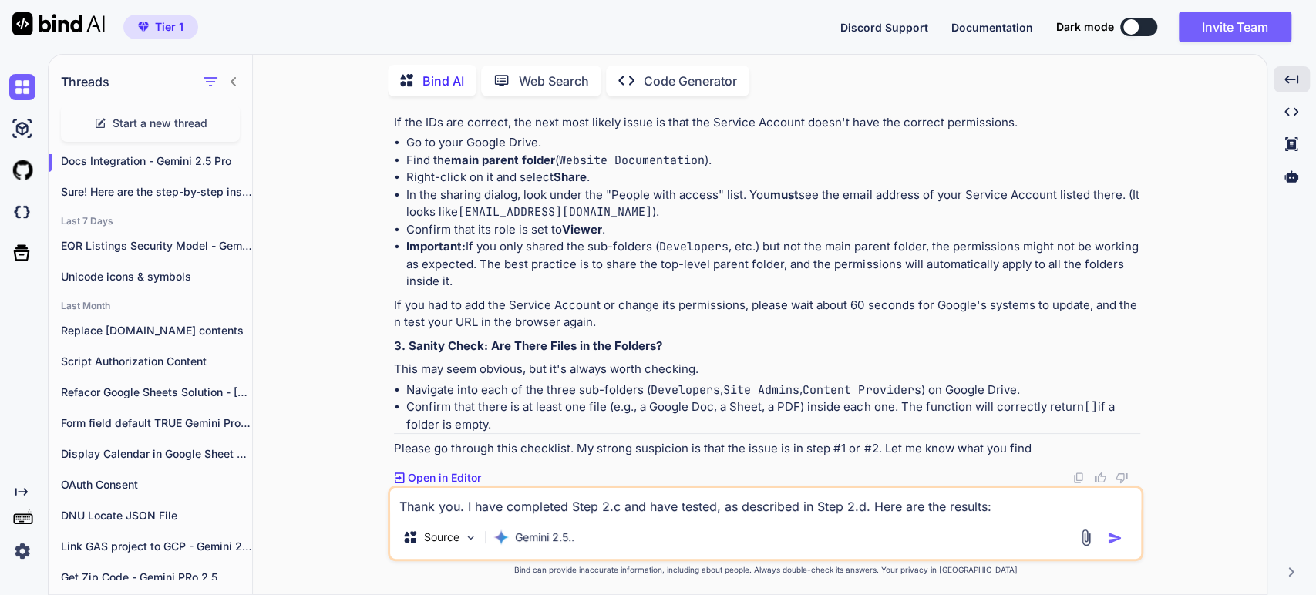
click at [521, 26] on li "Carefully compare that SOME_VERY_LONG_ID from the URL with the ID you pasted in…" at bounding box center [773, 9] width 734 height 35
click at [471, 44] on li "Repeat this process for the Developers and Content Providers folders." at bounding box center [773, 35] width 734 height 18
click at [510, 84] on p "If you find a mismatch, correct it in the Cloud Function editor, and then re-de…" at bounding box center [767, 66] width 746 height 35
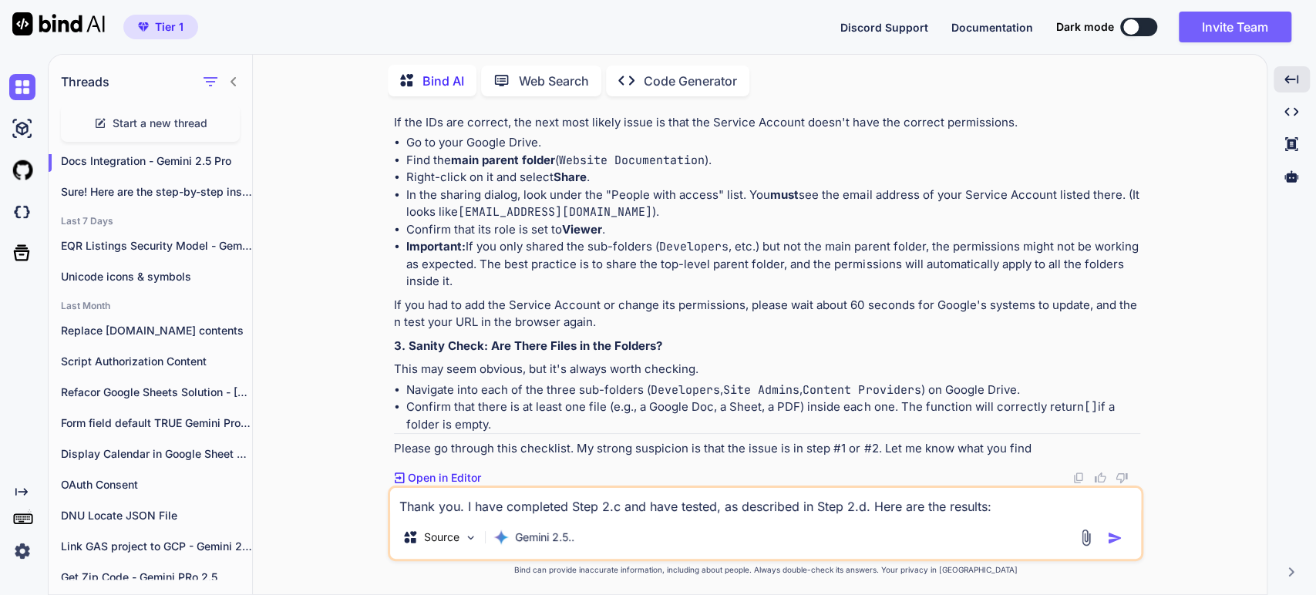
click at [605, 106] on strong "2. Second Most Likely Cause: Drive Sharing/Permissions" at bounding box center [553, 98] width 319 height 15
click at [550, 132] on p "If the IDs are correct, the next most likely issue is that the Service Account …" at bounding box center [767, 123] width 746 height 18
click at [863, 132] on p "If the IDs are correct, the next most likely issue is that the Service Account …" at bounding box center [767, 123] width 746 height 18
click at [465, 167] on strong "main parent folder" at bounding box center [503, 160] width 104 height 15
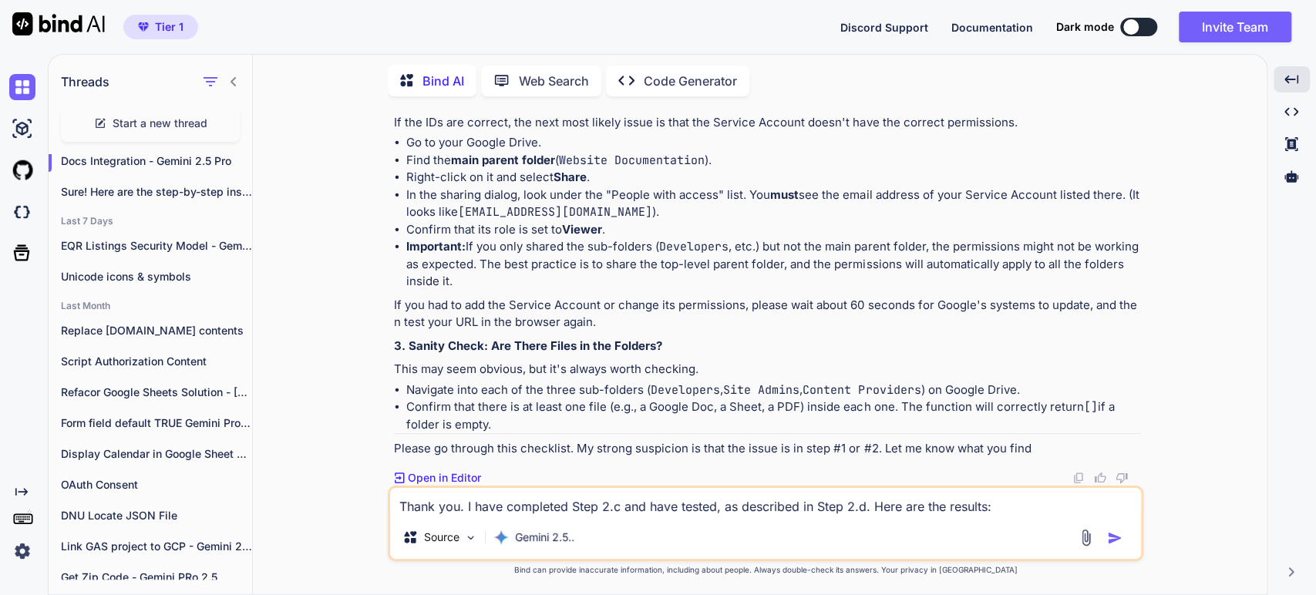
click at [642, 168] on code "Website Documentation" at bounding box center [632, 160] width 146 height 15
click at [623, 221] on li "In the sharing dialog, look under the "People with access" list. You must see t…" at bounding box center [773, 204] width 734 height 35
click at [911, 221] on li "In the sharing dialog, look under the "People with access" list. You must see t…" at bounding box center [773, 204] width 734 height 35
click at [493, 220] on code "[EMAIL_ADDRESS][DOMAIN_NAME]" at bounding box center [555, 211] width 194 height 15
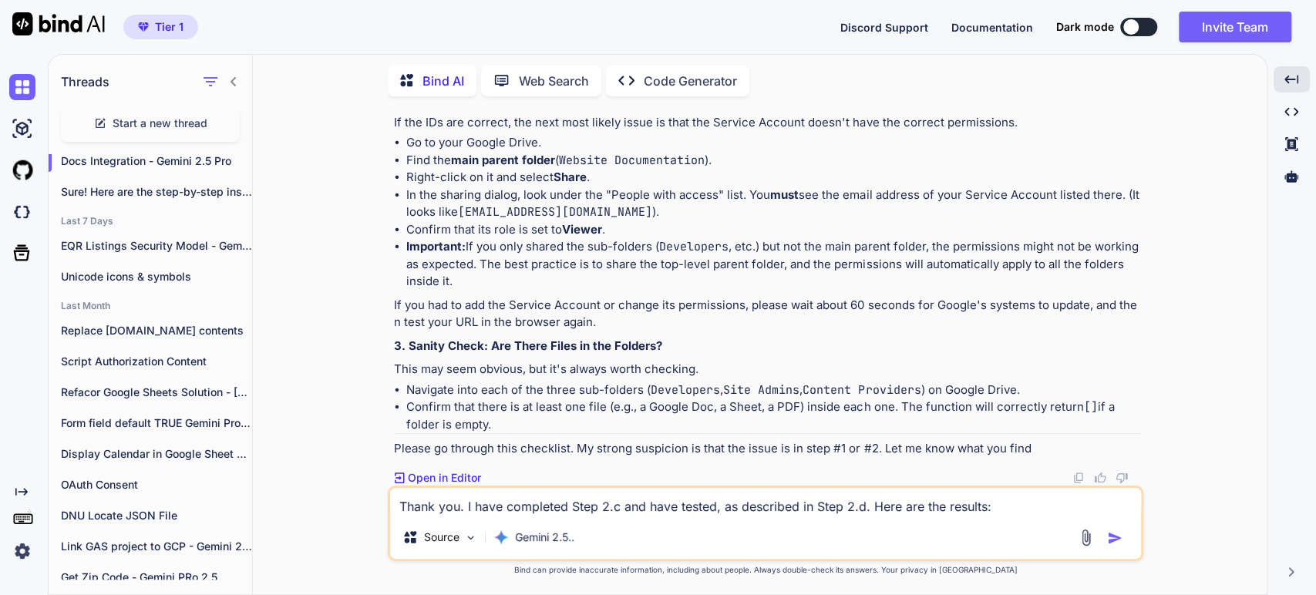
click at [618, 220] on code "[EMAIL_ADDRESS][DOMAIN_NAME]" at bounding box center [555, 211] width 194 height 15
click at [652, 220] on code "[EMAIL_ADDRESS][DOMAIN_NAME]" at bounding box center [555, 211] width 194 height 15
click at [541, 291] on li "Important: If you only shared the sub-folders ( Developers , etc.) but not the …" at bounding box center [773, 264] width 734 height 52
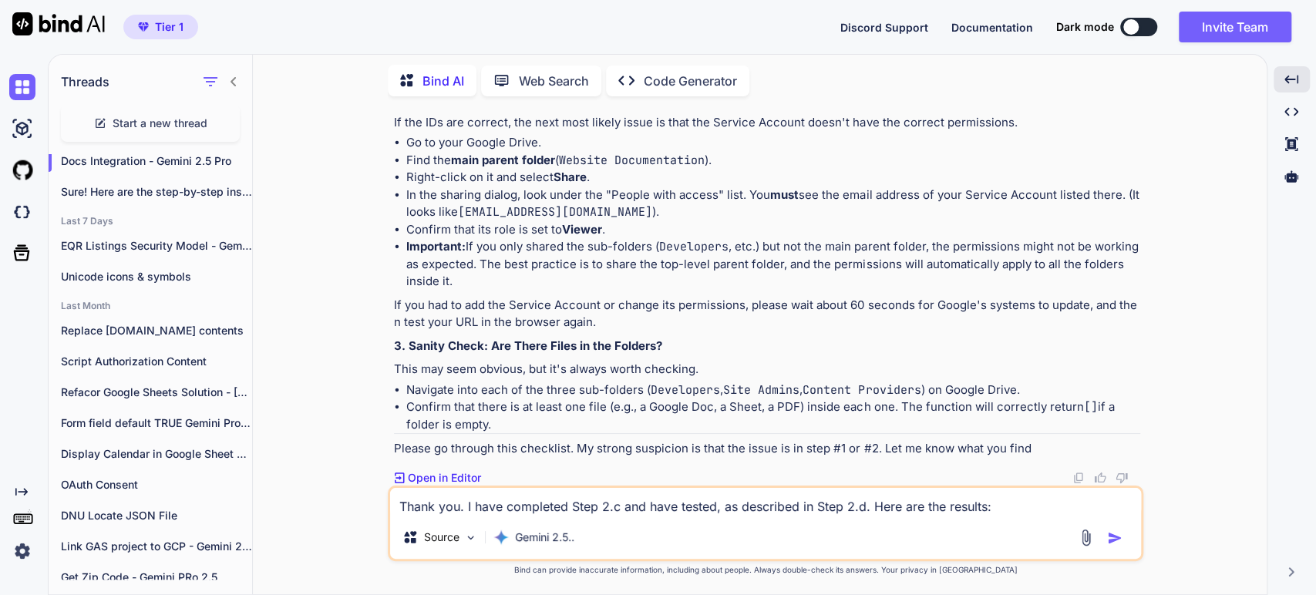
click at [844, 239] on li "Confirm that its role is set to Viewer ." at bounding box center [773, 230] width 734 height 18
click at [518, 291] on li "Important: If you only shared the sub-folders ( Developers , etc.) but not the …" at bounding box center [773, 264] width 734 height 52
click at [857, 291] on li "Important: If you only shared the sub-folders ( Developers , etc.) but not the …" at bounding box center [773, 264] width 734 height 52
click at [558, 332] on p "If you had to add the Service Account or change its permissions, please wait ab…" at bounding box center [767, 314] width 746 height 35
drag, startPoint x: 729, startPoint y: 424, endPoint x: 609, endPoint y: 424, distance: 120.3
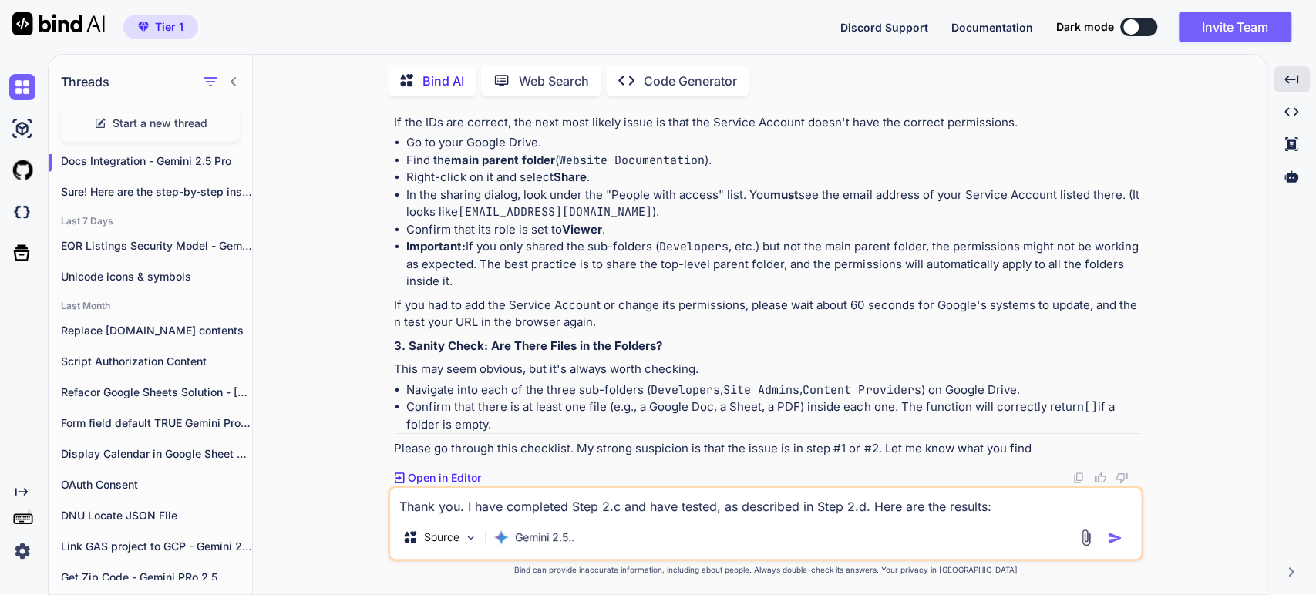
click at [729, 332] on p "If you had to add the Service Account or change its permissions, please wait ab…" at bounding box center [767, 314] width 746 height 35
click at [793, 332] on p "If you had to add the Service Account or change its permissions, please wait ab…" at bounding box center [767, 314] width 746 height 35
click at [518, 379] on p "This may seem obvious, but it's always worth checking." at bounding box center [767, 370] width 746 height 18
click at [453, 399] on li "Navigate into each of the three sub-folders ( Developers , Site Admins , Conten…" at bounding box center [773, 391] width 734 height 18
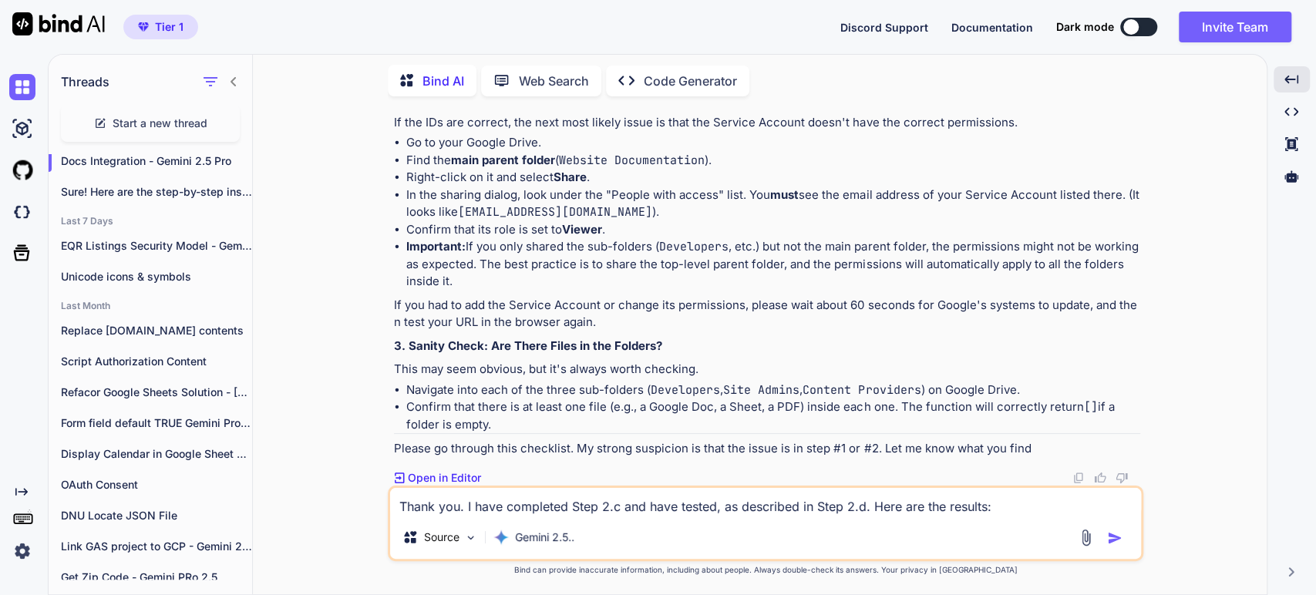
scroll to position [10638, 0]
click at [450, 448] on p "Please go through this checklist. My strong suspicion is that the issue is in s…" at bounding box center [767, 449] width 746 height 18
